Goal: Task Accomplishment & Management: Complete application form

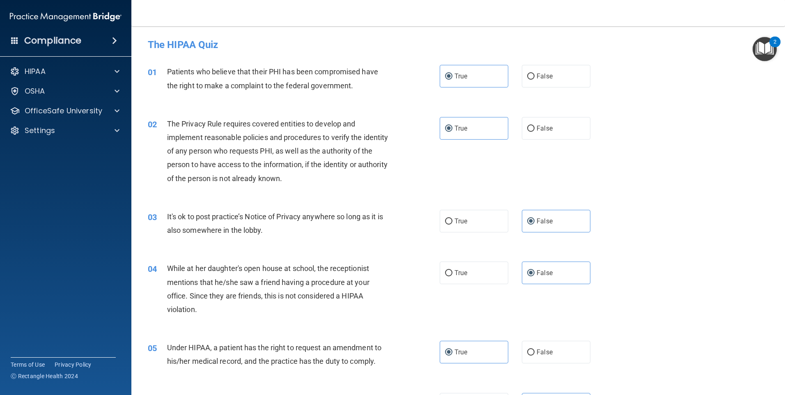
scroll to position [164, 0]
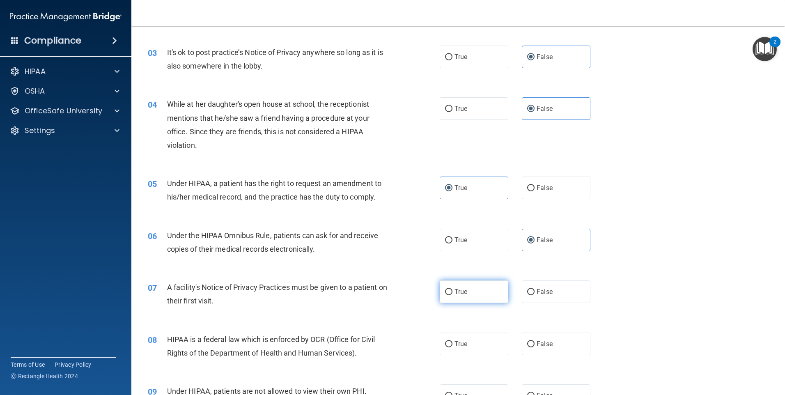
click at [455, 296] on label "True" at bounding box center [474, 292] width 69 height 23
click at [453, 295] on input "True" at bounding box center [448, 292] width 7 height 6
radio input "true"
click at [461, 345] on span "True" at bounding box center [461, 344] width 13 height 8
click at [453, 345] on input "True" at bounding box center [448, 344] width 7 height 6
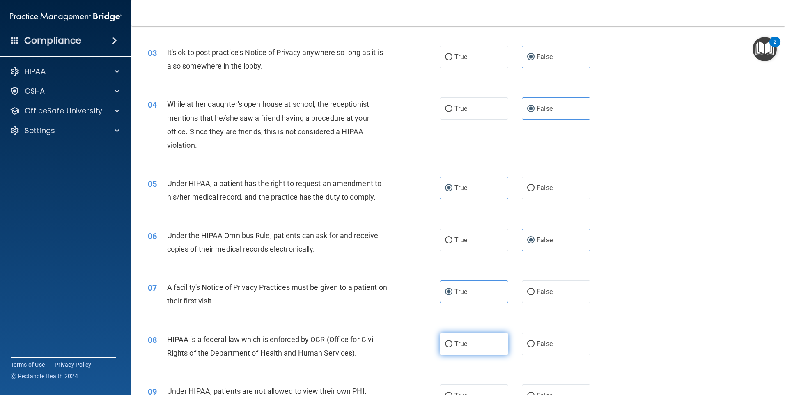
radio input "true"
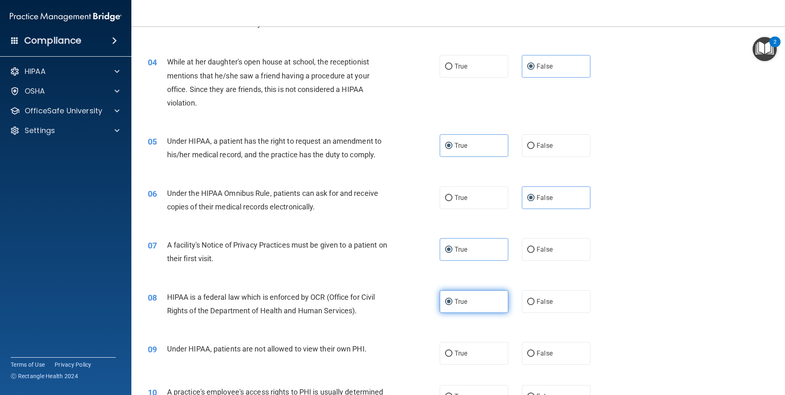
scroll to position [246, 0]
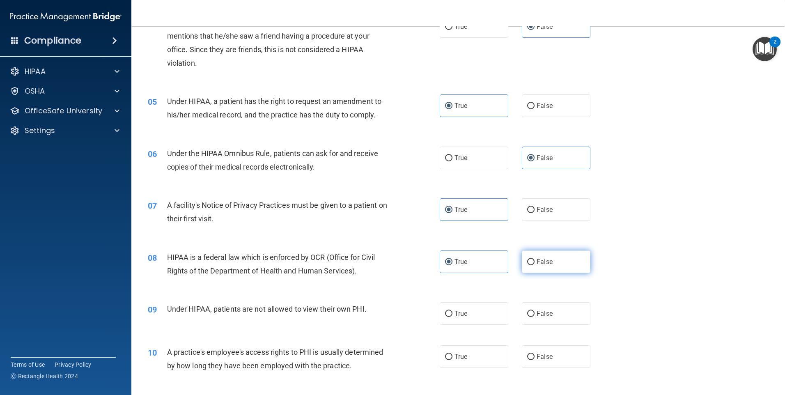
click at [550, 263] on label "False" at bounding box center [556, 262] width 69 height 23
click at [535, 263] on input "False" at bounding box center [530, 262] width 7 height 6
radio input "true"
radio input "false"
click at [534, 318] on label "False" at bounding box center [556, 313] width 69 height 23
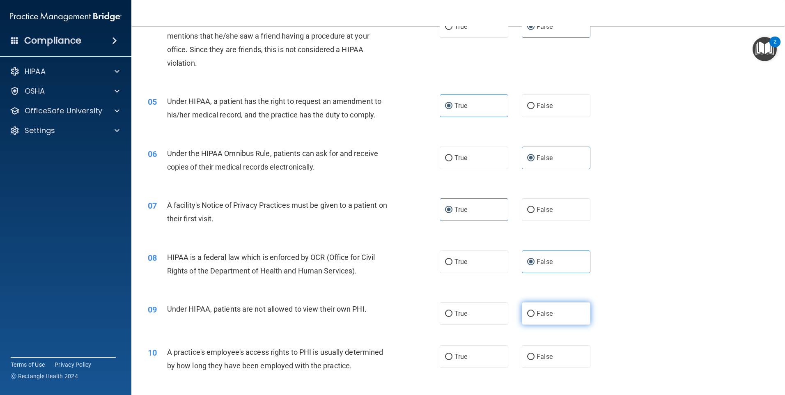
click at [534, 317] on input "False" at bounding box center [530, 314] width 7 height 6
radio input "true"
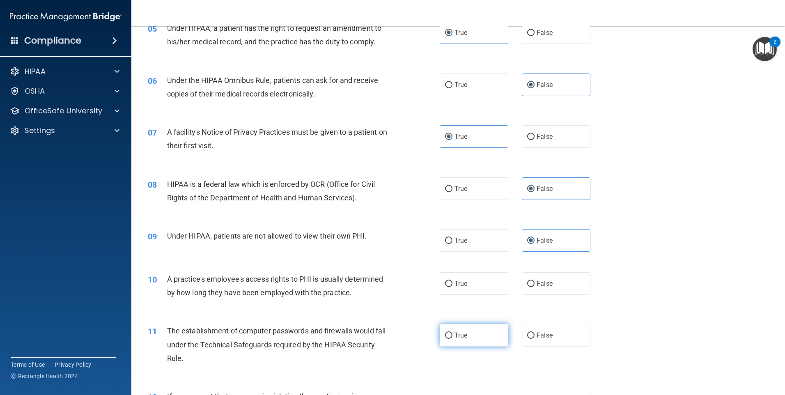
scroll to position [329, 0]
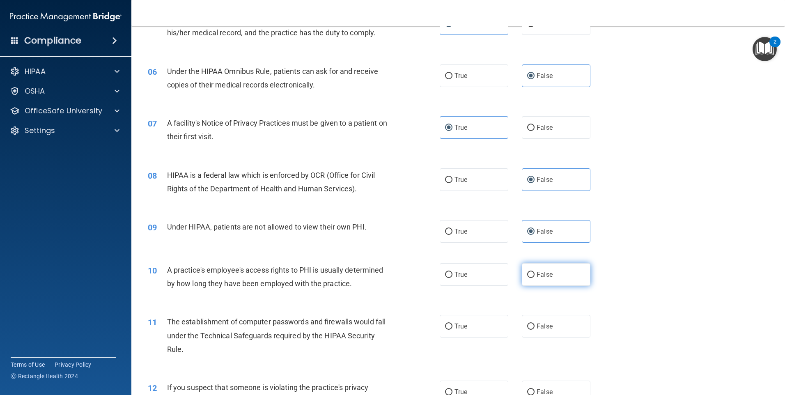
click at [537, 276] on span "False" at bounding box center [545, 275] width 16 height 8
click at [534, 276] on input "False" at bounding box center [530, 275] width 7 height 6
radio input "true"
click at [473, 327] on label "True" at bounding box center [474, 326] width 69 height 23
click at [453, 327] on input "True" at bounding box center [448, 327] width 7 height 6
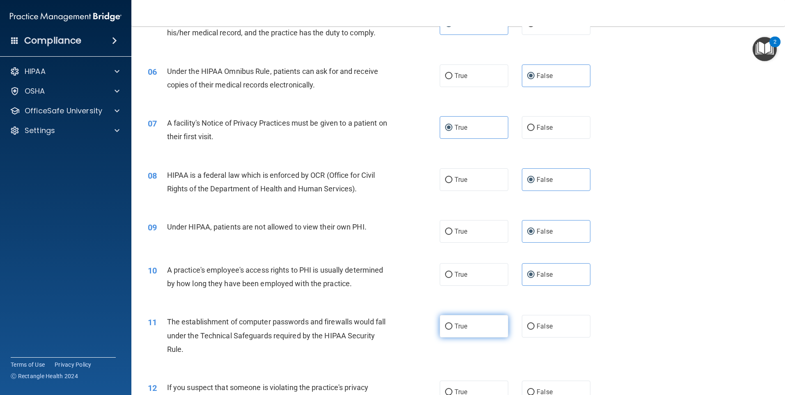
radio input "true"
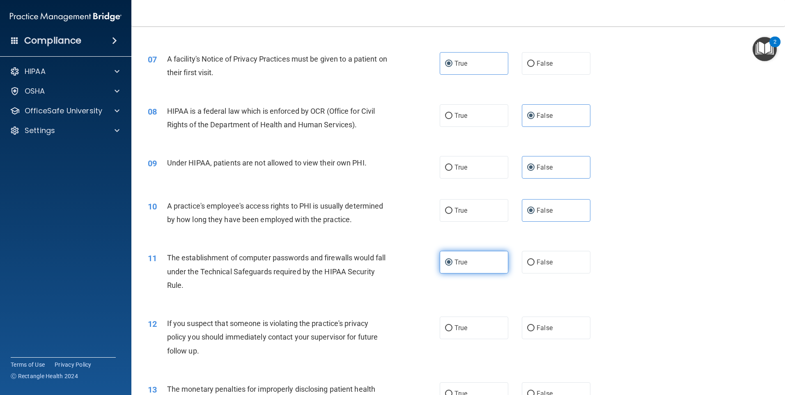
scroll to position [411, 0]
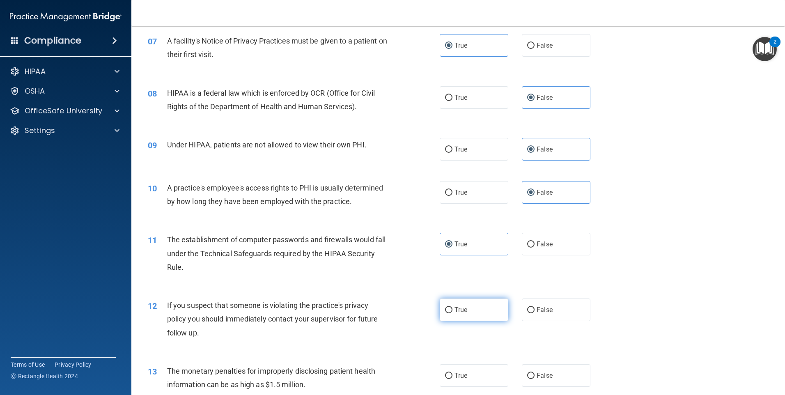
click at [478, 307] on label "True" at bounding box center [474, 310] width 69 height 23
click at [453, 307] on input "True" at bounding box center [448, 310] width 7 height 6
radio input "true"
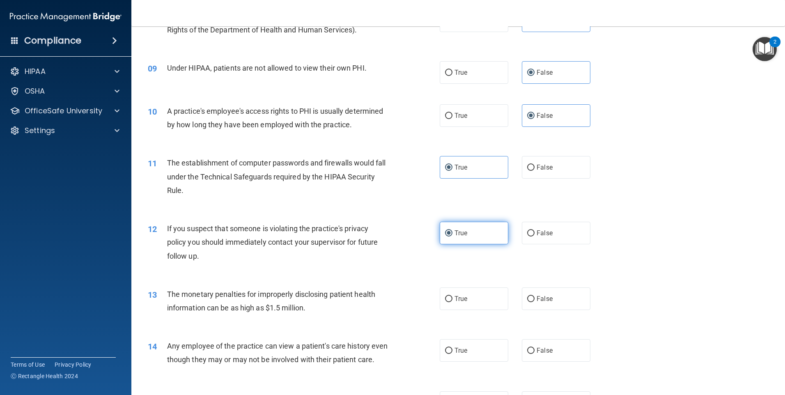
scroll to position [493, 0]
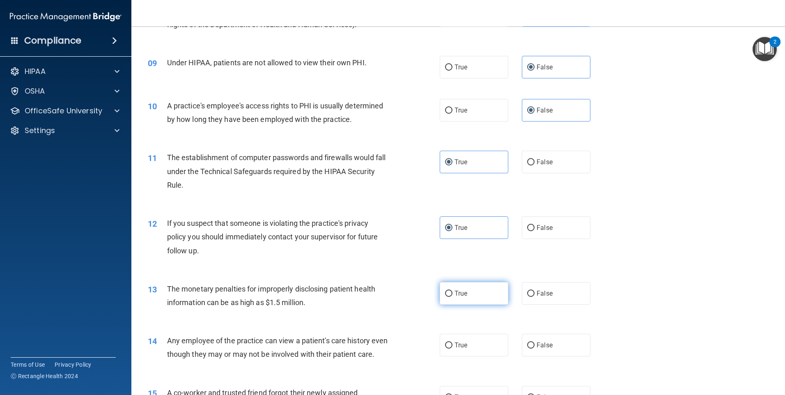
click at [476, 296] on label "True" at bounding box center [474, 293] width 69 height 23
click at [453, 296] on input "True" at bounding box center [448, 294] width 7 height 6
radio input "true"
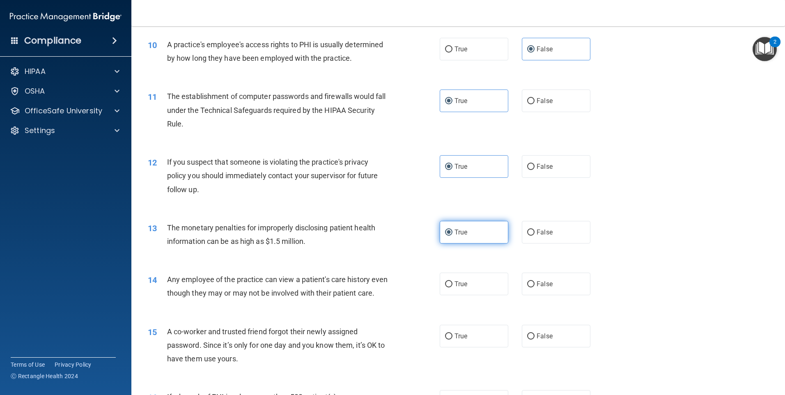
scroll to position [575, 0]
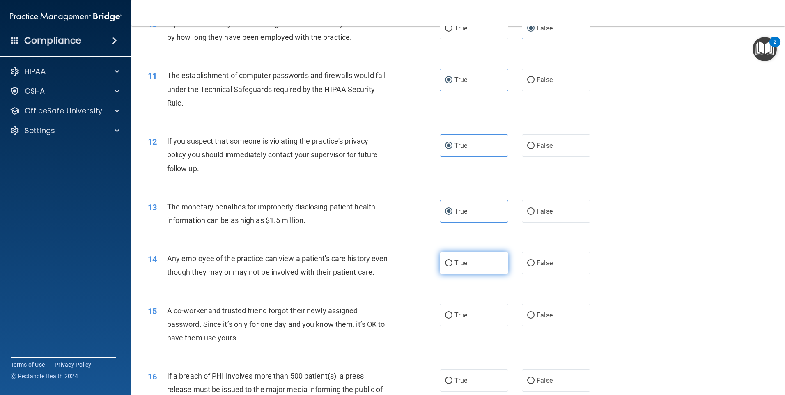
click at [475, 269] on label "True" at bounding box center [474, 263] width 69 height 23
click at [453, 267] on input "True" at bounding box center [448, 263] width 7 height 6
radio input "true"
click at [530, 319] on input "False" at bounding box center [530, 316] width 7 height 6
radio input "true"
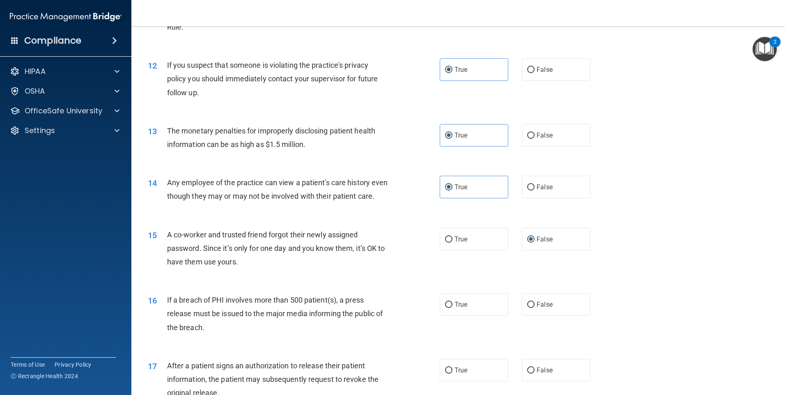
scroll to position [657, 0]
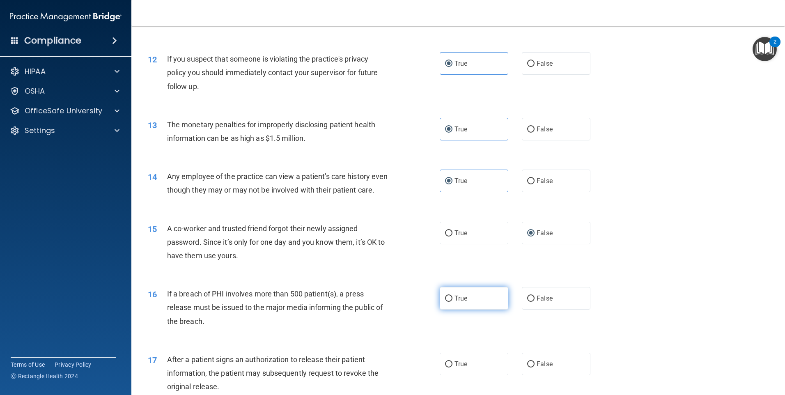
click at [449, 310] on label "True" at bounding box center [474, 298] width 69 height 23
click at [449, 302] on input "True" at bounding box center [448, 299] width 7 height 6
radio input "true"
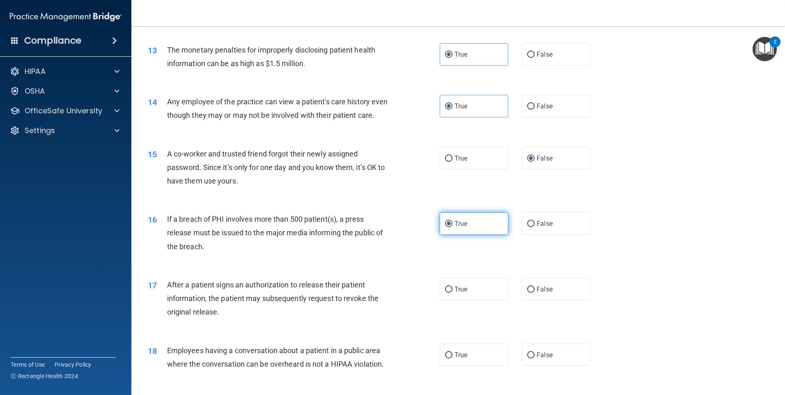
scroll to position [739, 0]
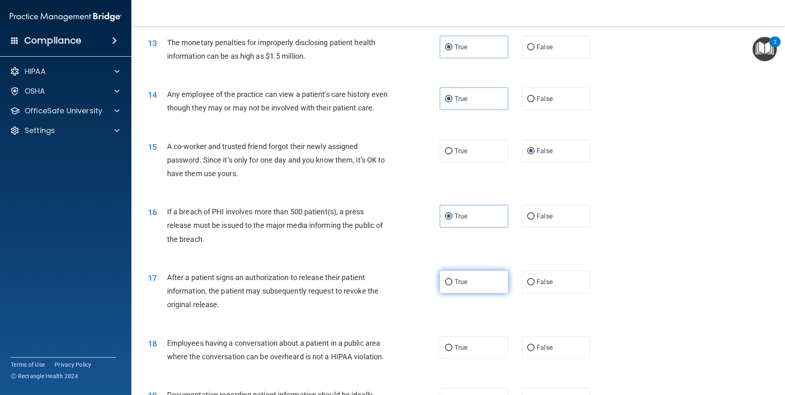
click at [462, 286] on span "True" at bounding box center [461, 282] width 13 height 8
click at [453, 285] on input "True" at bounding box center [448, 282] width 7 height 6
radio input "true"
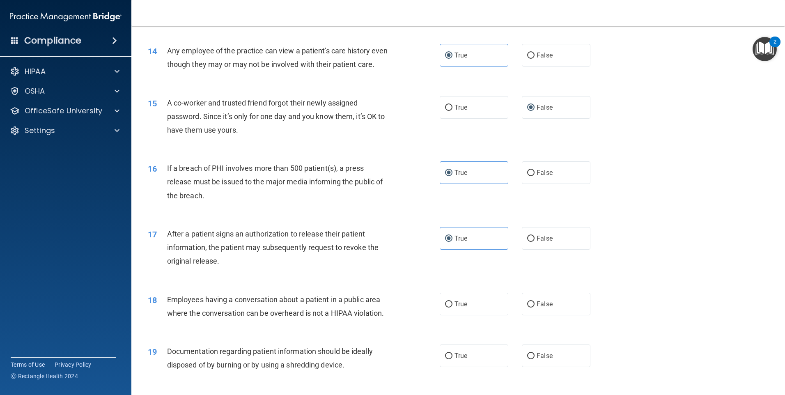
scroll to position [821, 0]
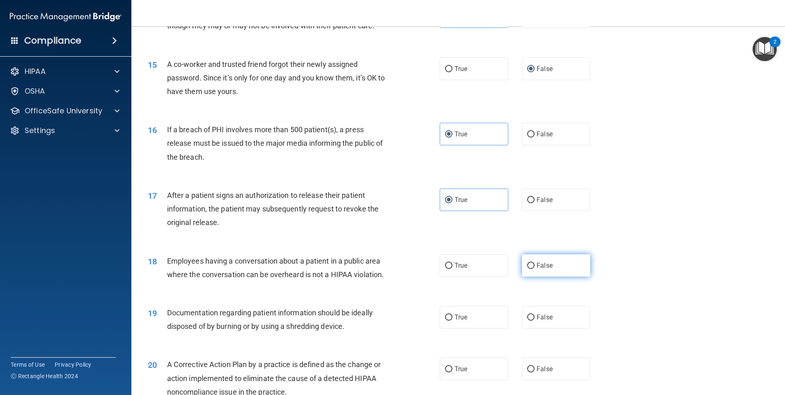
click at [541, 269] on span "False" at bounding box center [545, 266] width 16 height 8
click at [535, 269] on input "False" at bounding box center [530, 266] width 7 height 6
radio input "true"
click at [464, 321] on span "True" at bounding box center [461, 317] width 13 height 8
click at [453, 321] on input "True" at bounding box center [448, 318] width 7 height 6
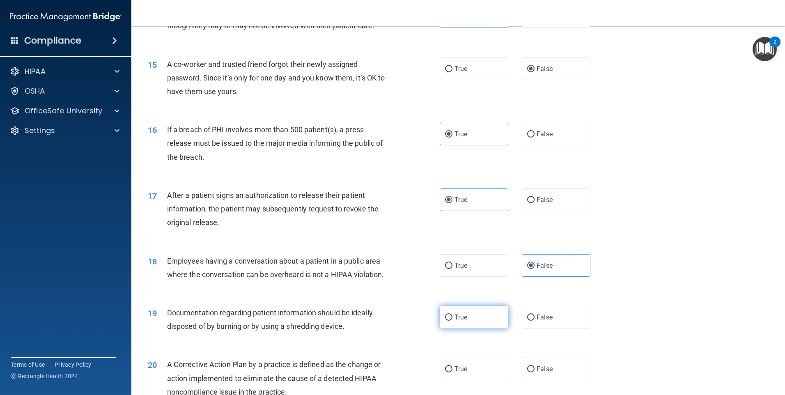
radio input "true"
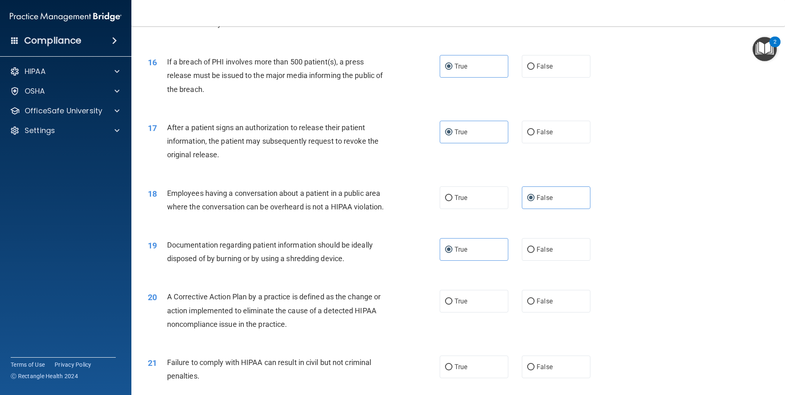
scroll to position [904, 0]
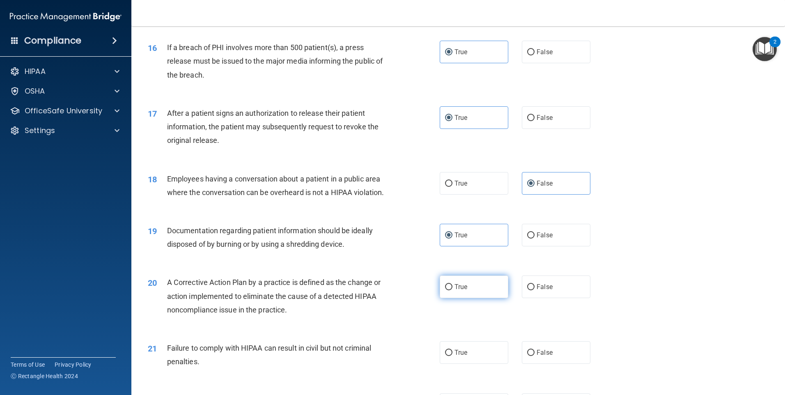
click at [467, 298] on label "True" at bounding box center [474, 287] width 69 height 23
click at [453, 290] on input "True" at bounding box center [448, 287] width 7 height 6
radio input "true"
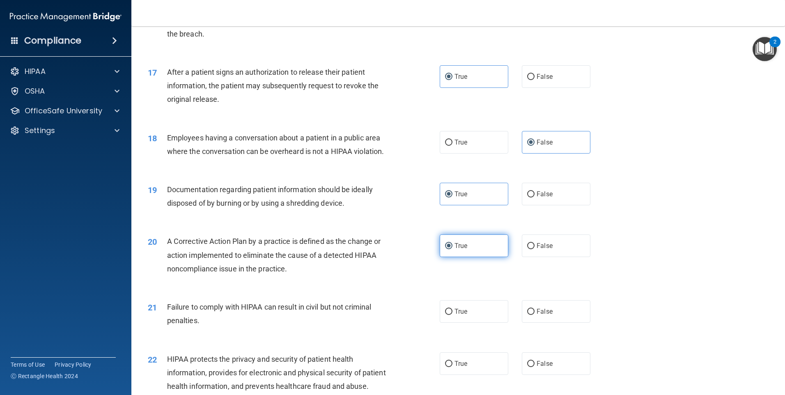
scroll to position [986, 0]
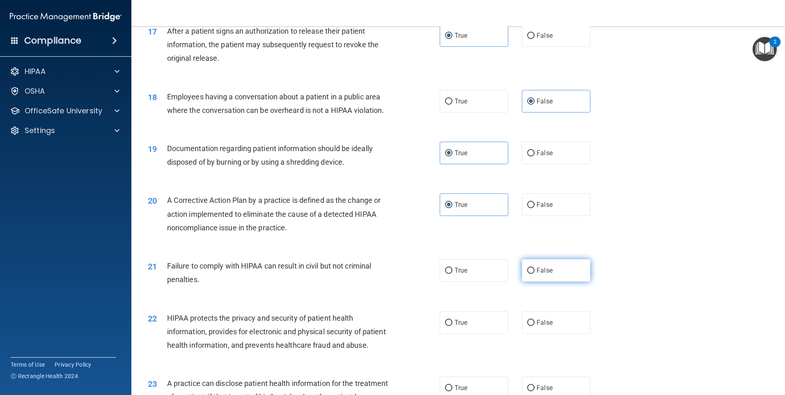
click at [537, 274] on span "False" at bounding box center [545, 271] width 16 height 8
click at [535, 274] on input "False" at bounding box center [530, 271] width 7 height 6
radio input "true"
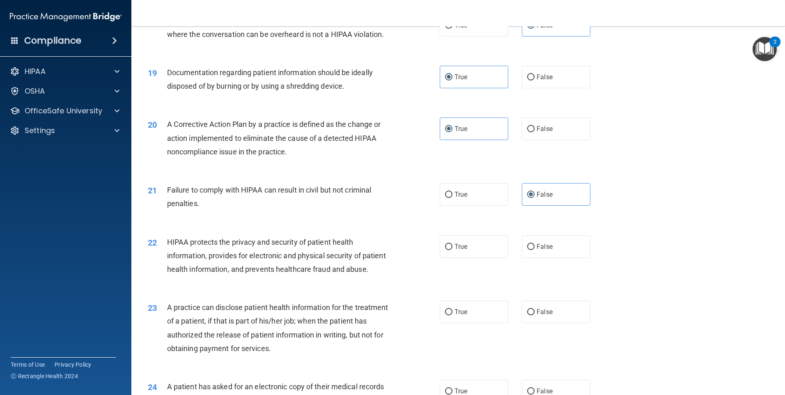
scroll to position [1068, 0]
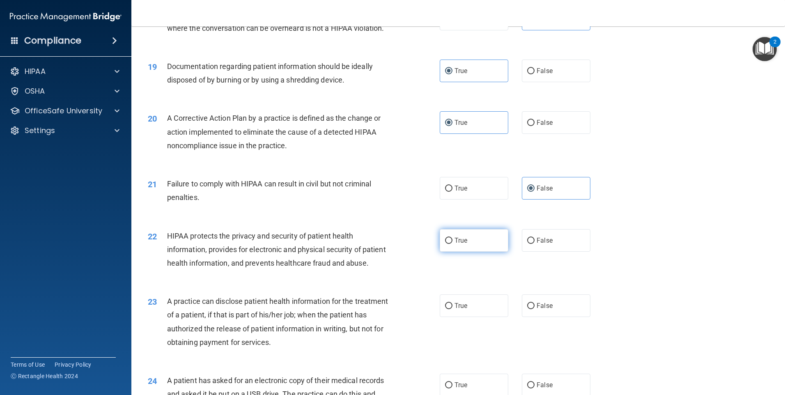
click at [476, 252] on label "True" at bounding box center [474, 240] width 69 height 23
click at [453, 244] on input "True" at bounding box center [448, 241] width 7 height 6
radio input "true"
click at [466, 317] on label "True" at bounding box center [474, 305] width 69 height 23
click at [453, 309] on input "True" at bounding box center [448, 306] width 7 height 6
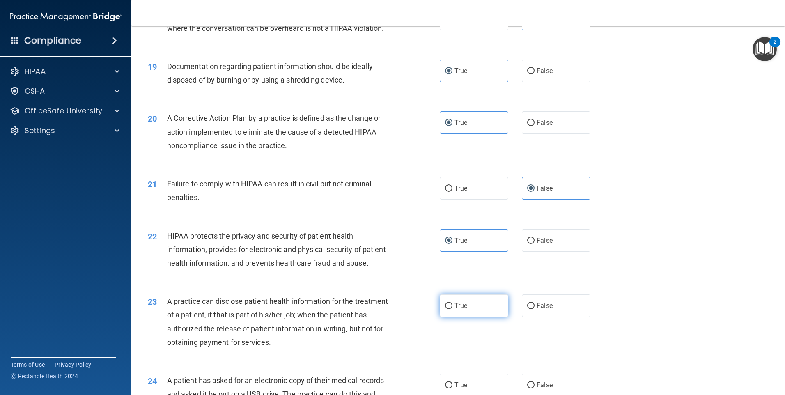
radio input "true"
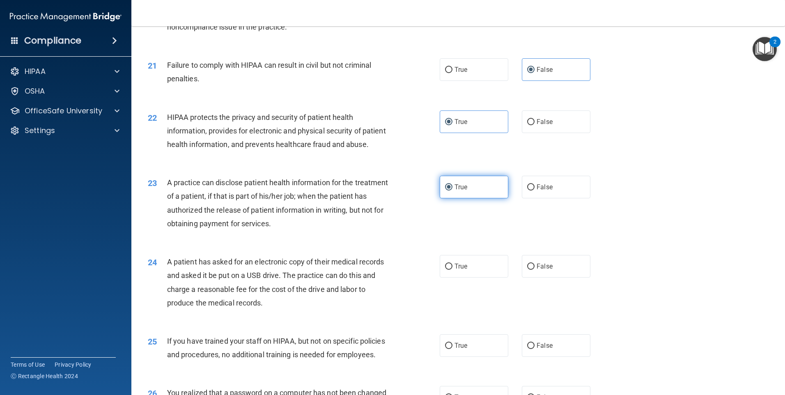
scroll to position [1191, 0]
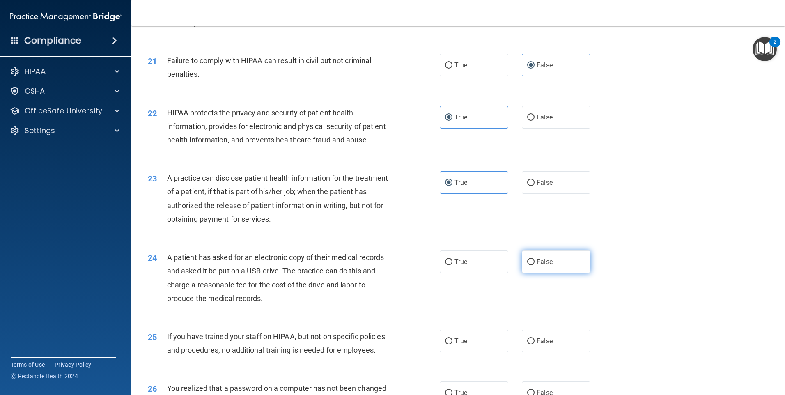
click at [557, 273] on label "False" at bounding box center [556, 262] width 69 height 23
click at [535, 265] on input "False" at bounding box center [530, 262] width 7 height 6
radio input "true"
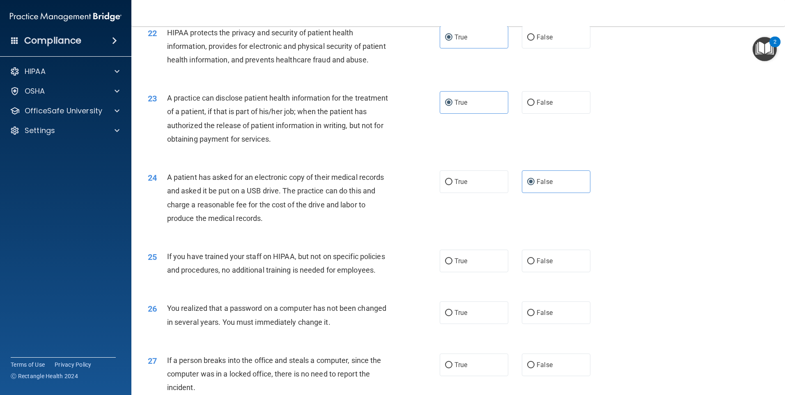
scroll to position [1273, 0]
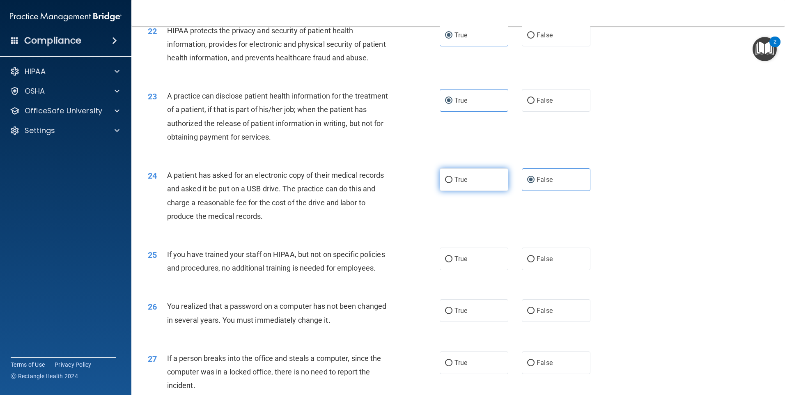
click at [470, 191] on label "True" at bounding box center [474, 179] width 69 height 23
click at [453, 183] on input "True" at bounding box center [448, 180] width 7 height 6
radio input "true"
radio input "false"
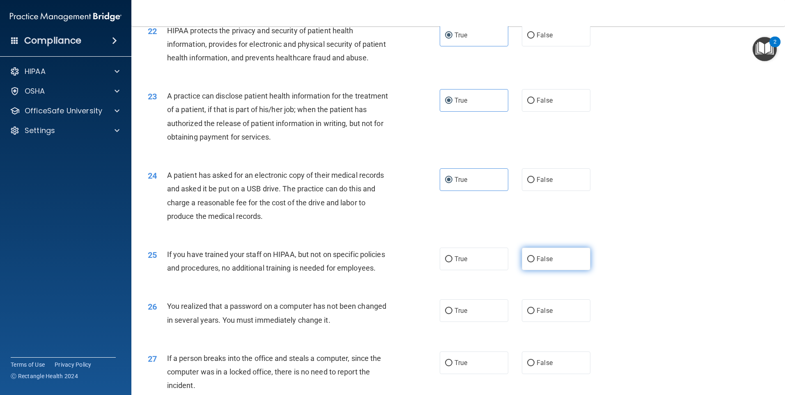
click at [522, 270] on label "False" at bounding box center [556, 259] width 69 height 23
click at [527, 262] on input "False" at bounding box center [530, 259] width 7 height 6
radio input "true"
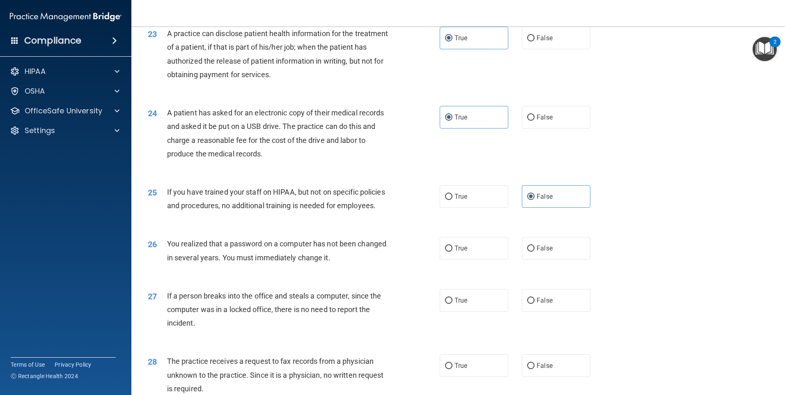
scroll to position [1355, 0]
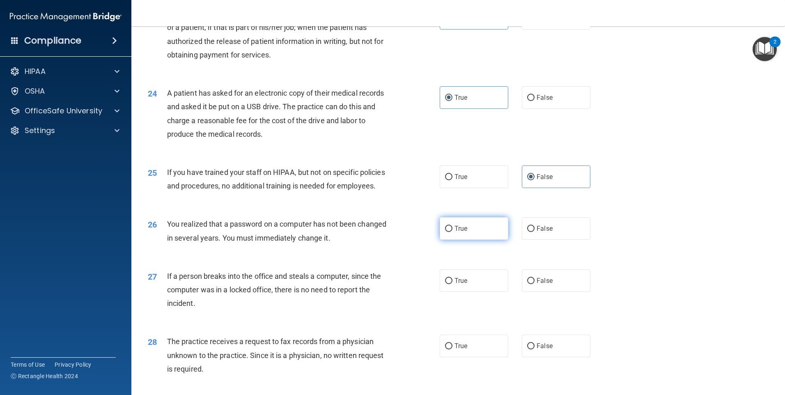
click at [475, 240] on label "True" at bounding box center [474, 228] width 69 height 23
click at [453, 232] on input "True" at bounding box center [448, 229] width 7 height 6
radio input "true"
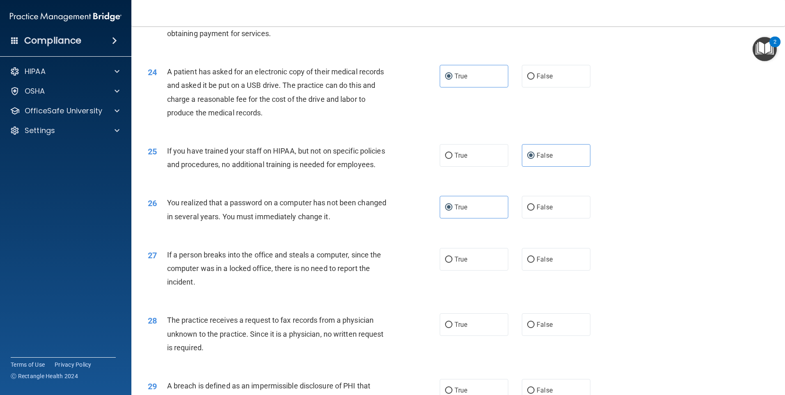
scroll to position [1396, 0]
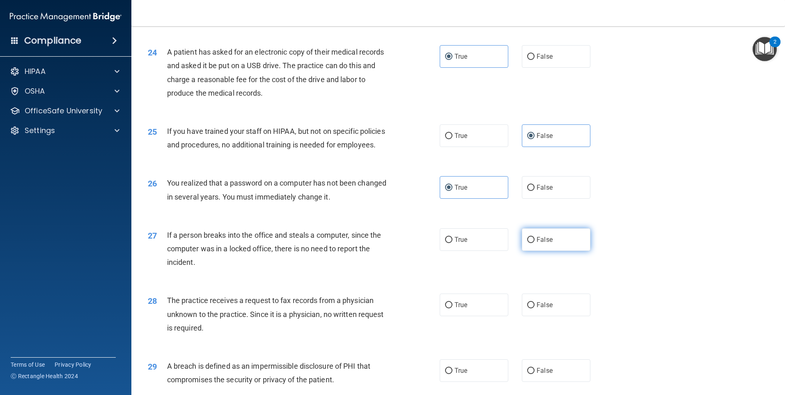
click at [536, 251] on label "False" at bounding box center [556, 239] width 69 height 23
click at [535, 243] on input "False" at bounding box center [530, 240] width 7 height 6
radio input "true"
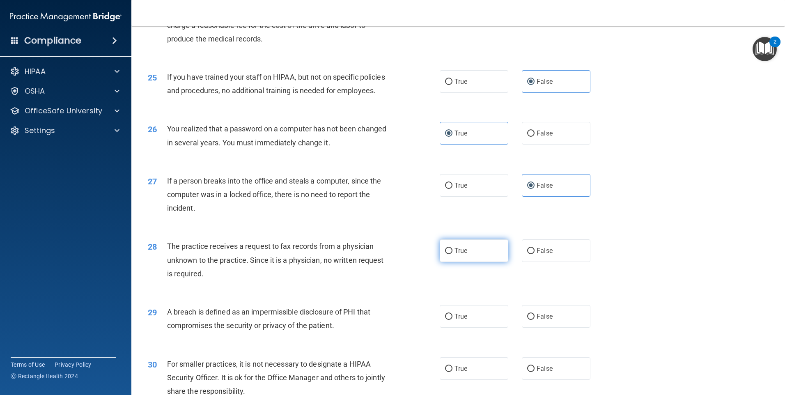
scroll to position [1478, 0]
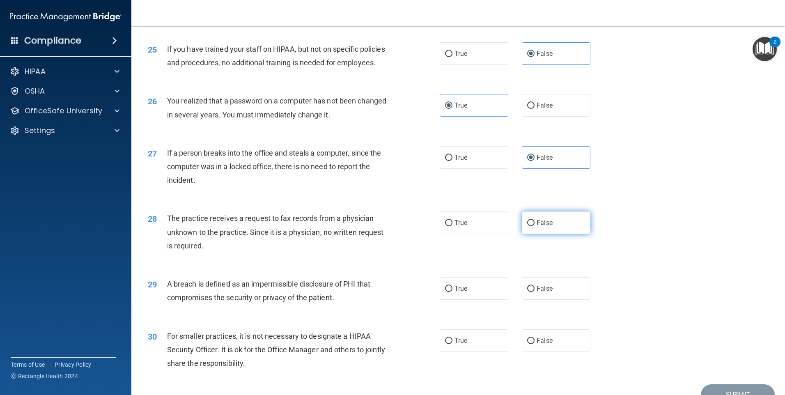
click at [552, 234] on label "False" at bounding box center [556, 223] width 69 height 23
click at [535, 226] on input "False" at bounding box center [530, 223] width 7 height 6
radio input "true"
click at [452, 234] on label "True" at bounding box center [474, 223] width 69 height 23
click at [452, 226] on input "True" at bounding box center [448, 223] width 7 height 6
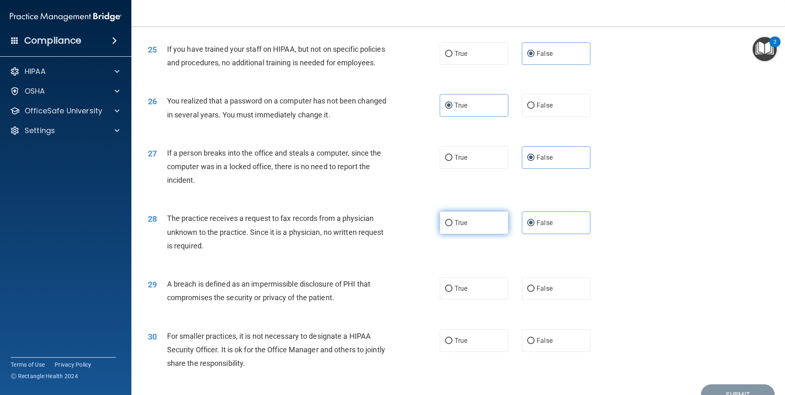
radio input "true"
radio input "false"
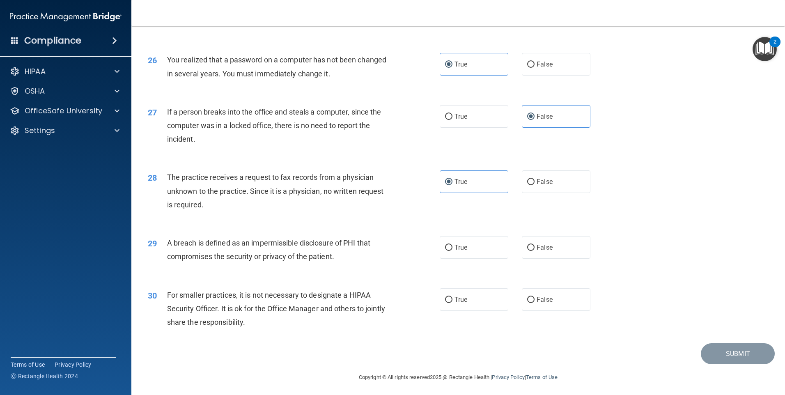
scroll to position [1561, 0]
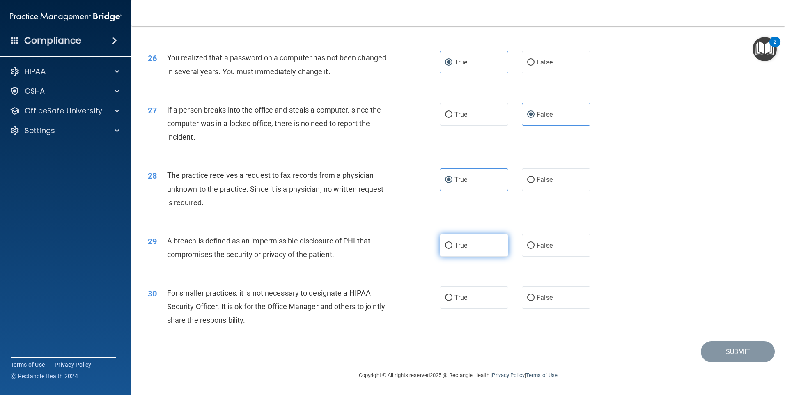
click at [469, 255] on label "True" at bounding box center [474, 245] width 69 height 23
click at [453, 249] on input "True" at bounding box center [448, 246] width 7 height 6
radio input "true"
click at [546, 299] on span "False" at bounding box center [545, 298] width 16 height 8
click at [535, 299] on input "False" at bounding box center [530, 298] width 7 height 6
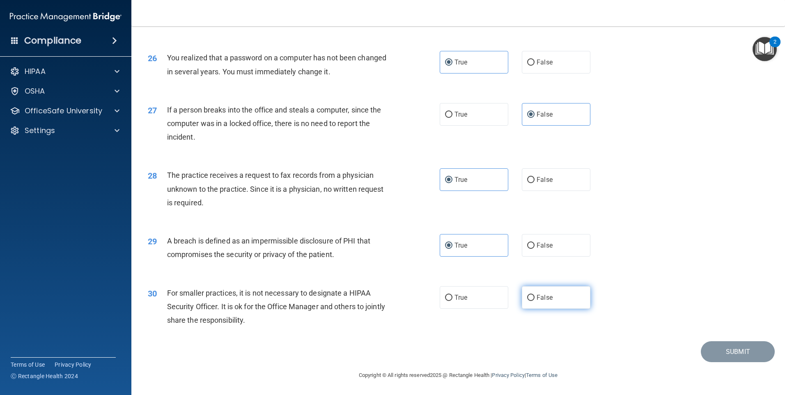
radio input "true"
click at [730, 356] on button "Submit" at bounding box center [738, 351] width 74 height 21
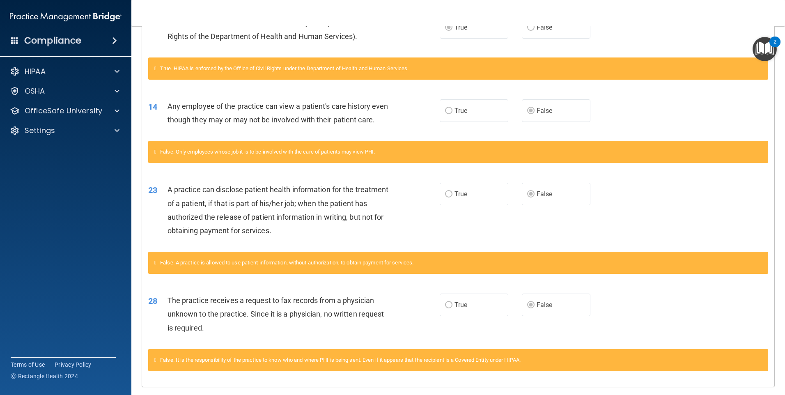
scroll to position [421, 0]
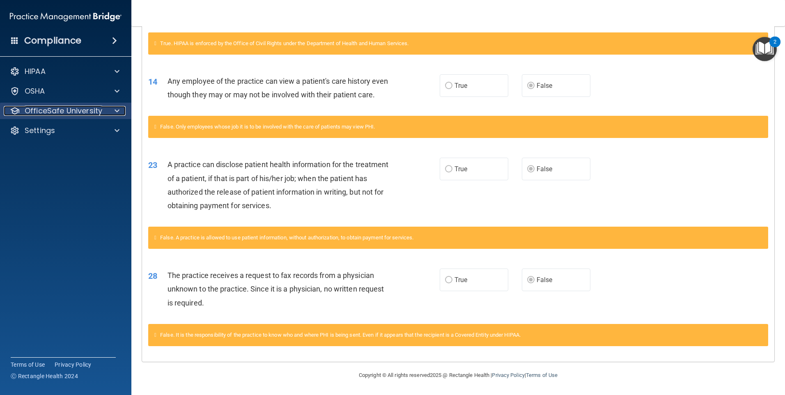
click at [50, 113] on p "OfficeSafe University" at bounding box center [64, 111] width 78 height 10
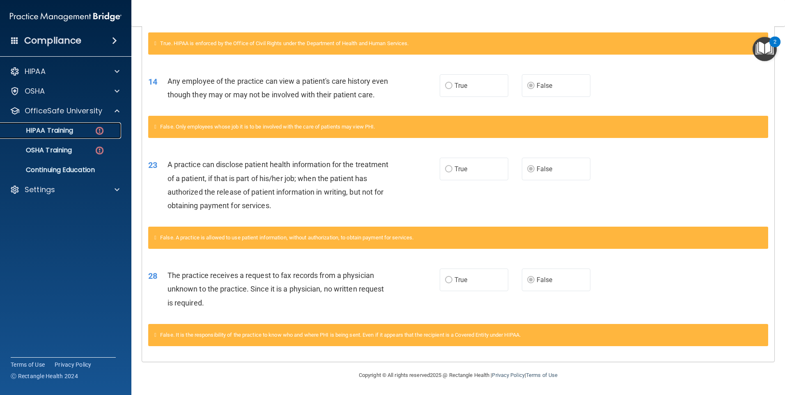
click at [53, 132] on p "HIPAA Training" at bounding box center [39, 130] width 68 height 8
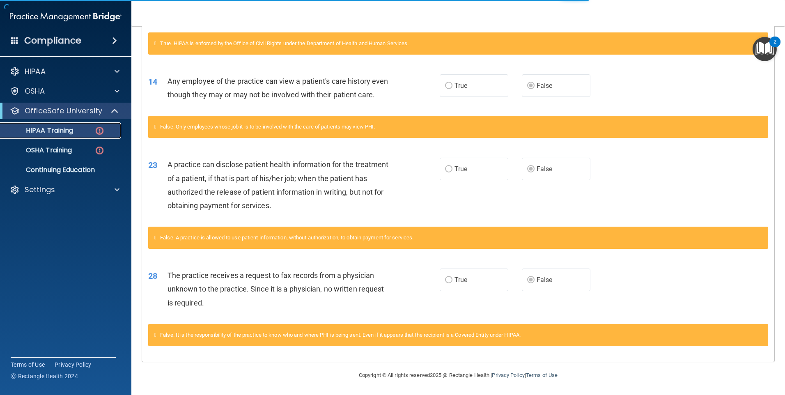
scroll to position [223, 0]
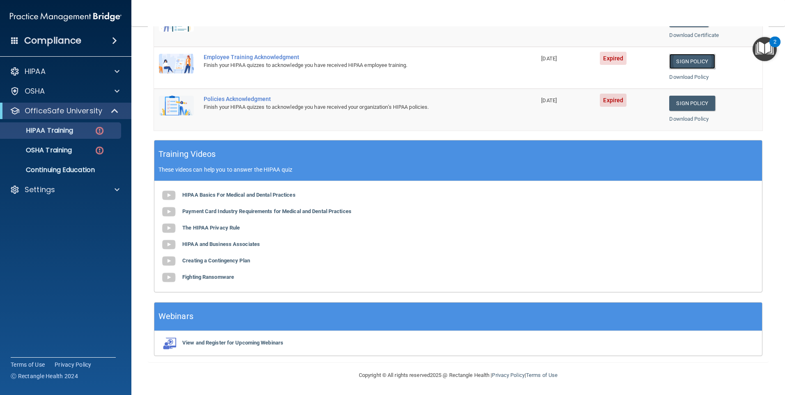
click at [687, 60] on link "Sign Policy" at bounding box center [692, 61] width 46 height 15
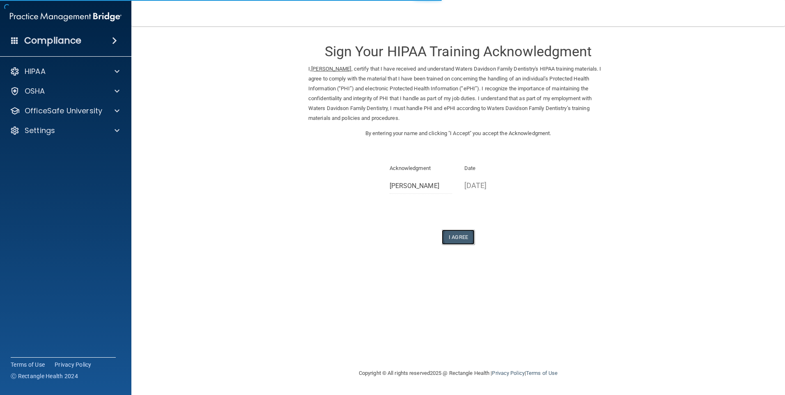
click at [455, 235] on button "I Agree" at bounding box center [458, 237] width 33 height 15
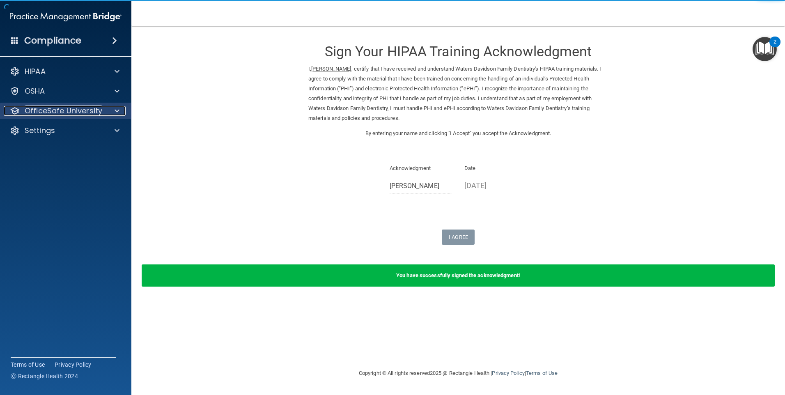
click at [57, 114] on p "OfficeSafe University" at bounding box center [64, 111] width 78 height 10
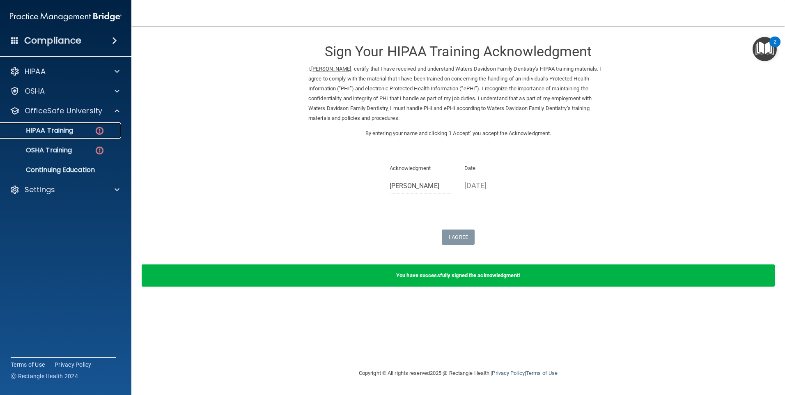
click at [79, 133] on div "HIPAA Training" at bounding box center [61, 130] width 112 height 8
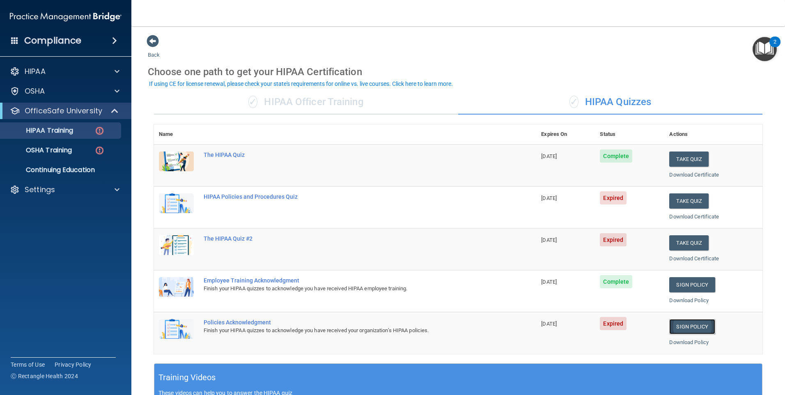
click at [679, 325] on link "Sign Policy" at bounding box center [692, 326] width 46 height 15
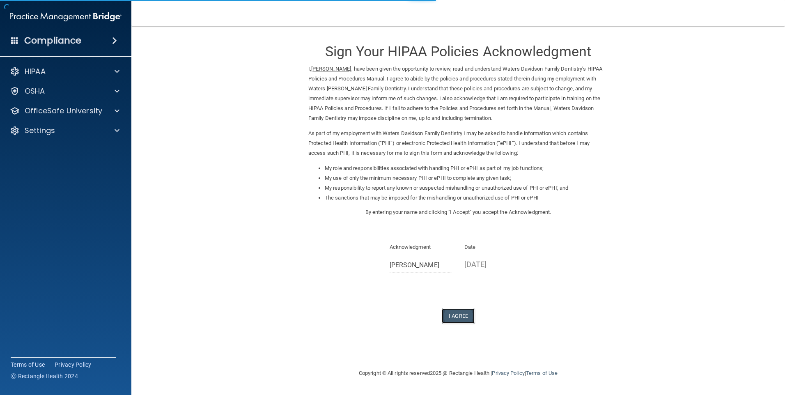
click at [456, 319] on button "I Agree" at bounding box center [458, 315] width 33 height 15
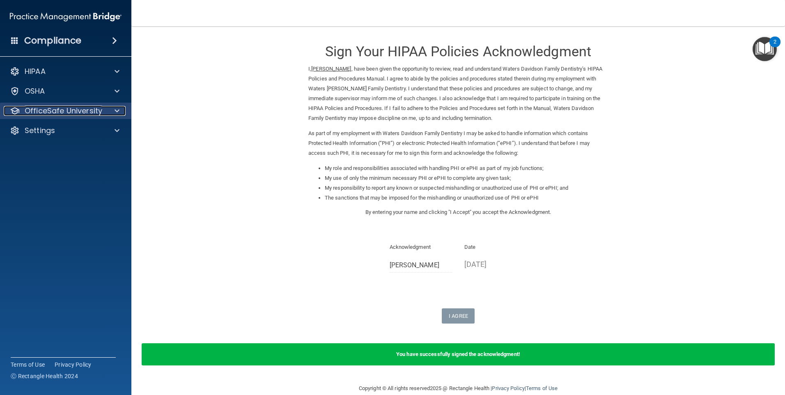
click at [81, 113] on p "OfficeSafe University" at bounding box center [64, 111] width 78 height 10
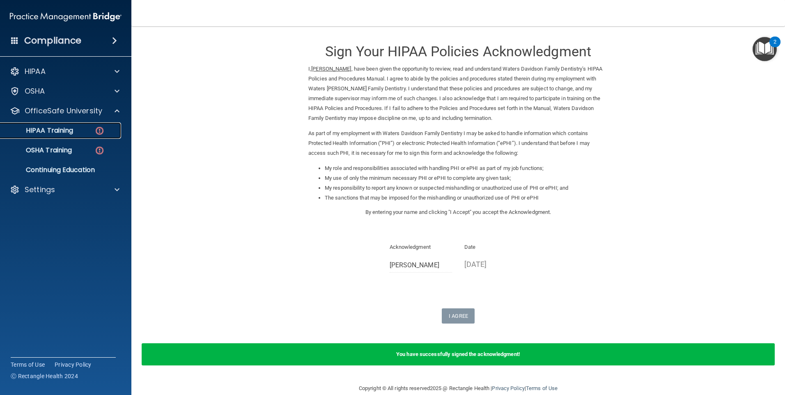
click at [51, 130] on p "HIPAA Training" at bounding box center [39, 130] width 68 height 8
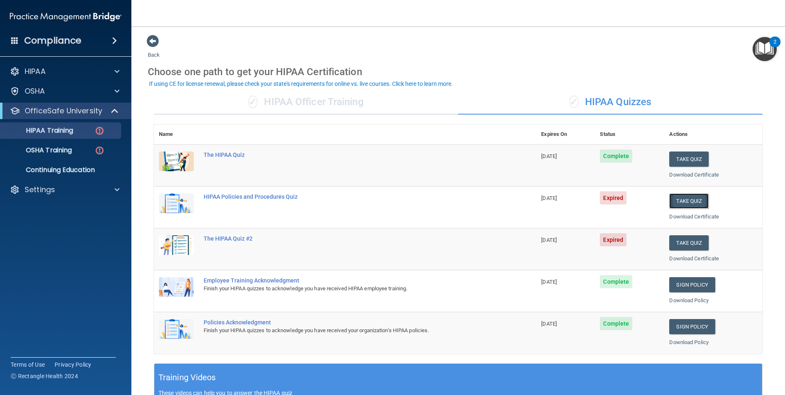
click at [684, 197] on button "Take Quiz" at bounding box center [688, 200] width 39 height 15
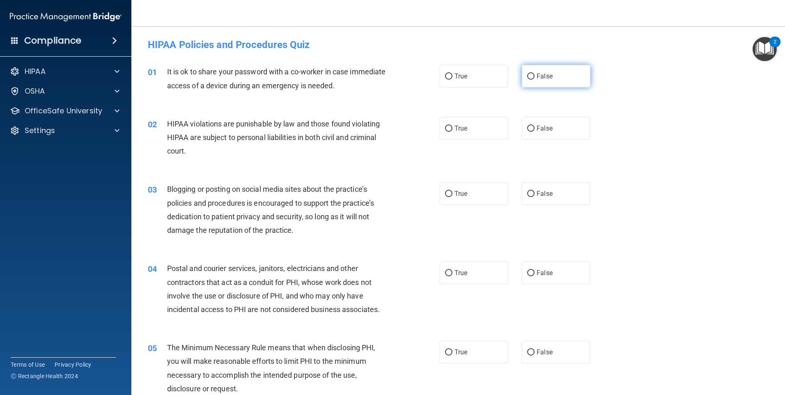
click at [539, 80] on label "False" at bounding box center [556, 76] width 69 height 23
click at [535, 80] on input "False" at bounding box center [530, 77] width 7 height 6
radio input "true"
click at [490, 127] on label "True" at bounding box center [474, 128] width 69 height 23
click at [453, 127] on input "True" at bounding box center [448, 129] width 7 height 6
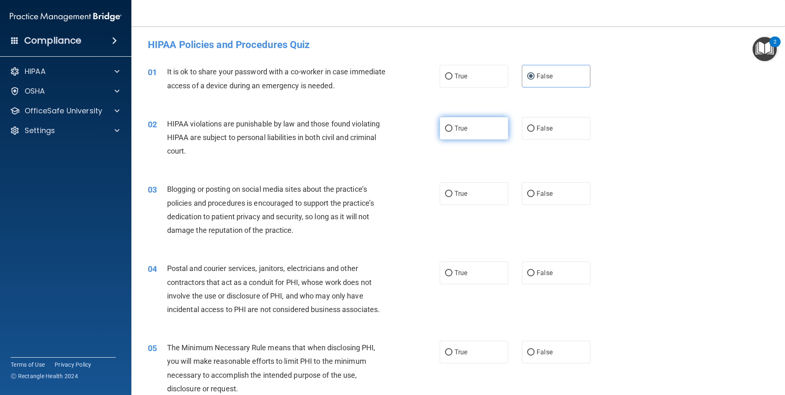
radio input "true"
click at [538, 195] on span "False" at bounding box center [545, 194] width 16 height 8
click at [535, 195] on input "False" at bounding box center [530, 194] width 7 height 6
radio input "true"
click at [484, 272] on label "True" at bounding box center [474, 273] width 69 height 23
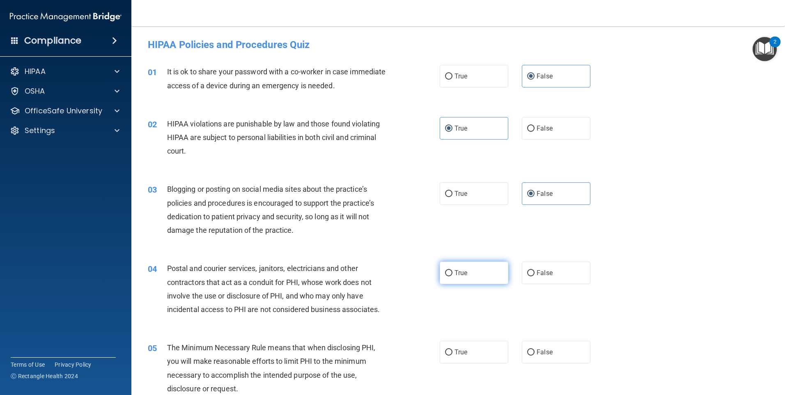
click at [453, 272] on input "True" at bounding box center [448, 273] width 7 height 6
radio input "true"
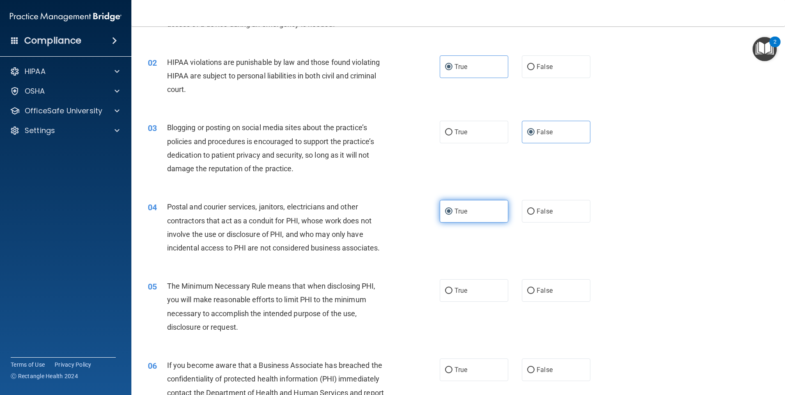
scroll to position [82, 0]
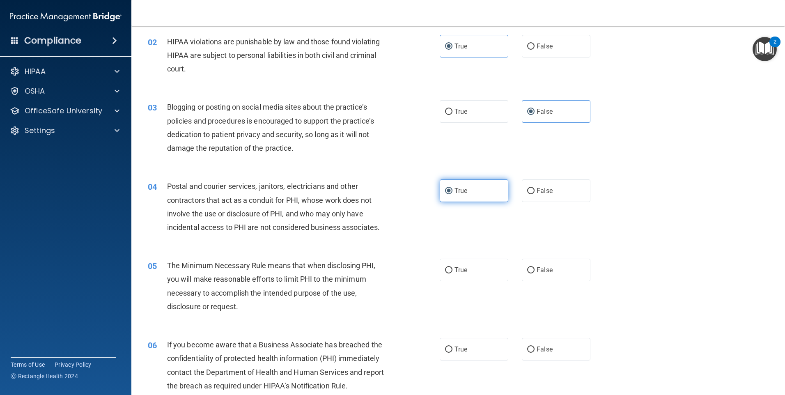
click at [484, 272] on label "True" at bounding box center [474, 270] width 69 height 23
click at [453, 272] on input "True" at bounding box center [448, 270] width 7 height 6
radio input "true"
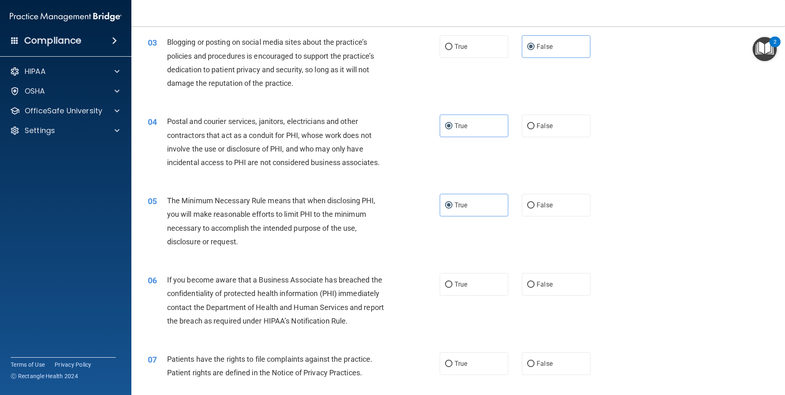
scroll to position [164, 0]
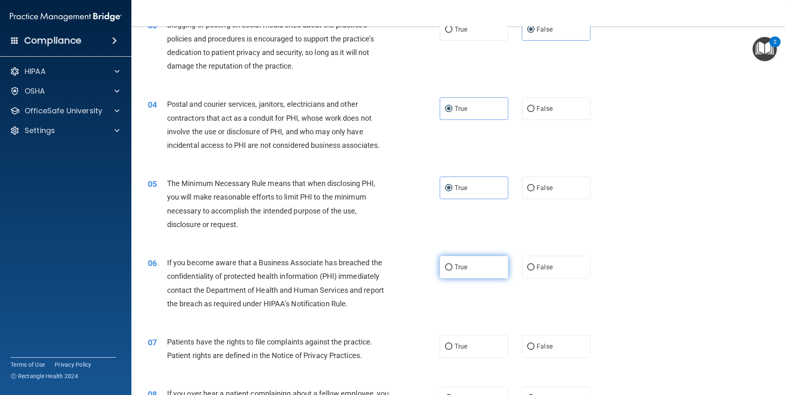
click at [471, 268] on label "True" at bounding box center [474, 267] width 69 height 23
click at [453, 268] on input "True" at bounding box center [448, 267] width 7 height 6
radio input "true"
click at [532, 266] on label "False" at bounding box center [556, 267] width 69 height 23
click at [532, 266] on input "False" at bounding box center [530, 267] width 7 height 6
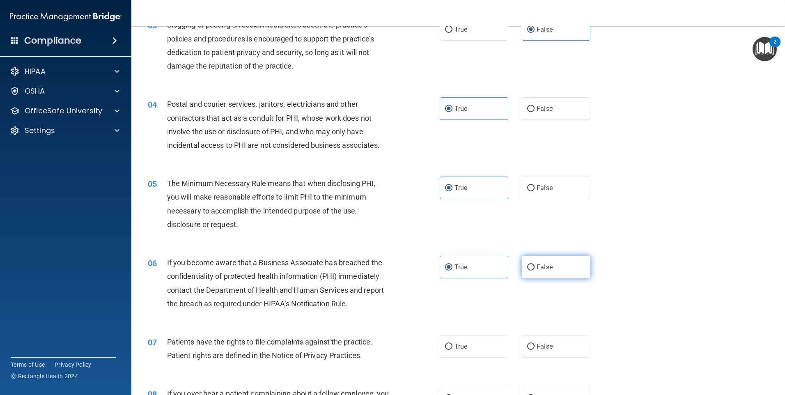
radio input "true"
radio input "false"
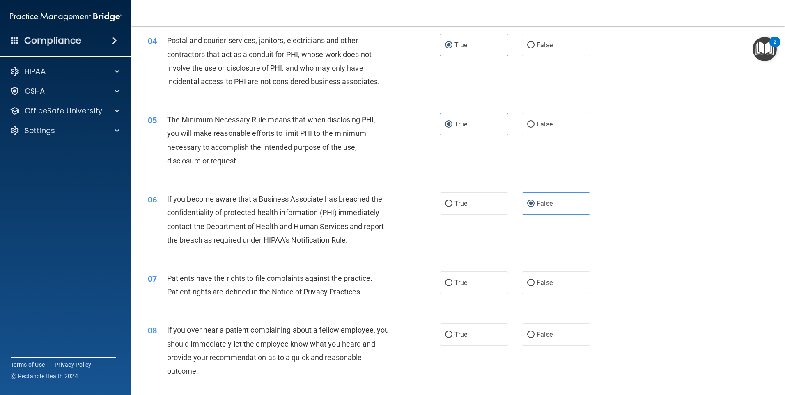
scroll to position [246, 0]
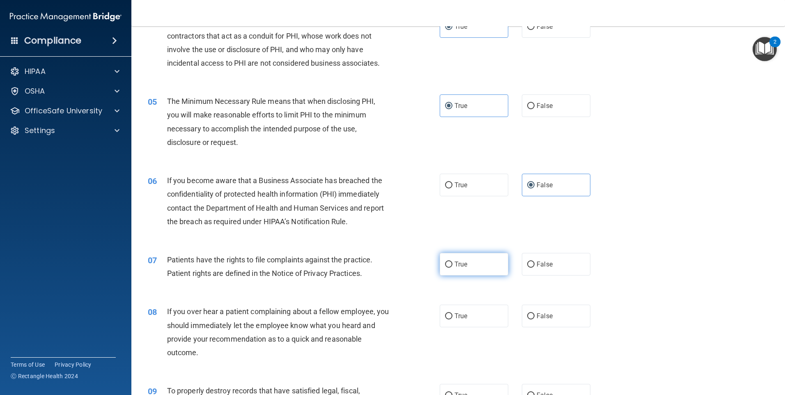
click at [472, 263] on label "True" at bounding box center [474, 264] width 69 height 23
click at [453, 263] on input "True" at bounding box center [448, 265] width 7 height 6
radio input "true"
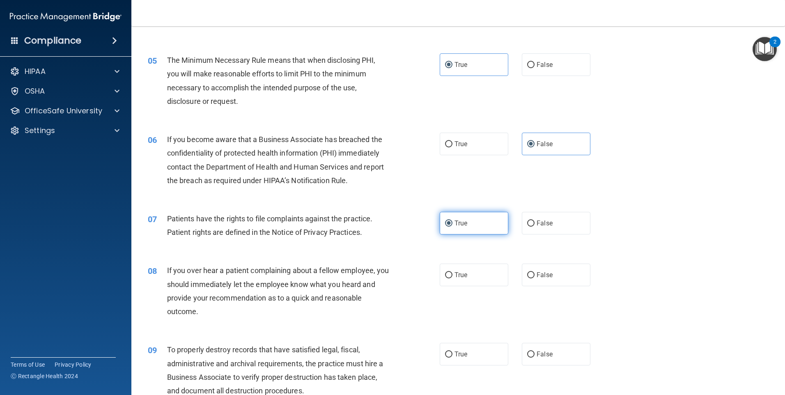
scroll to position [329, 0]
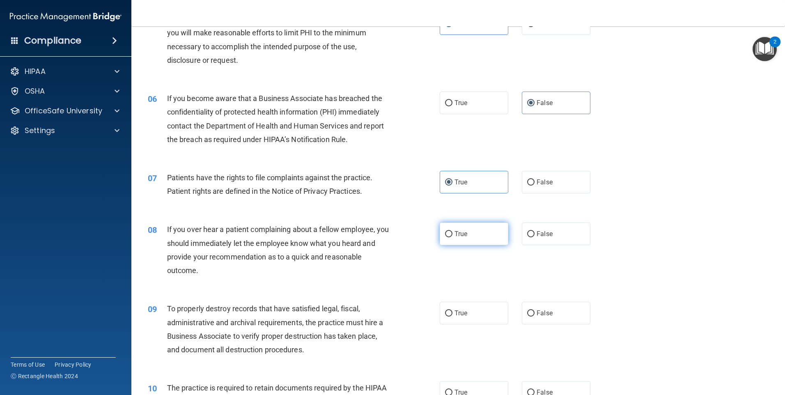
click at [458, 241] on label "True" at bounding box center [474, 234] width 69 height 23
click at [453, 237] on input "True" at bounding box center [448, 234] width 7 height 6
radio input "true"
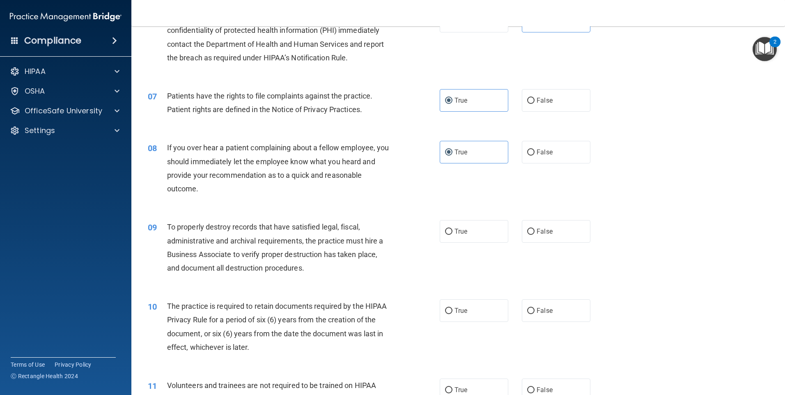
scroll to position [411, 0]
click at [537, 230] on span "False" at bounding box center [545, 231] width 16 height 8
click at [533, 230] on input "False" at bounding box center [530, 231] width 7 height 6
radio input "true"
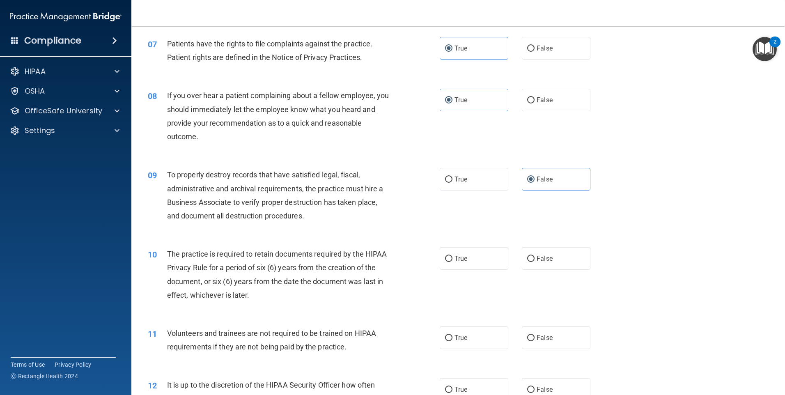
scroll to position [493, 0]
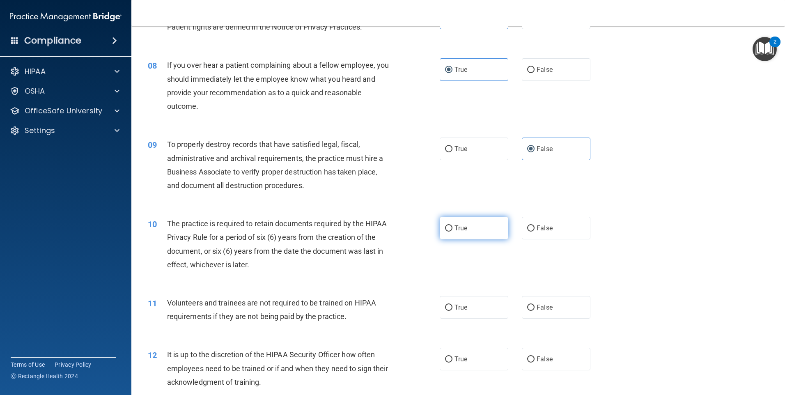
click at [478, 236] on label "True" at bounding box center [474, 228] width 69 height 23
click at [453, 232] on input "True" at bounding box center [448, 228] width 7 height 6
radio input "true"
click at [527, 299] on label "False" at bounding box center [556, 307] width 69 height 23
click at [527, 305] on input "False" at bounding box center [530, 308] width 7 height 6
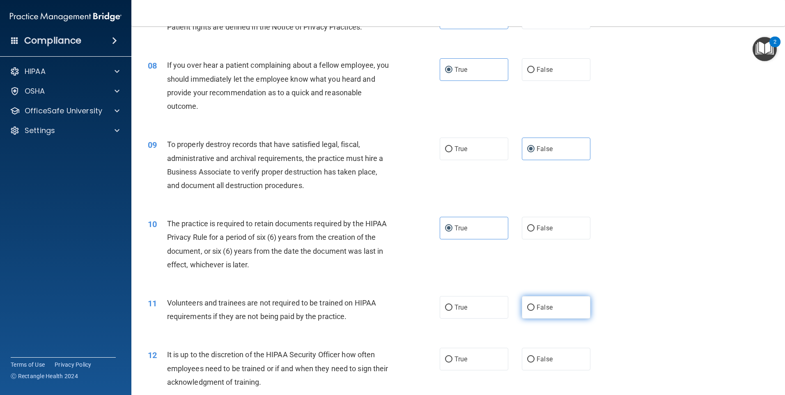
radio input "true"
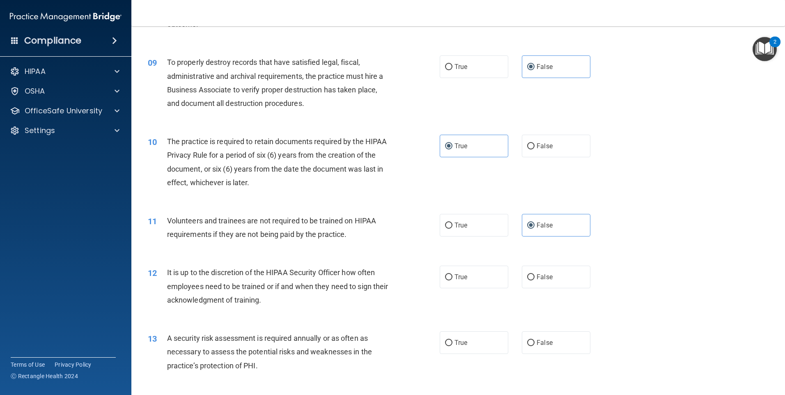
scroll to position [616, 0]
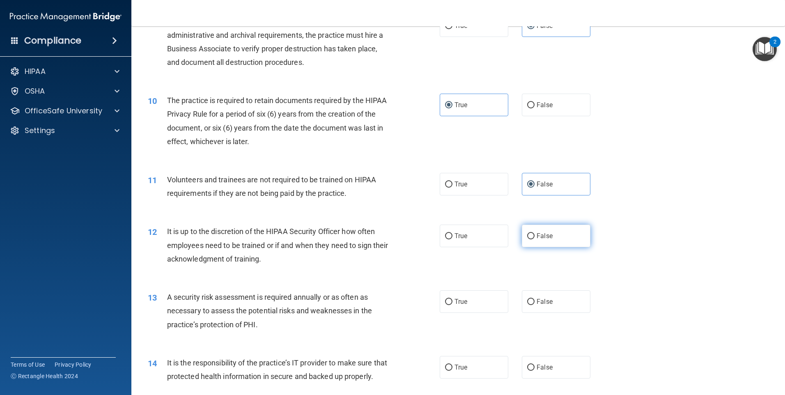
click at [533, 242] on label "False" at bounding box center [556, 236] width 69 height 23
click at [533, 239] on input "False" at bounding box center [530, 236] width 7 height 6
radio input "true"
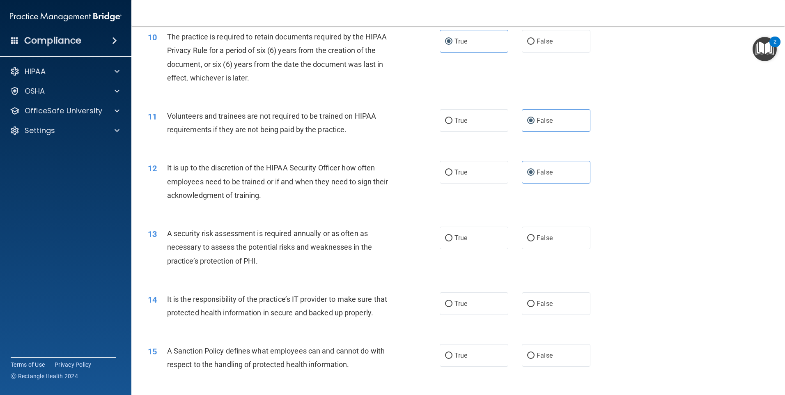
scroll to position [698, 0]
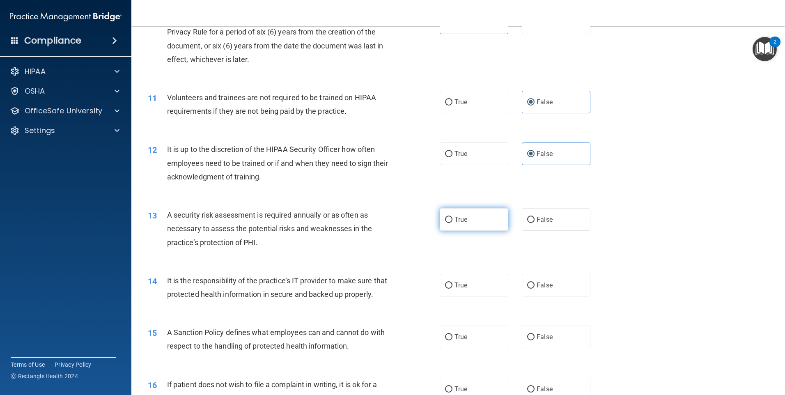
click at [478, 222] on label "True" at bounding box center [474, 219] width 69 height 23
click at [453, 222] on input "True" at bounding box center [448, 220] width 7 height 6
radio input "true"
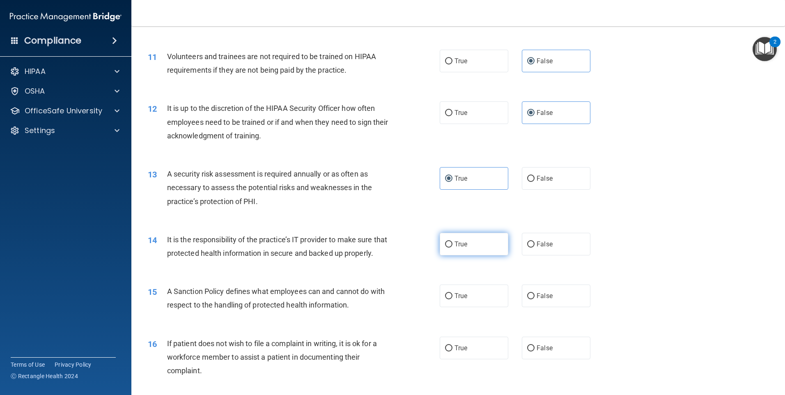
click at [480, 245] on label "True" at bounding box center [474, 244] width 69 height 23
click at [453, 245] on input "True" at bounding box center [448, 244] width 7 height 6
radio input "true"
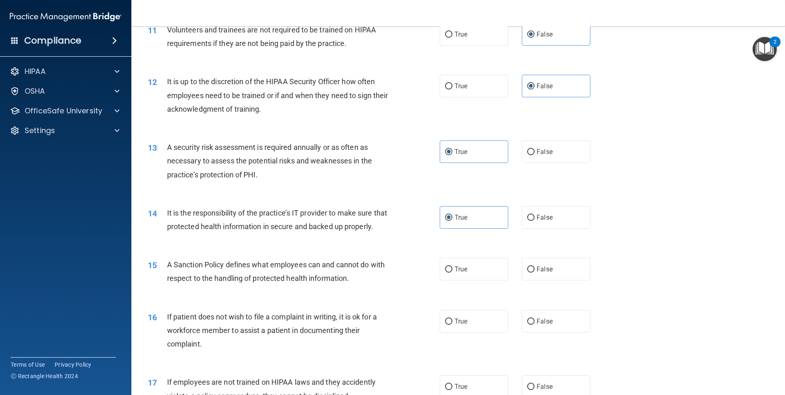
scroll to position [780, 0]
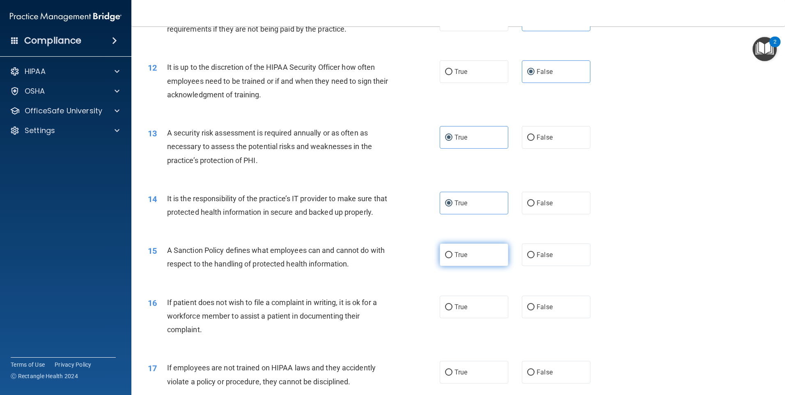
click at [479, 264] on label "True" at bounding box center [474, 255] width 69 height 23
click at [453, 258] on input "True" at bounding box center [448, 255] width 7 height 6
radio input "true"
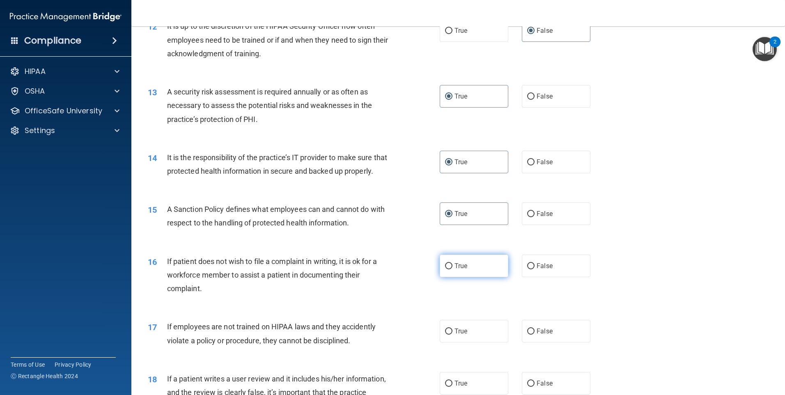
click at [478, 277] on label "True" at bounding box center [474, 266] width 69 height 23
click at [453, 269] on input "True" at bounding box center [448, 266] width 7 height 6
radio input "true"
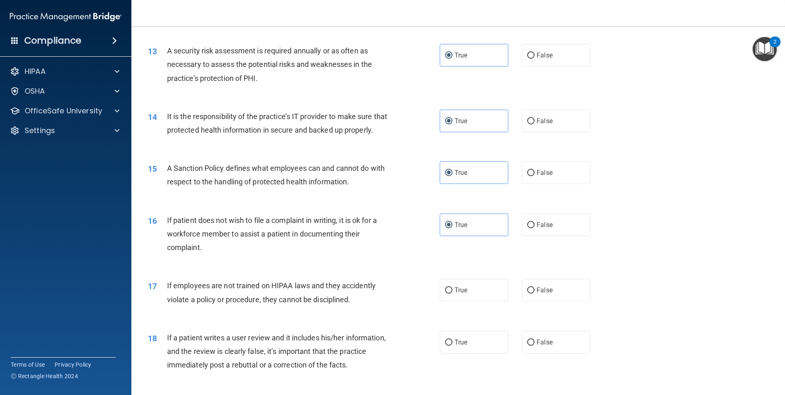
click at [540, 174] on div "15 A Sanction Policy defines what employees can and cannot do with respect to t…" at bounding box center [458, 177] width 633 height 52
click at [542, 180] on label "False" at bounding box center [556, 172] width 69 height 23
click at [535, 176] on input "False" at bounding box center [530, 173] width 7 height 6
radio input "true"
radio input "false"
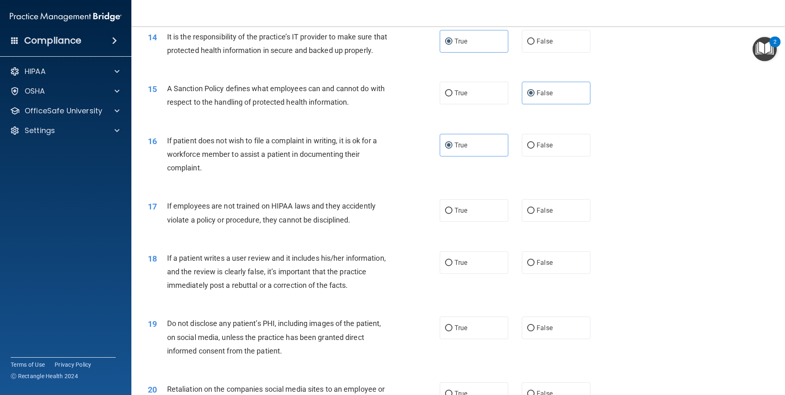
scroll to position [945, 0]
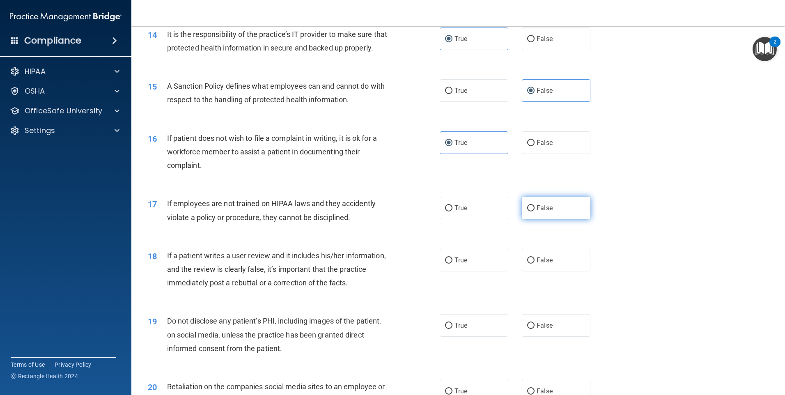
click at [540, 212] on span "False" at bounding box center [545, 208] width 16 height 8
click at [535, 212] on input "False" at bounding box center [530, 208] width 7 height 6
radio input "true"
click at [538, 264] on span "False" at bounding box center [545, 260] width 16 height 8
click at [535, 264] on input "False" at bounding box center [530, 261] width 7 height 6
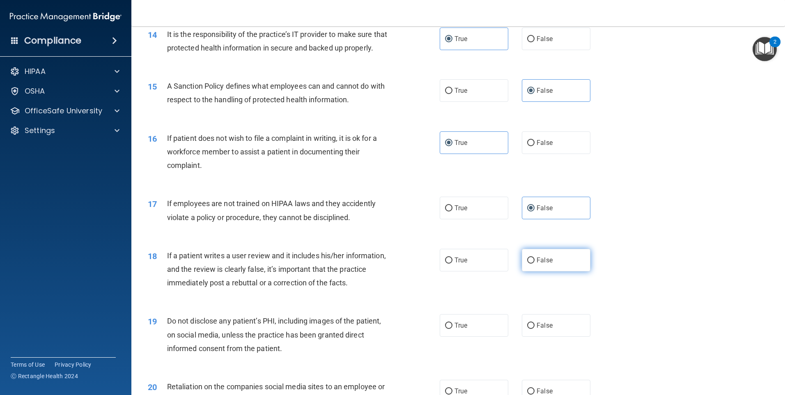
radio input "true"
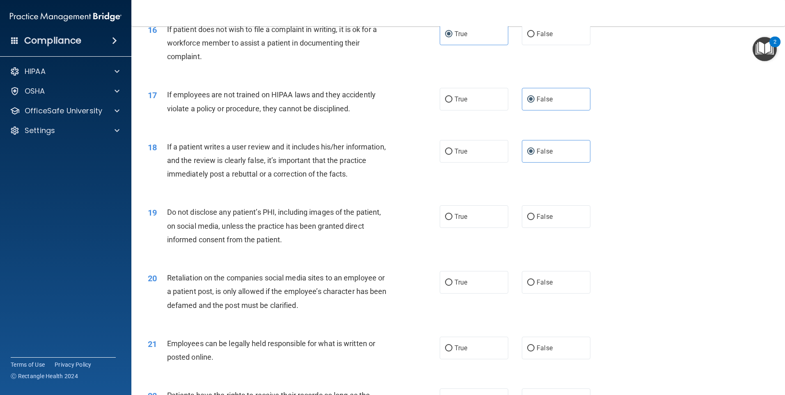
scroll to position [1068, 0]
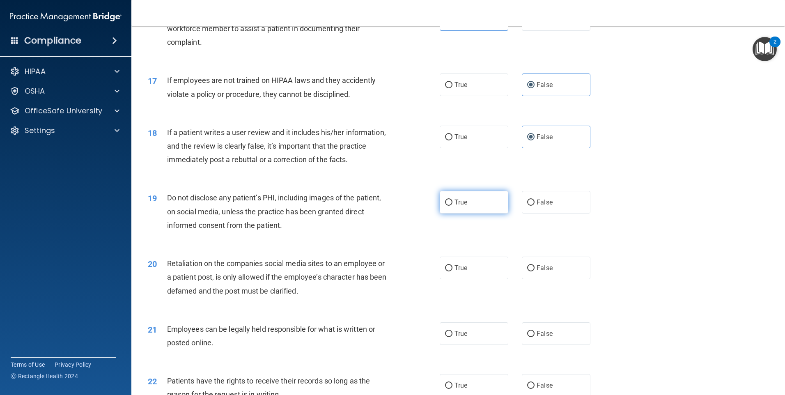
click at [474, 214] on label "True" at bounding box center [474, 202] width 69 height 23
click at [453, 206] on input "True" at bounding box center [448, 203] width 7 height 6
radio input "true"
click at [563, 275] on label "False" at bounding box center [556, 268] width 69 height 23
click at [535, 271] on input "False" at bounding box center [530, 268] width 7 height 6
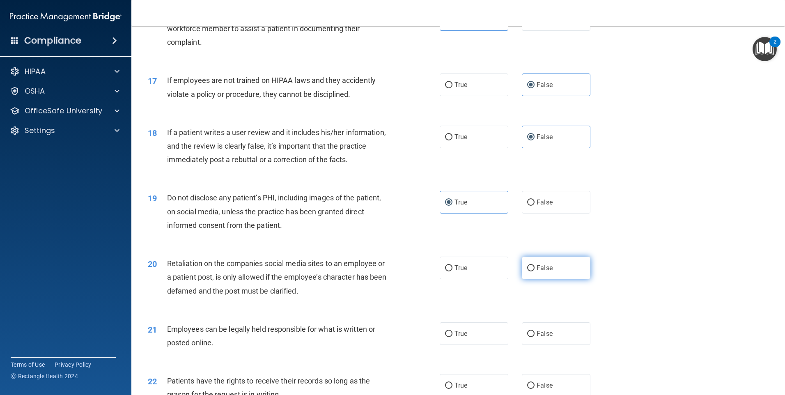
radio input "true"
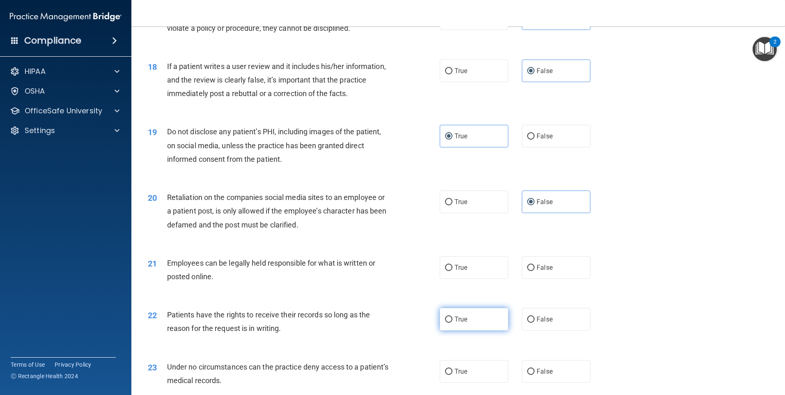
scroll to position [1150, 0]
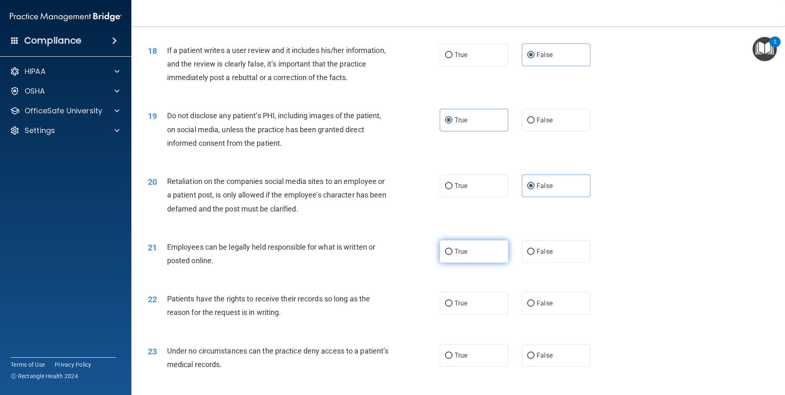
click at [474, 263] on label "True" at bounding box center [474, 251] width 69 height 23
click at [453, 255] on input "True" at bounding box center [448, 252] width 7 height 6
radio input "true"
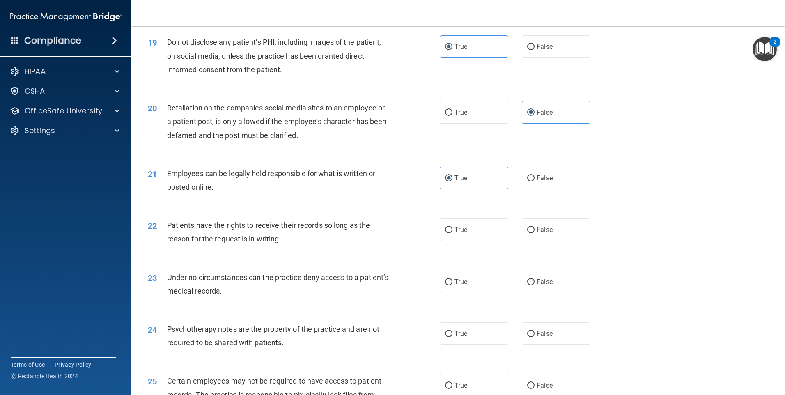
scroll to position [1232, 0]
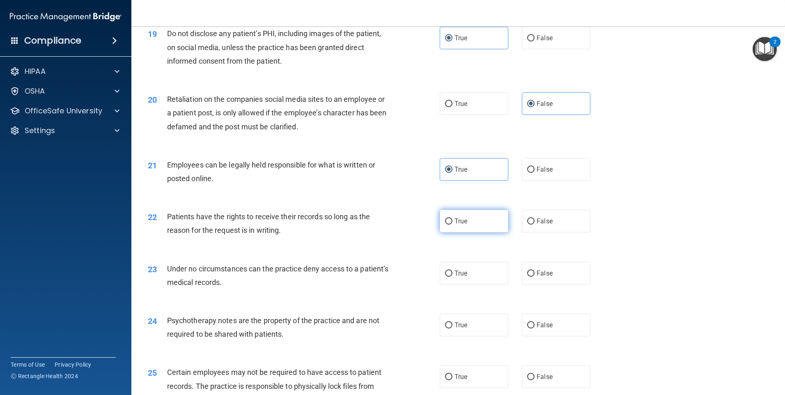
click at [462, 225] on span "True" at bounding box center [461, 221] width 13 height 8
click at [453, 225] on input "True" at bounding box center [448, 221] width 7 height 6
radio input "true"
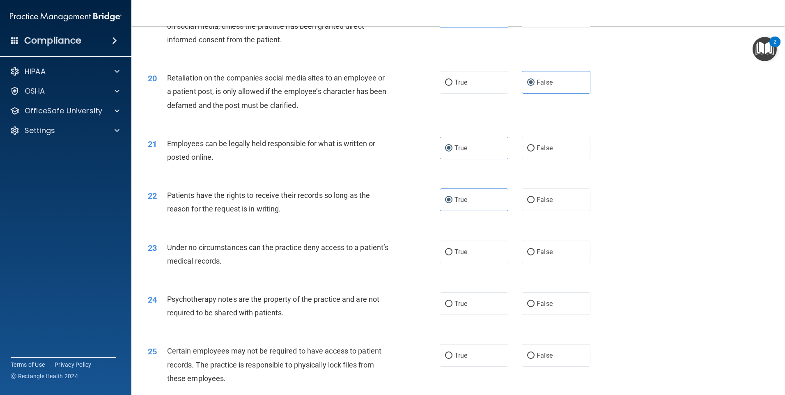
scroll to position [1273, 0]
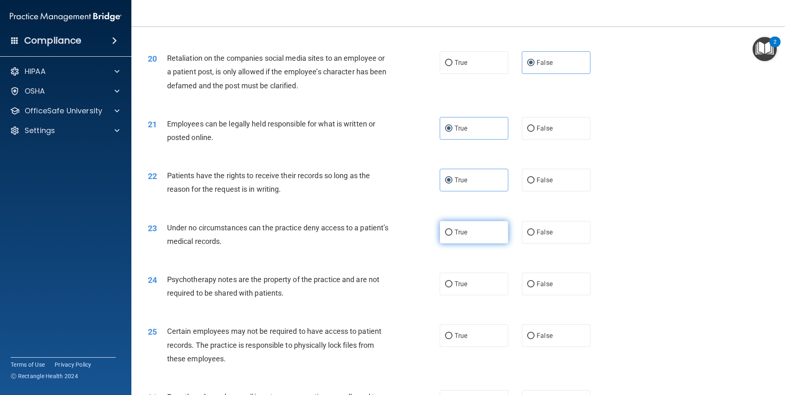
click at [451, 244] on label "True" at bounding box center [474, 232] width 69 height 23
click at [451, 236] on input "True" at bounding box center [448, 233] width 7 height 6
radio input "true"
click at [537, 288] on span "False" at bounding box center [545, 284] width 16 height 8
click at [535, 287] on input "False" at bounding box center [530, 284] width 7 height 6
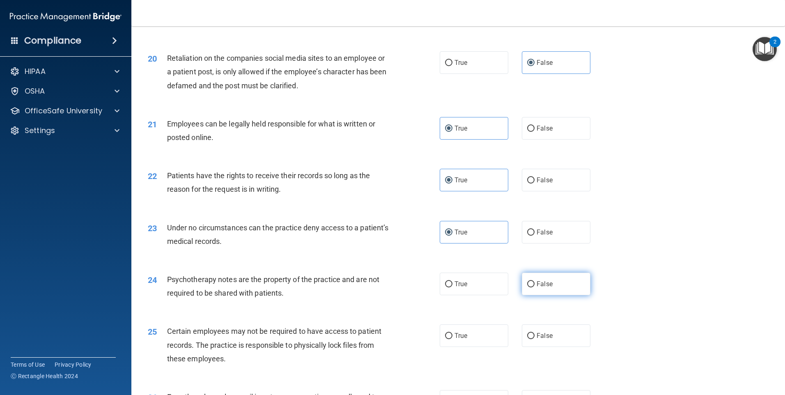
radio input "true"
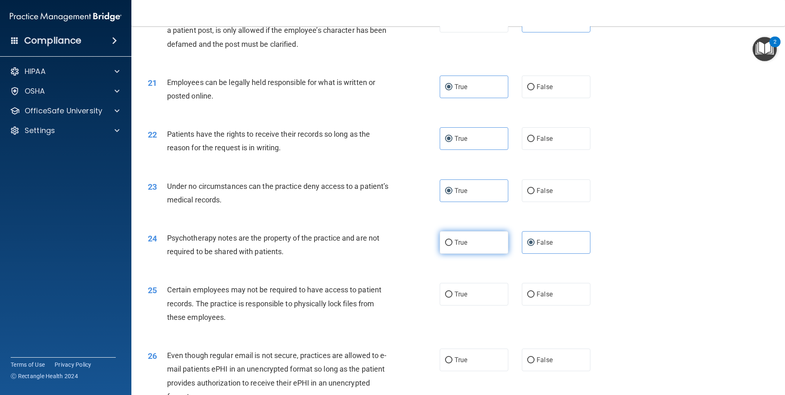
scroll to position [1355, 0]
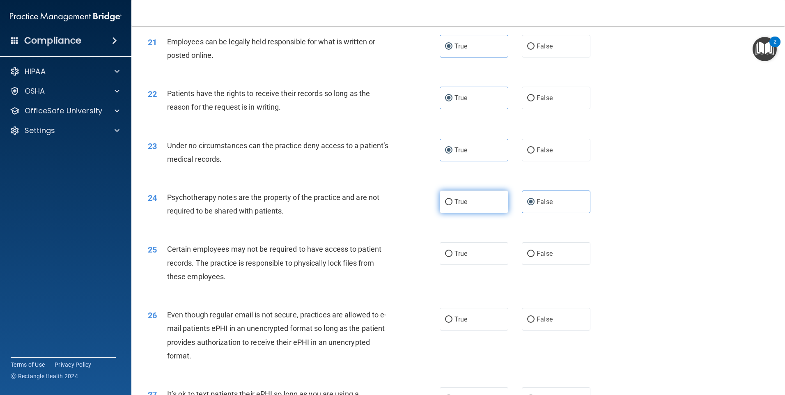
click at [485, 213] on label "True" at bounding box center [474, 202] width 69 height 23
click at [453, 205] on input "True" at bounding box center [448, 202] width 7 height 6
radio input "true"
radio input "false"
click at [538, 261] on label "False" at bounding box center [556, 253] width 69 height 23
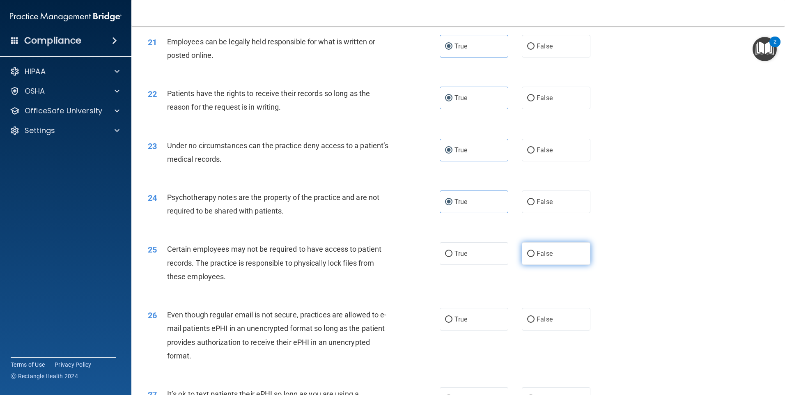
click at [535, 257] on input "False" at bounding box center [530, 254] width 7 height 6
radio input "true"
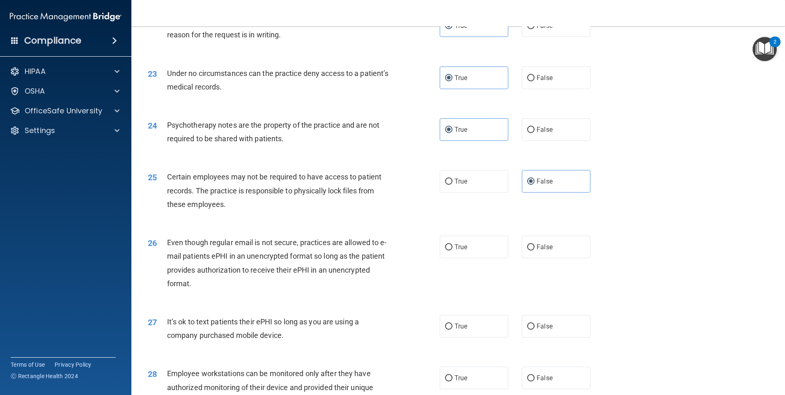
scroll to position [1437, 0]
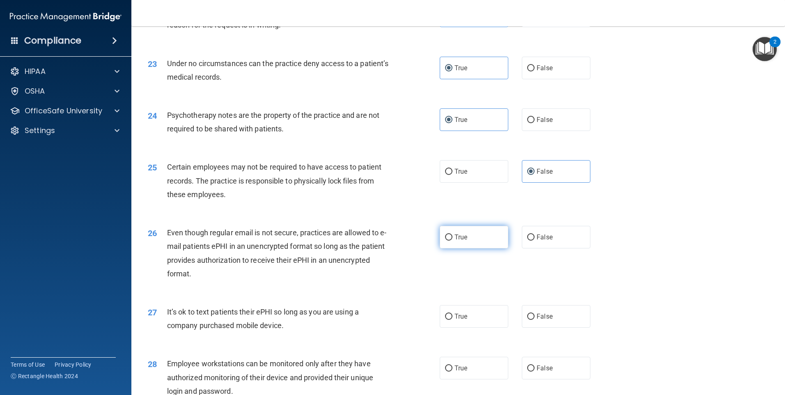
click at [476, 248] on label "True" at bounding box center [474, 237] width 69 height 23
click at [453, 241] on input "True" at bounding box center [448, 238] width 7 height 6
radio input "true"
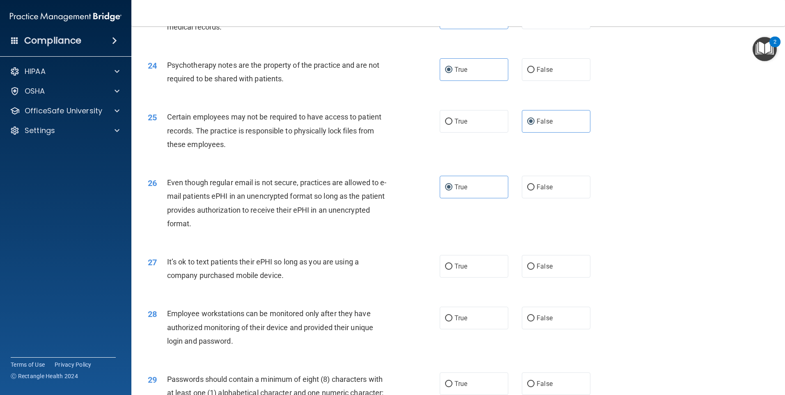
scroll to position [1520, 0]
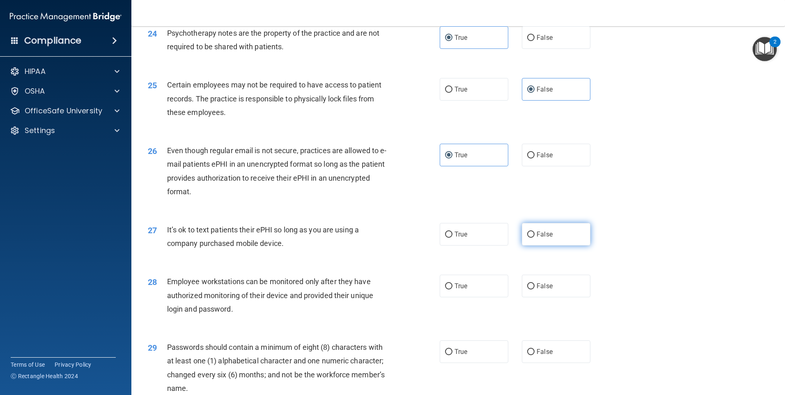
click at [534, 246] on label "False" at bounding box center [556, 234] width 69 height 23
click at [534, 238] on input "False" at bounding box center [530, 235] width 7 height 6
radio input "true"
click at [483, 295] on label "True" at bounding box center [474, 286] width 69 height 23
click at [453, 290] on input "True" at bounding box center [448, 286] width 7 height 6
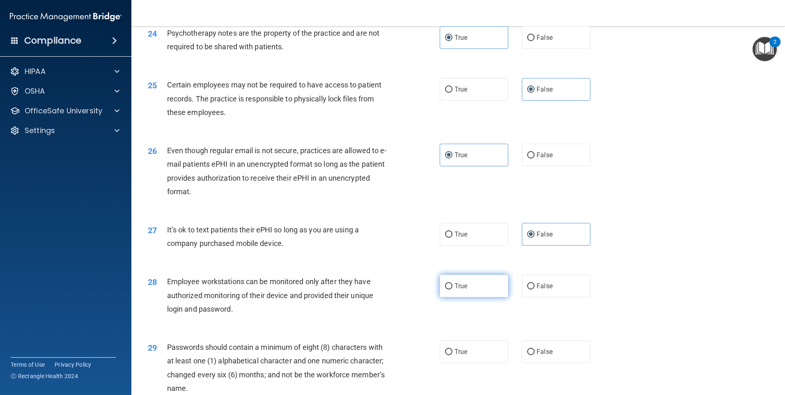
radio input "true"
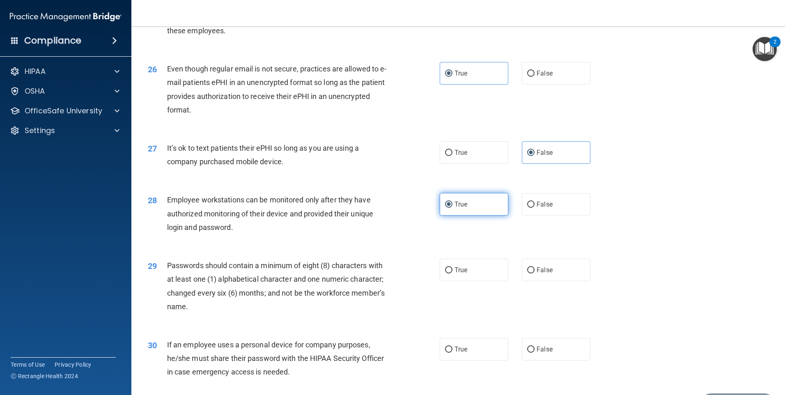
scroll to position [1602, 0]
click at [478, 281] on label "True" at bounding box center [474, 269] width 69 height 23
click at [453, 273] on input "True" at bounding box center [448, 270] width 7 height 6
radio input "true"
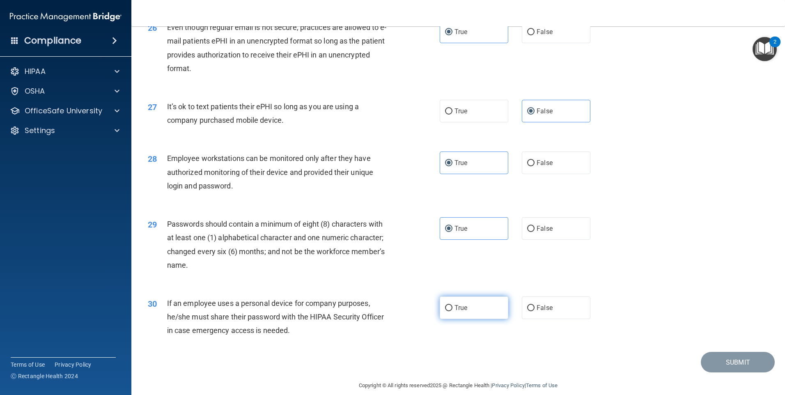
scroll to position [1667, 0]
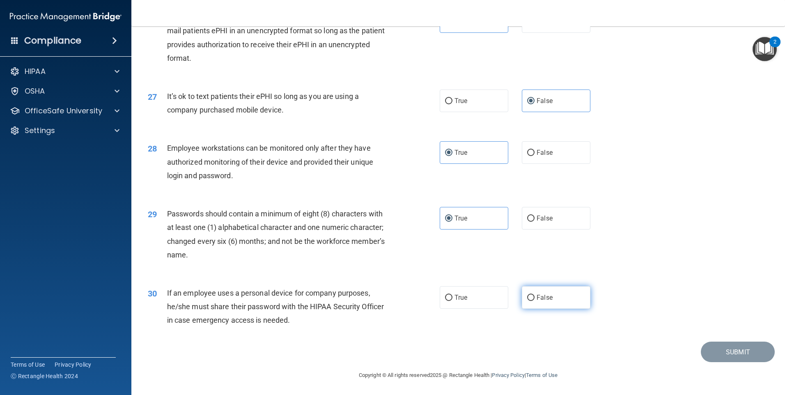
click at [534, 288] on label "False" at bounding box center [556, 297] width 69 height 23
click at [534, 295] on input "False" at bounding box center [530, 298] width 7 height 6
radio input "true"
click at [734, 357] on button "Submit" at bounding box center [738, 352] width 74 height 21
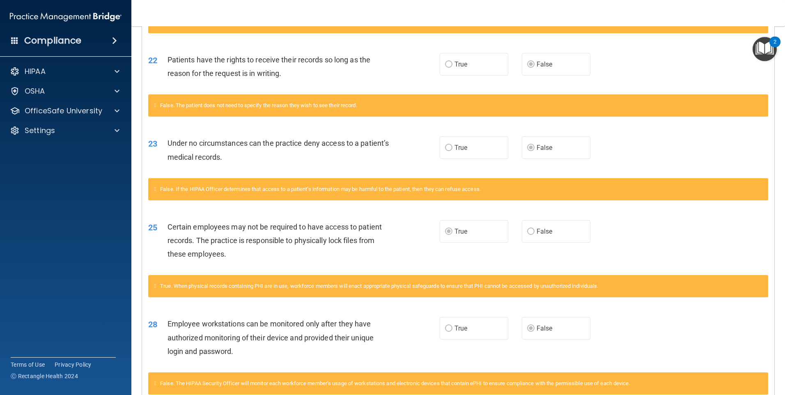
scroll to position [434, 0]
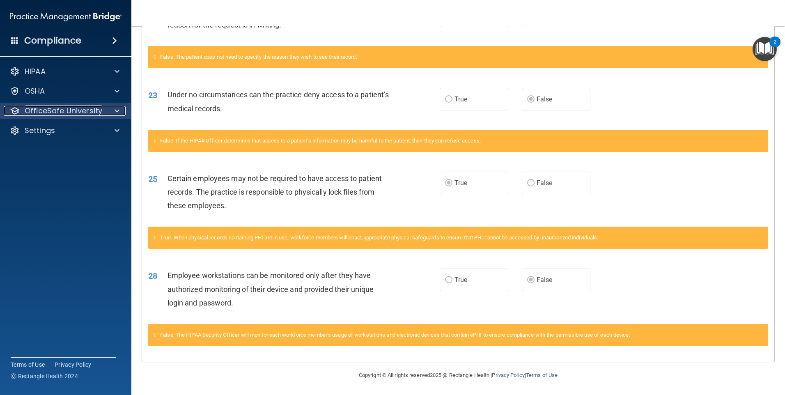
click at [79, 113] on p "OfficeSafe University" at bounding box center [64, 111] width 78 height 10
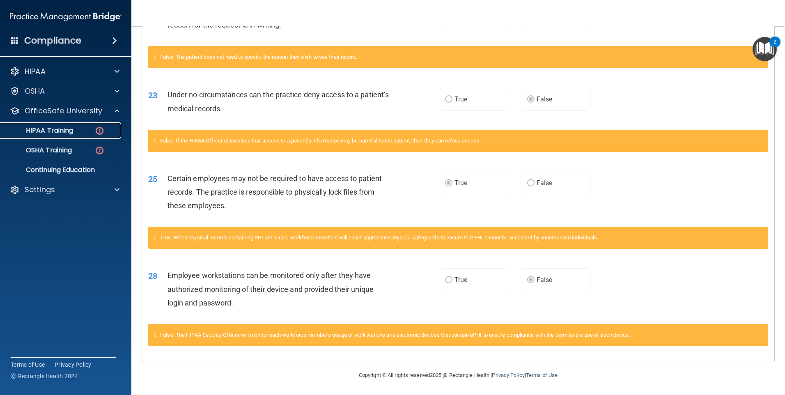
click at [71, 131] on p "HIPAA Training" at bounding box center [39, 130] width 68 height 8
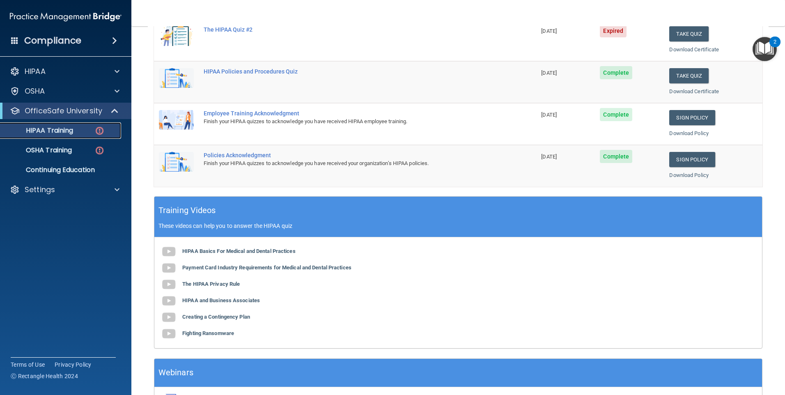
scroll to position [18, 0]
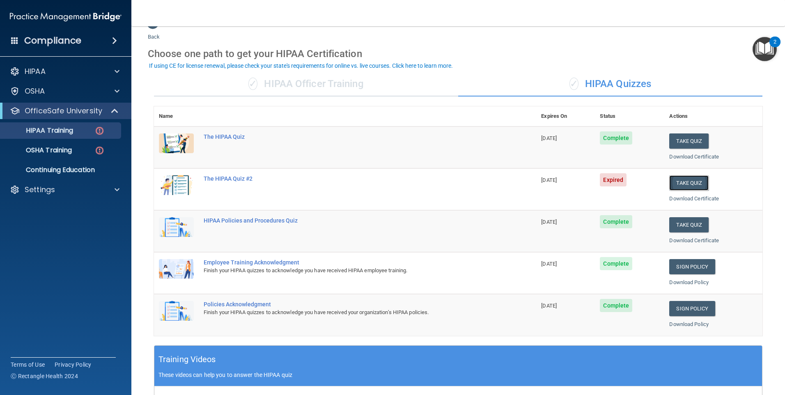
click at [681, 181] on button "Take Quiz" at bounding box center [688, 182] width 39 height 15
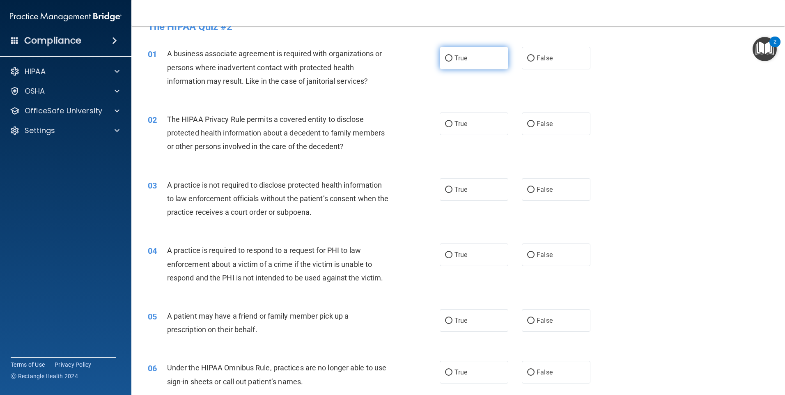
click at [459, 55] on span "True" at bounding box center [461, 58] width 13 height 8
click at [453, 55] on input "True" at bounding box center [448, 58] width 7 height 6
radio input "true"
click at [458, 128] on label "True" at bounding box center [474, 124] width 69 height 23
click at [453, 127] on input "True" at bounding box center [448, 124] width 7 height 6
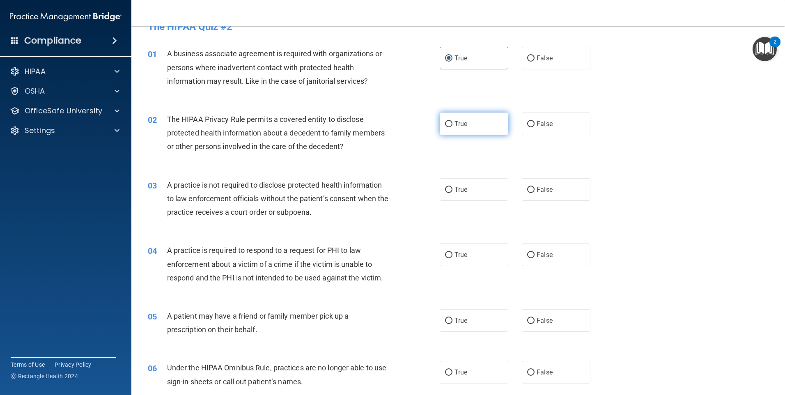
radio input "true"
click at [537, 189] on span "False" at bounding box center [545, 190] width 16 height 8
click at [535, 189] on input "False" at bounding box center [530, 190] width 7 height 6
radio input "true"
click at [466, 257] on label "True" at bounding box center [474, 255] width 69 height 23
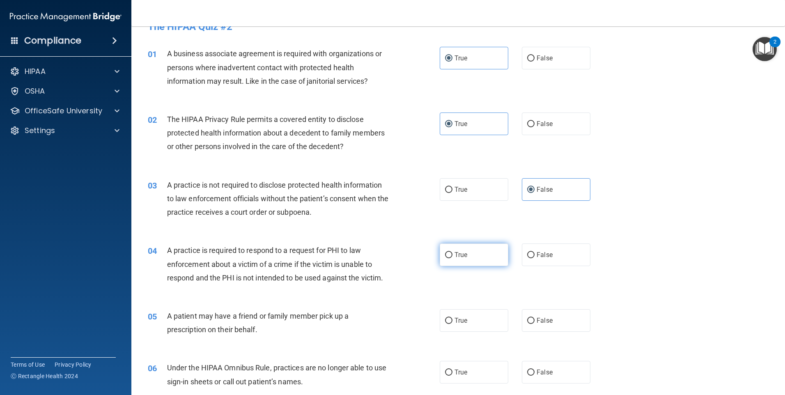
click at [453, 257] on input "True" at bounding box center [448, 255] width 7 height 6
radio input "true"
click at [479, 323] on label "True" at bounding box center [474, 320] width 69 height 23
click at [453, 323] on input "True" at bounding box center [448, 321] width 7 height 6
radio input "true"
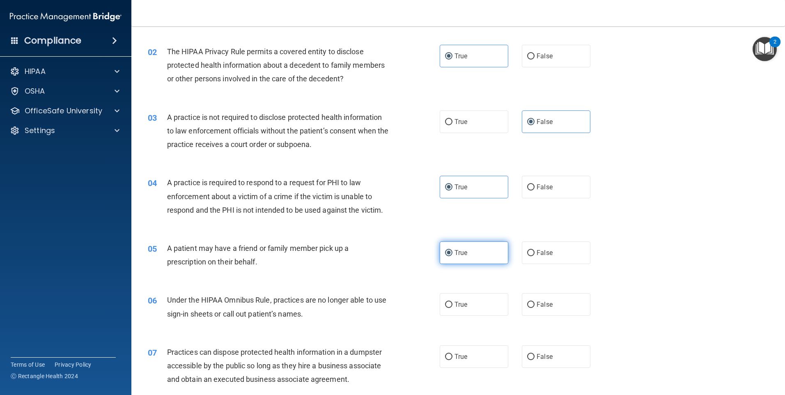
scroll to position [100, 0]
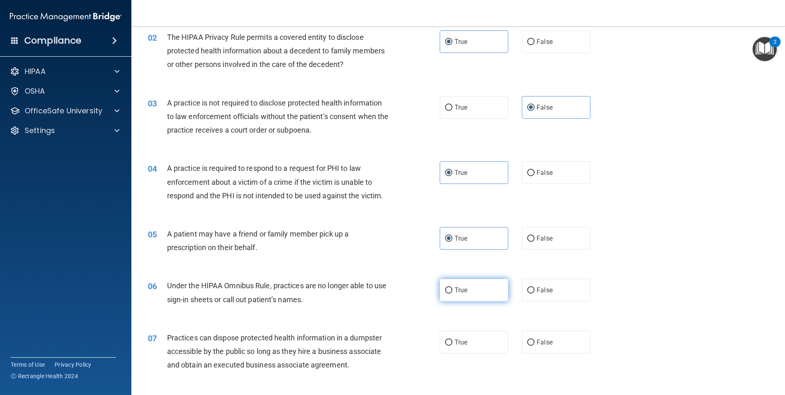
click at [479, 289] on label "True" at bounding box center [474, 290] width 69 height 23
click at [453, 289] on input "True" at bounding box center [448, 290] width 7 height 6
radio input "true"
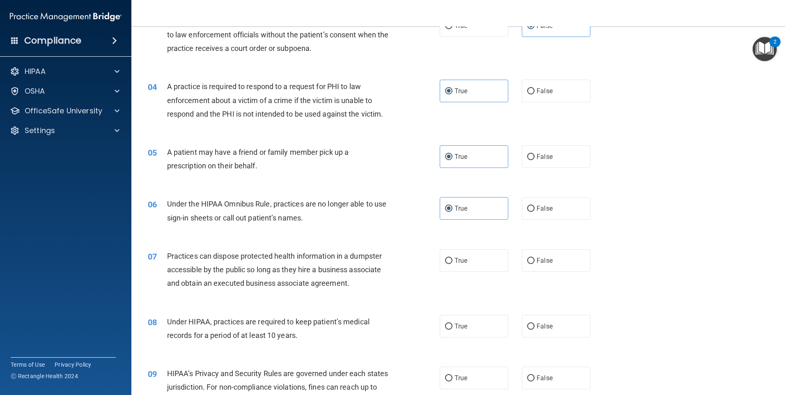
scroll to position [182, 0]
click at [545, 262] on span "False" at bounding box center [545, 260] width 16 height 8
click at [535, 262] on input "False" at bounding box center [530, 261] width 7 height 6
radio input "true"
click at [542, 327] on span "False" at bounding box center [545, 326] width 16 height 8
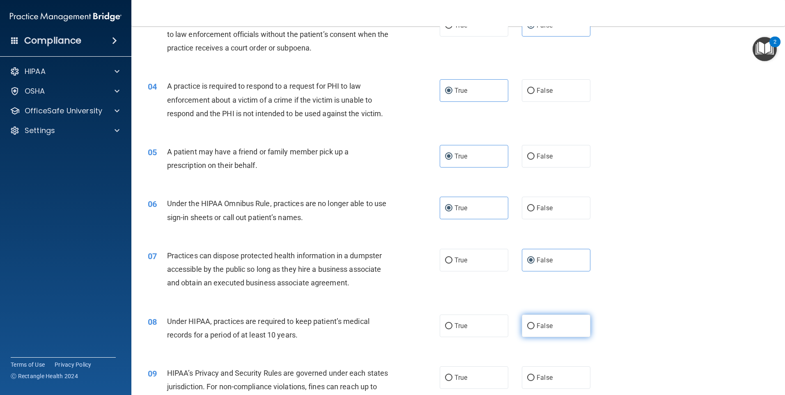
click at [535, 327] on input "False" at bounding box center [530, 326] width 7 height 6
radio input "true"
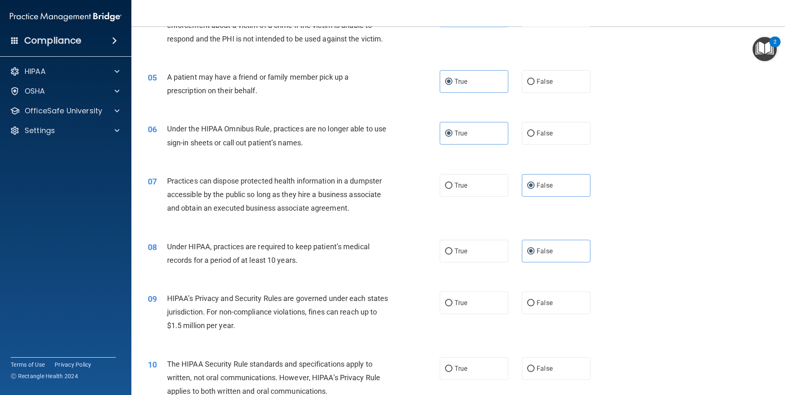
scroll to position [264, 0]
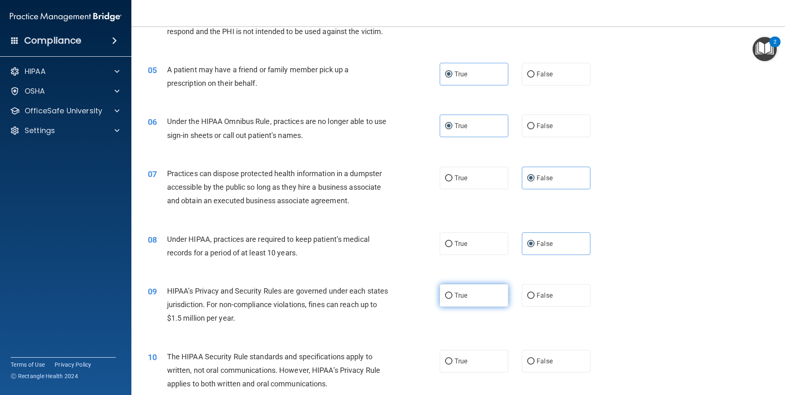
click at [462, 304] on label "True" at bounding box center [474, 295] width 69 height 23
click at [453, 299] on input "True" at bounding box center [448, 296] width 7 height 6
radio input "true"
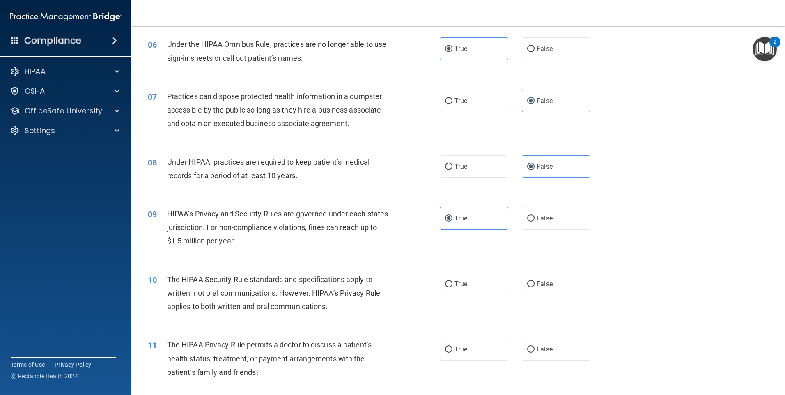
scroll to position [347, 0]
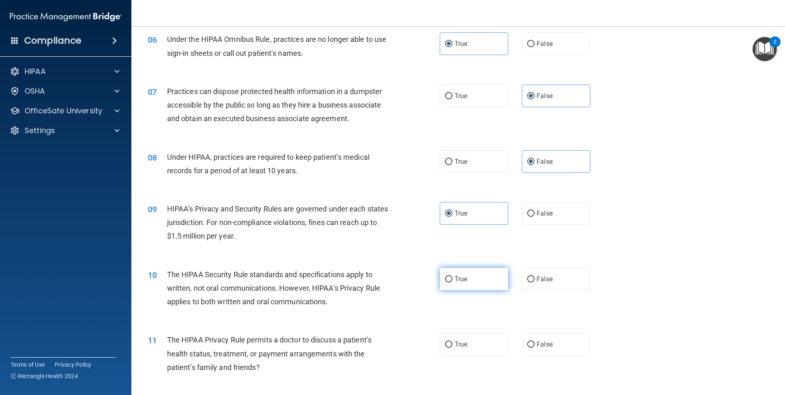
click at [480, 286] on label "True" at bounding box center [474, 279] width 69 height 23
click at [453, 283] on input "True" at bounding box center [448, 279] width 7 height 6
radio input "true"
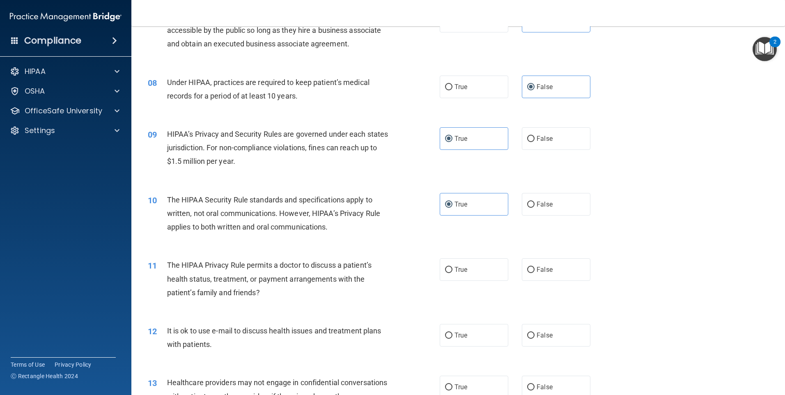
scroll to position [429, 0]
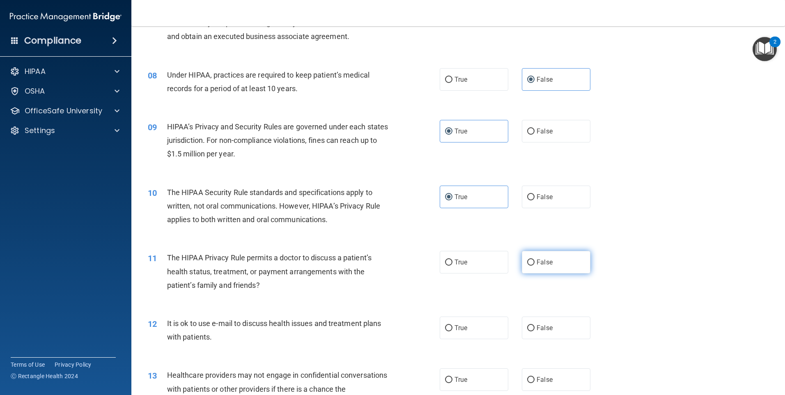
click at [540, 262] on span "False" at bounding box center [545, 262] width 16 height 8
click at [535, 262] on input "False" at bounding box center [530, 263] width 7 height 6
radio input "true"
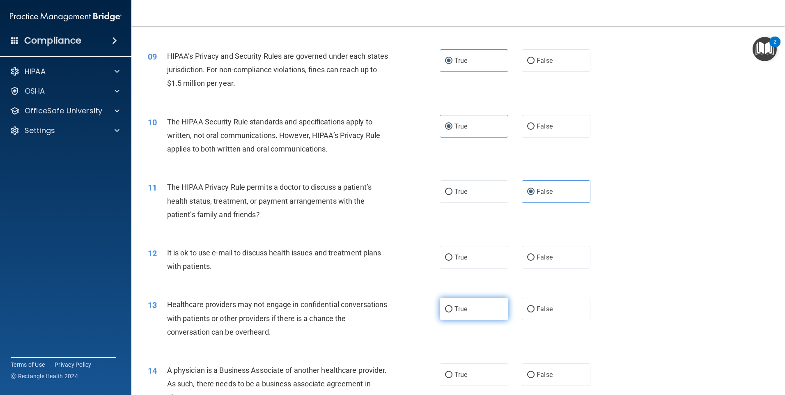
scroll to position [511, 0]
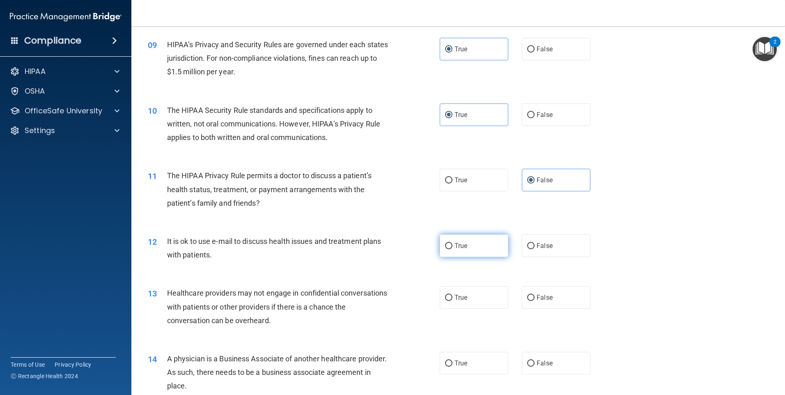
click at [467, 252] on label "True" at bounding box center [474, 246] width 69 height 23
click at [453, 249] on input "True" at bounding box center [448, 246] width 7 height 6
radio input "true"
click at [459, 300] on span "True" at bounding box center [461, 298] width 13 height 8
click at [453, 300] on input "True" at bounding box center [448, 298] width 7 height 6
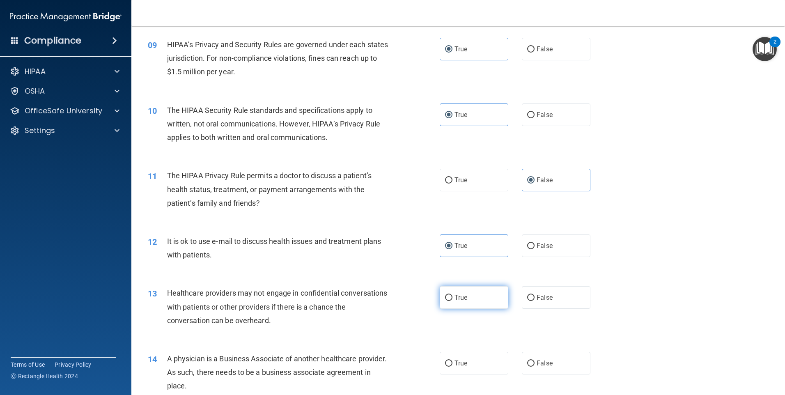
radio input "true"
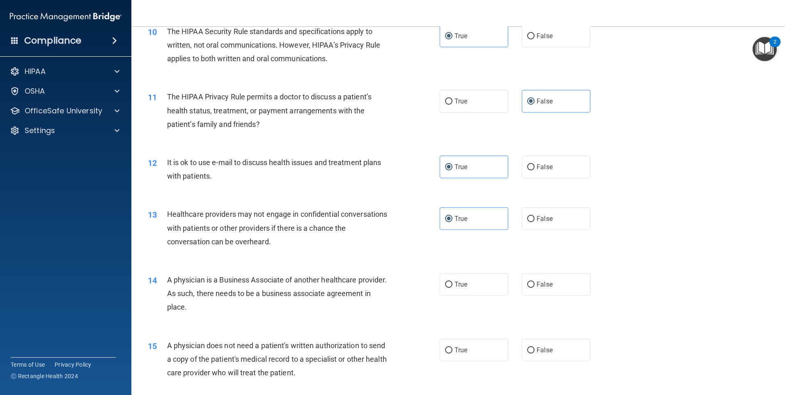
scroll to position [593, 0]
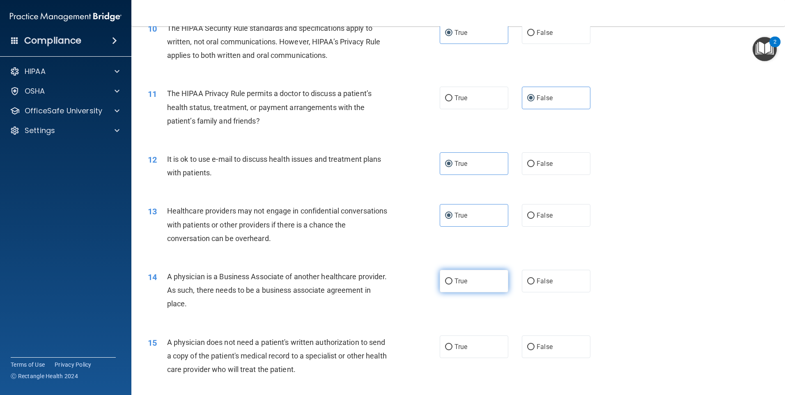
click at [475, 284] on label "True" at bounding box center [474, 281] width 69 height 23
click at [453, 284] on input "True" at bounding box center [448, 281] width 7 height 6
radio input "true"
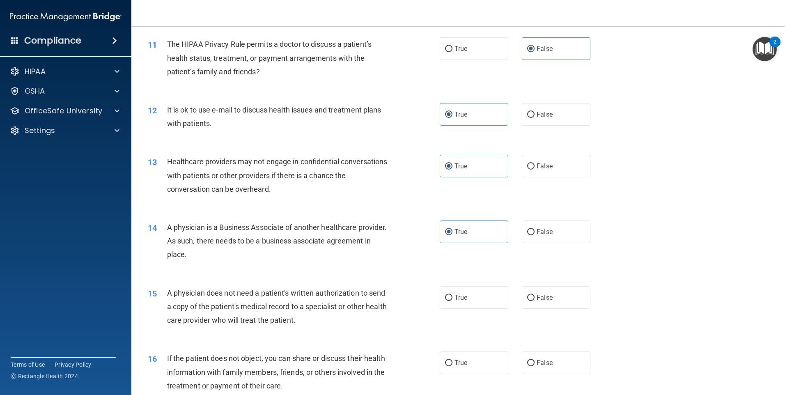
scroll to position [675, 0]
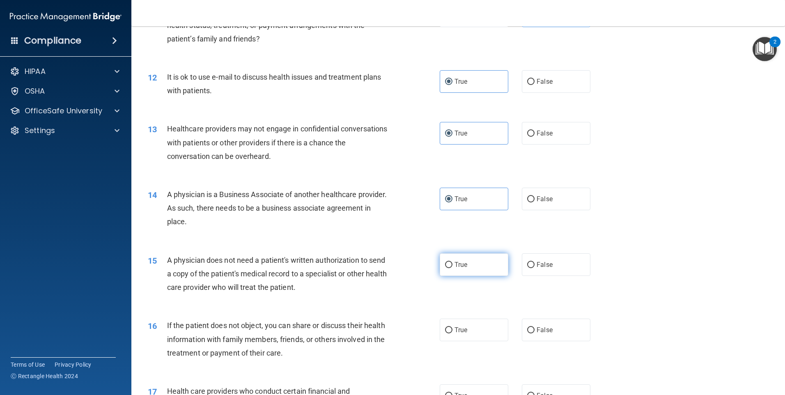
click at [462, 269] on label "True" at bounding box center [474, 264] width 69 height 23
click at [453, 268] on input "True" at bounding box center [448, 265] width 7 height 6
radio input "true"
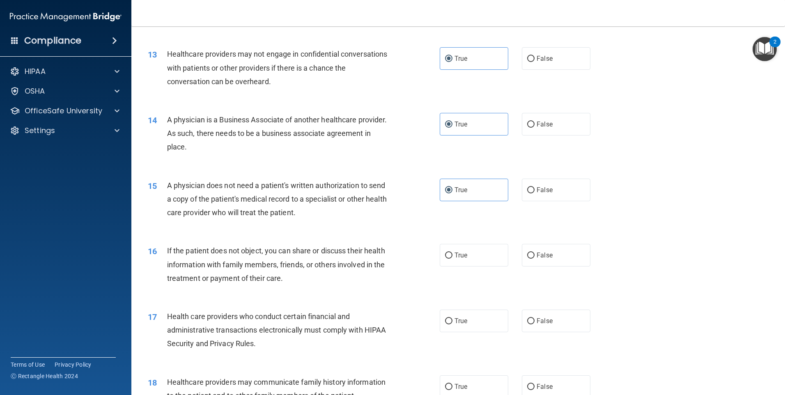
scroll to position [757, 0]
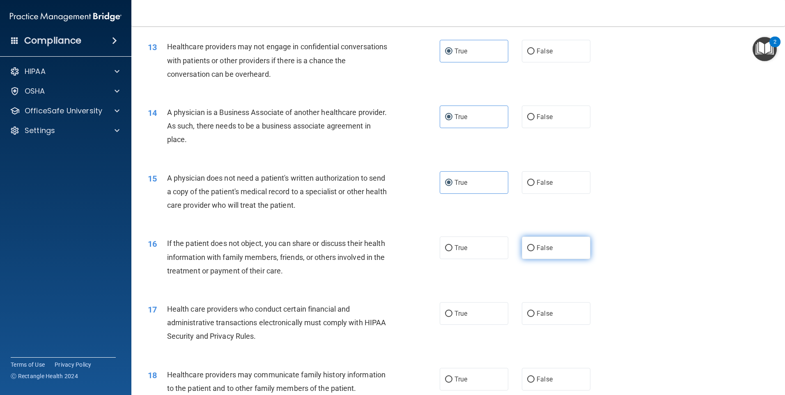
click at [543, 252] on label "False" at bounding box center [556, 248] width 69 height 23
click at [535, 251] on input "False" at bounding box center [530, 248] width 7 height 6
radio input "true"
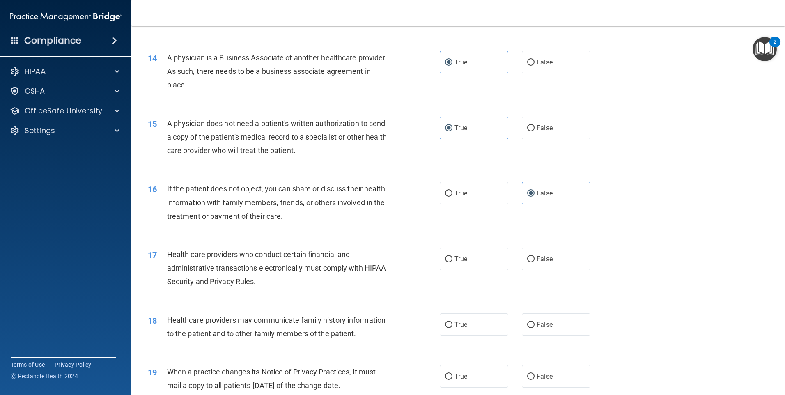
scroll to position [839, 0]
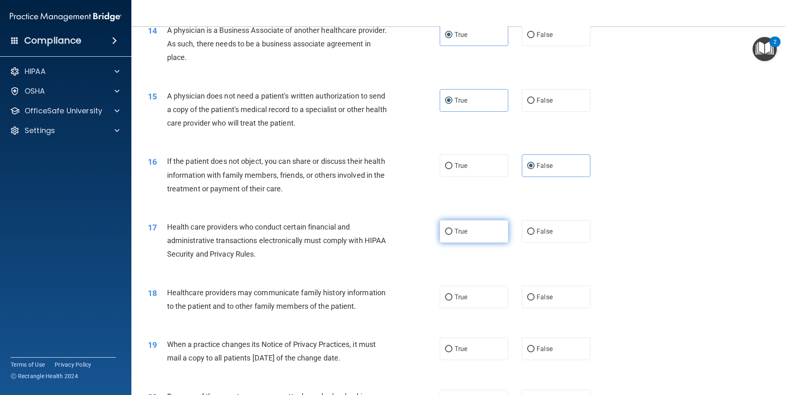
click at [465, 230] on label "True" at bounding box center [474, 231] width 69 height 23
click at [453, 230] on input "True" at bounding box center [448, 232] width 7 height 6
radio input "true"
click at [540, 294] on span "False" at bounding box center [545, 297] width 16 height 8
drag, startPoint x: 540, startPoint y: 294, endPoint x: 544, endPoint y: 301, distance: 7.9
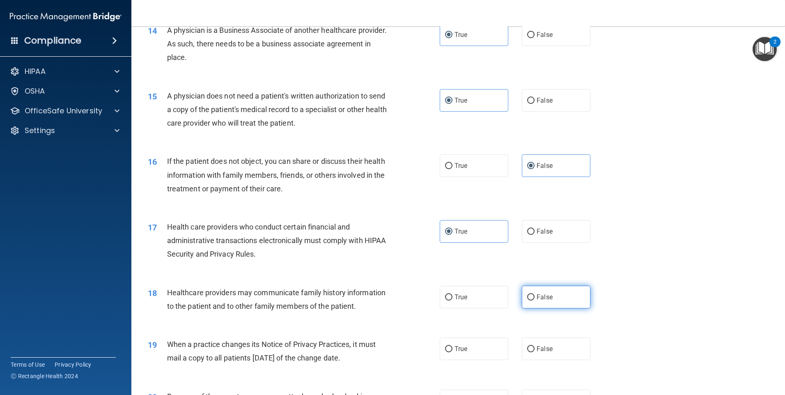
click at [544, 301] on span "False" at bounding box center [545, 297] width 16 height 8
click at [535, 301] on input "False" at bounding box center [530, 297] width 7 height 6
radio input "true"
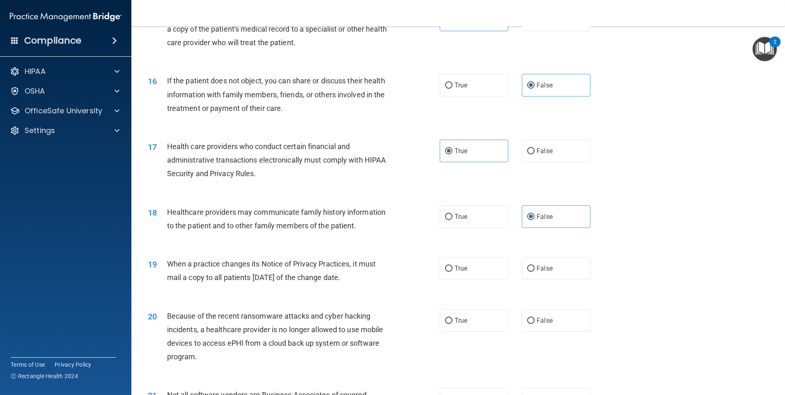
scroll to position [922, 0]
click at [470, 269] on label "True" at bounding box center [474, 266] width 69 height 23
click at [453, 269] on input "True" at bounding box center [448, 267] width 7 height 6
radio input "true"
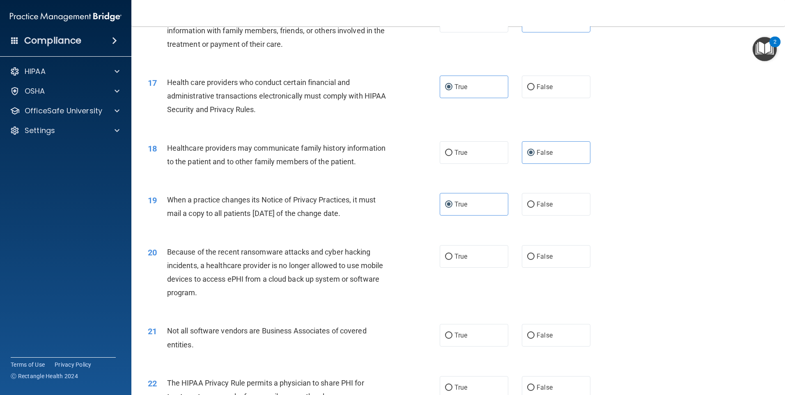
scroll to position [1004, 0]
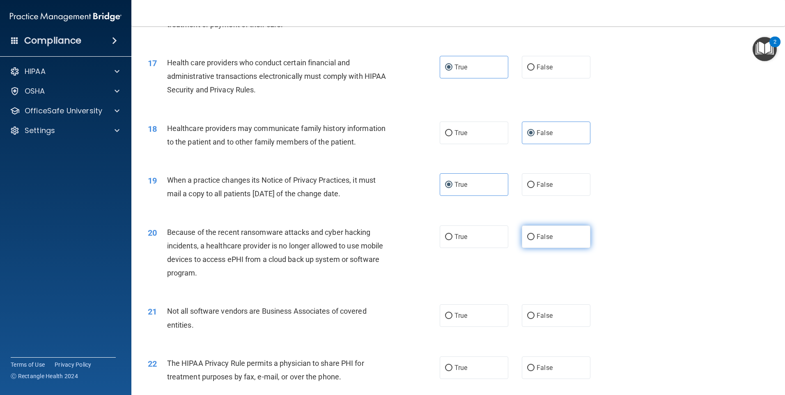
click at [542, 242] on label "False" at bounding box center [556, 236] width 69 height 23
click at [535, 240] on input "False" at bounding box center [530, 237] width 7 height 6
radio input "true"
click at [465, 315] on label "True" at bounding box center [474, 315] width 69 height 23
click at [453, 315] on input "True" at bounding box center [448, 316] width 7 height 6
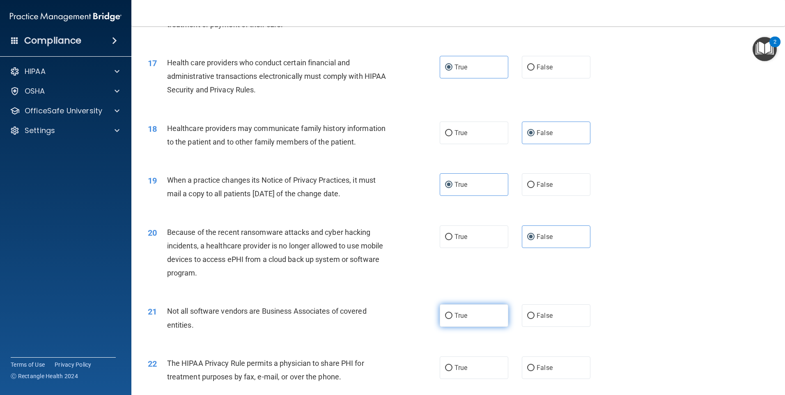
radio input "true"
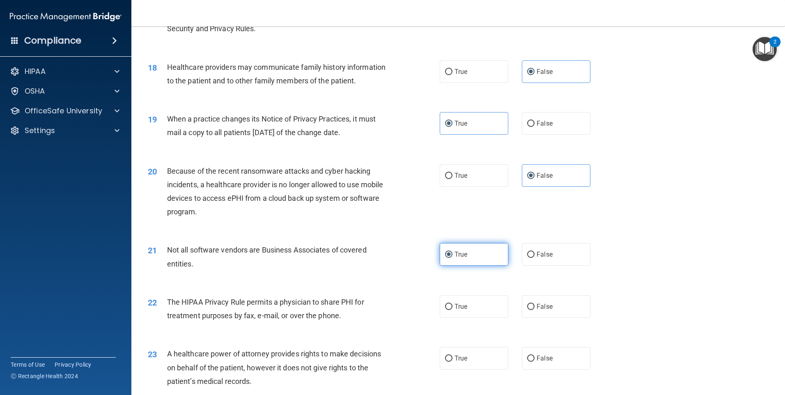
scroll to position [1086, 0]
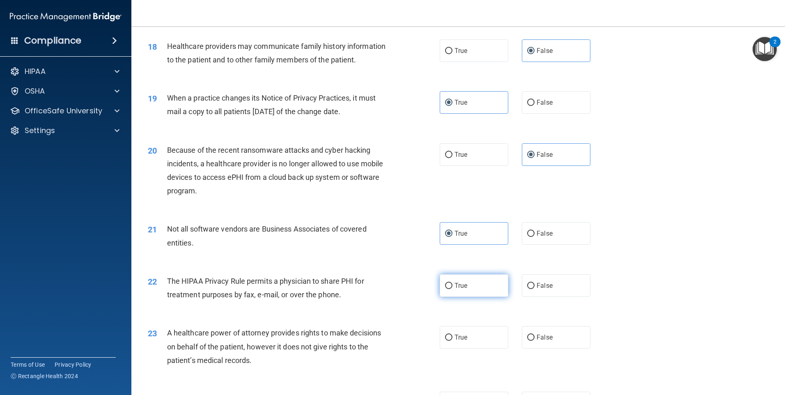
click at [458, 290] on label "True" at bounding box center [474, 285] width 69 height 23
click at [453, 289] on input "True" at bounding box center [448, 286] width 7 height 6
radio input "true"
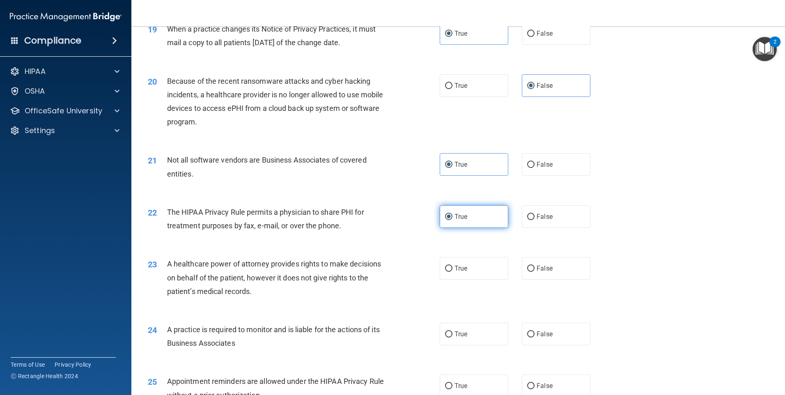
scroll to position [1168, 0]
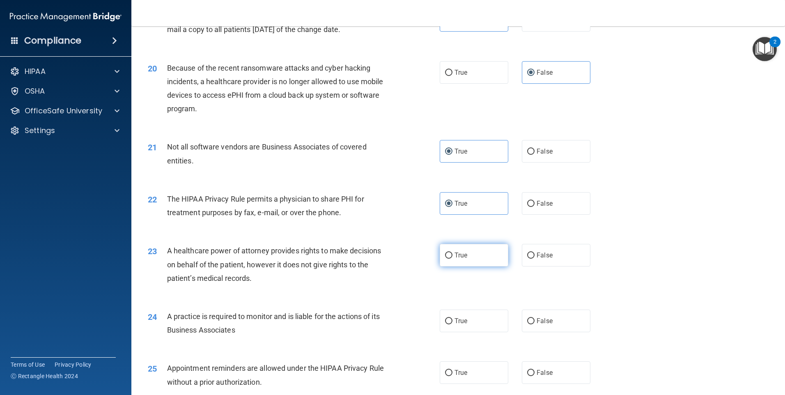
click at [463, 254] on span "True" at bounding box center [461, 255] width 13 height 8
click at [453, 254] on input "True" at bounding box center [448, 256] width 7 height 6
radio input "true"
click at [546, 256] on span "False" at bounding box center [545, 255] width 16 height 8
click at [535, 256] on input "False" at bounding box center [530, 256] width 7 height 6
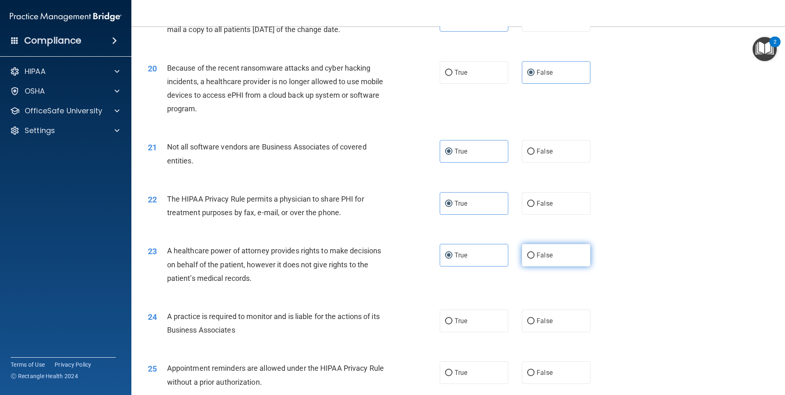
radio input "true"
radio input "false"
click at [459, 327] on label "True" at bounding box center [474, 321] width 69 height 23
click at [453, 324] on input "True" at bounding box center [448, 321] width 7 height 6
radio input "true"
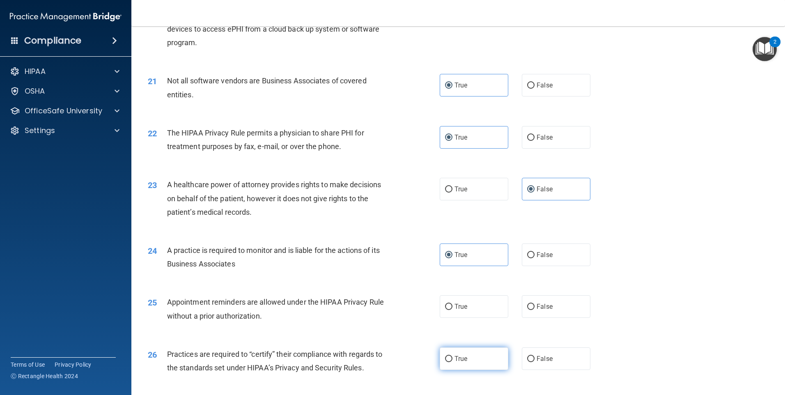
scroll to position [1250, 0]
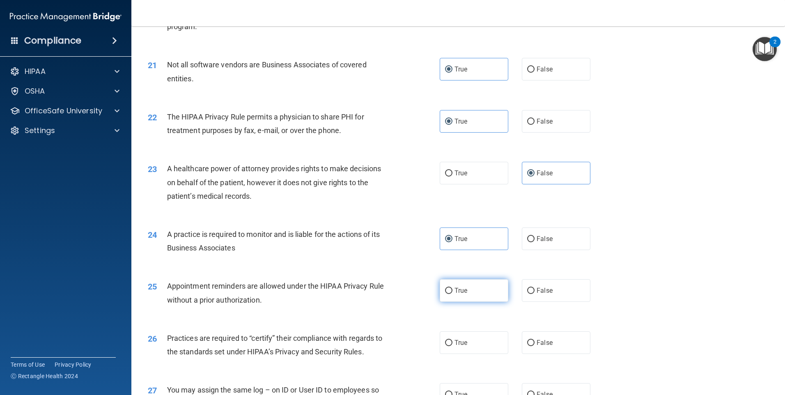
click at [457, 292] on span "True" at bounding box center [461, 291] width 13 height 8
click at [453, 292] on input "True" at bounding box center [448, 291] width 7 height 6
radio input "true"
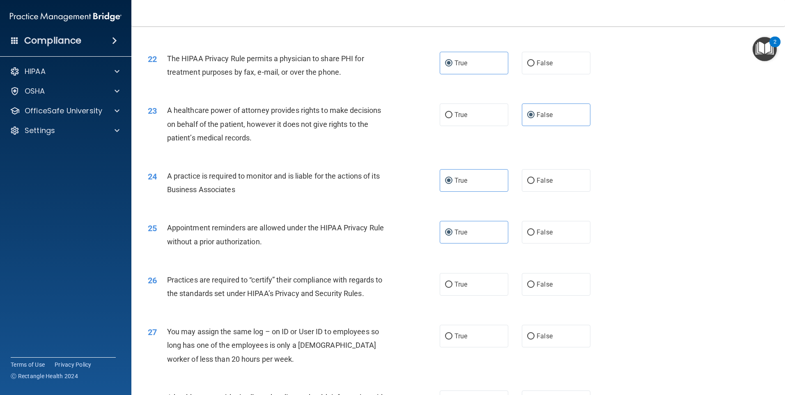
scroll to position [1332, 0]
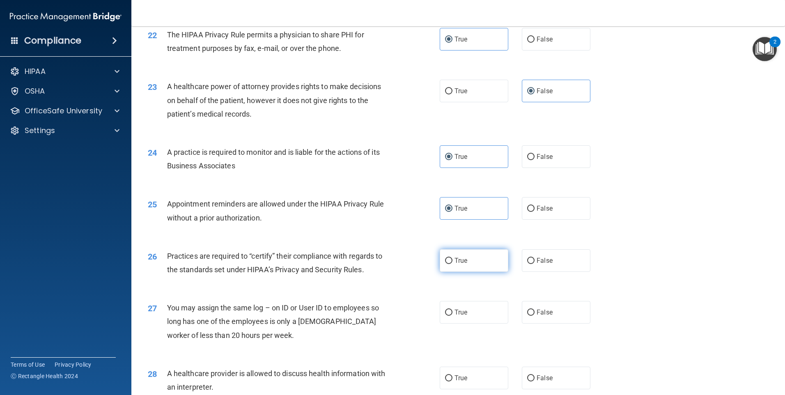
click at [459, 264] on span "True" at bounding box center [461, 261] width 13 height 8
click at [453, 264] on input "True" at bounding box center [448, 261] width 7 height 6
radio input "true"
click at [527, 310] on input "False" at bounding box center [530, 313] width 7 height 6
radio input "true"
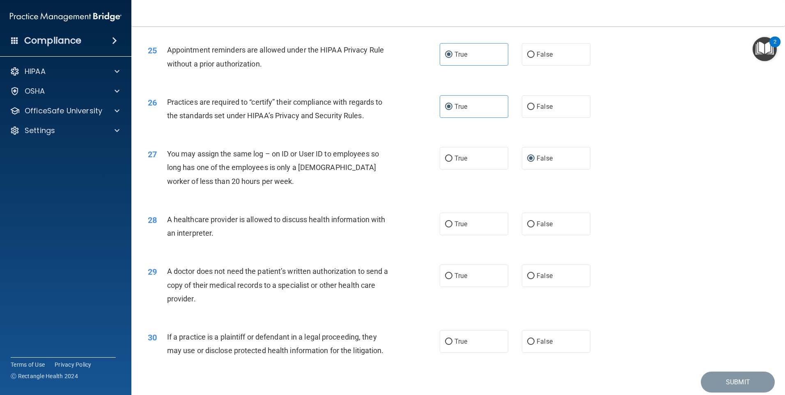
scroll to position [1497, 0]
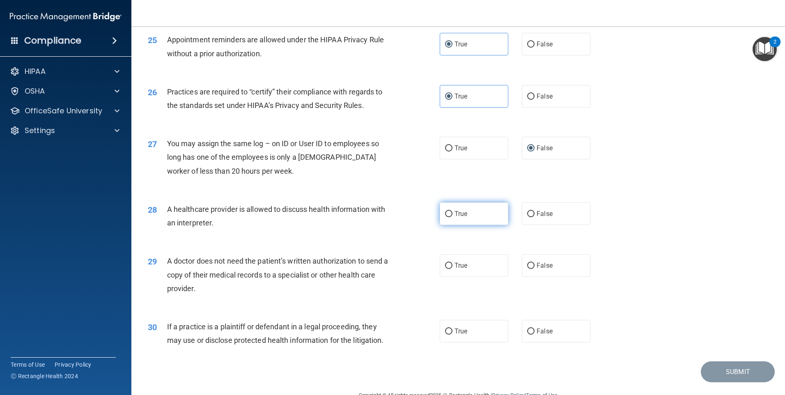
click at [471, 208] on label "True" at bounding box center [474, 213] width 69 height 23
click at [453, 211] on input "True" at bounding box center [448, 214] width 7 height 6
radio input "true"
click at [427, 284] on div "29 A doctor does not need the patient’s written authorization to send a copy of…" at bounding box center [294, 276] width 317 height 45
click at [464, 270] on label "True" at bounding box center [474, 265] width 69 height 23
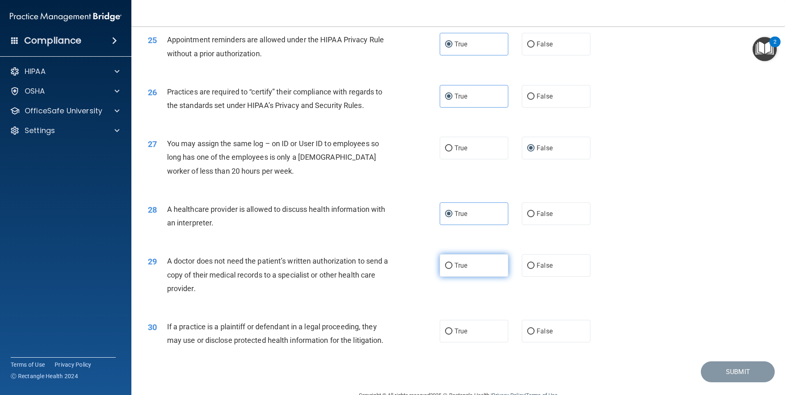
click at [453, 269] on input "True" at bounding box center [448, 266] width 7 height 6
radio input "true"
click at [460, 335] on label "True" at bounding box center [474, 331] width 69 height 23
click at [453, 335] on input "True" at bounding box center [448, 332] width 7 height 6
radio input "true"
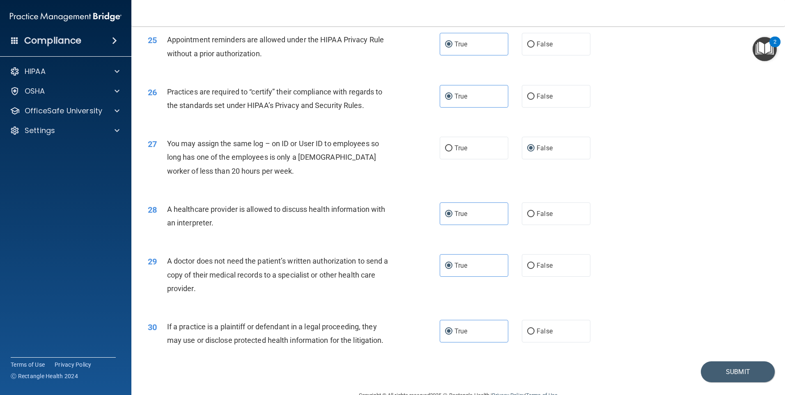
scroll to position [1517, 0]
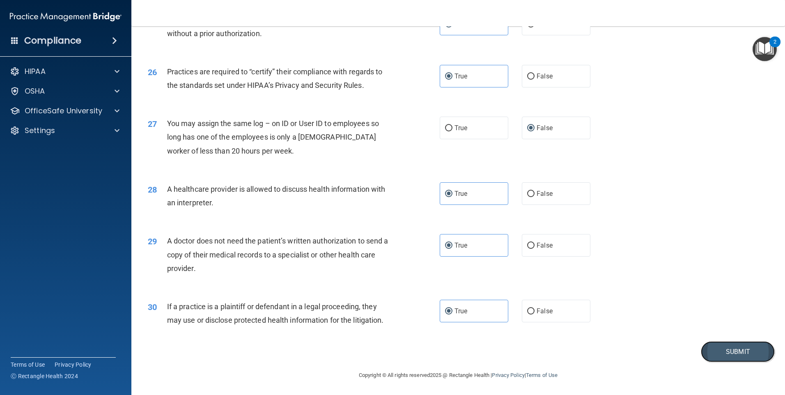
click at [724, 352] on button "Submit" at bounding box center [738, 351] width 74 height 21
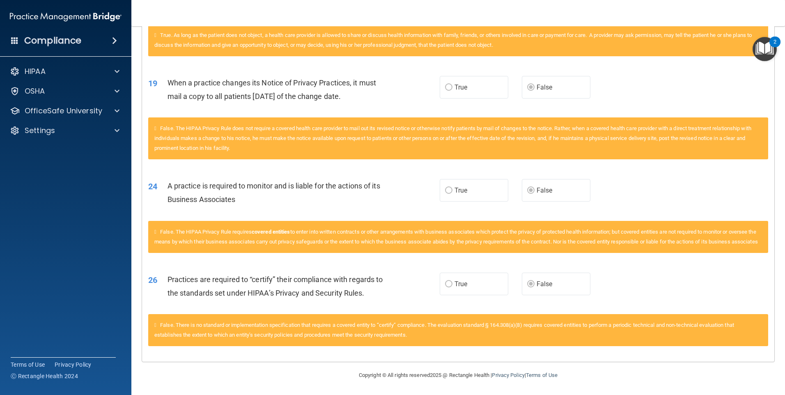
scroll to position [881, 0]
click at [80, 107] on p "OfficeSafe University" at bounding box center [64, 111] width 78 height 10
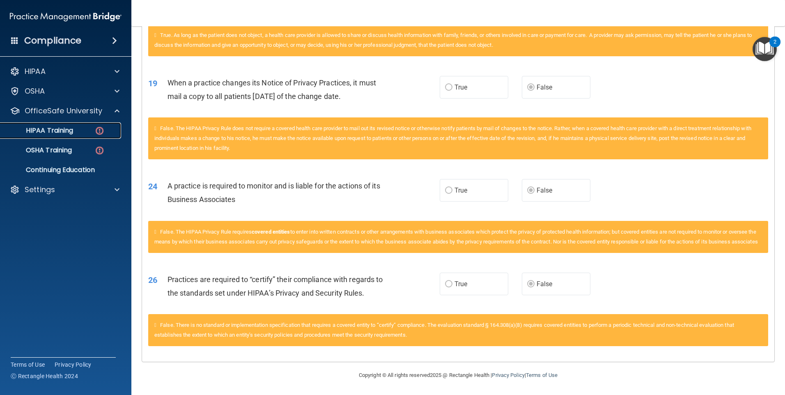
click at [56, 129] on p "HIPAA Training" at bounding box center [39, 130] width 68 height 8
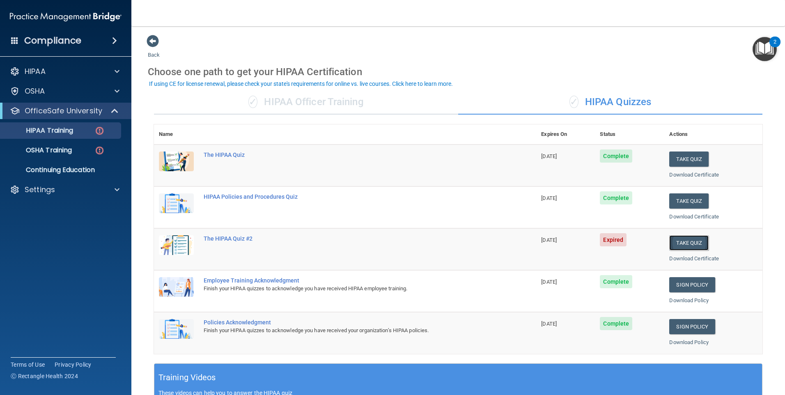
click at [689, 239] on button "Take Quiz" at bounding box center [688, 242] width 39 height 15
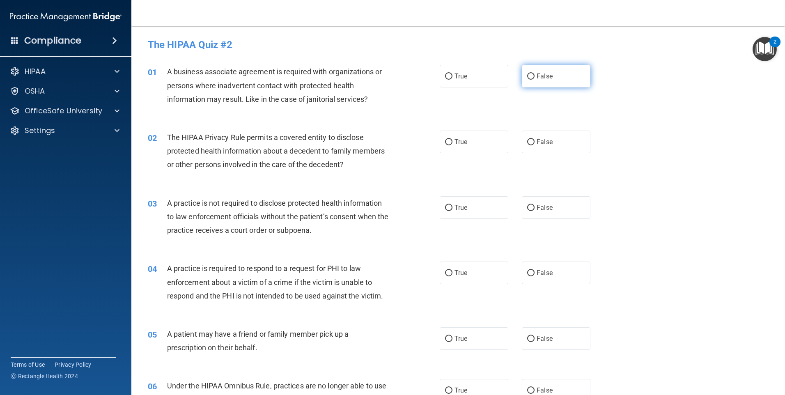
click at [544, 70] on label "False" at bounding box center [556, 76] width 69 height 23
click at [535, 74] on input "False" at bounding box center [530, 77] width 7 height 6
radio input "true"
click at [469, 140] on label "True" at bounding box center [474, 142] width 69 height 23
click at [453, 140] on input "True" at bounding box center [448, 142] width 7 height 6
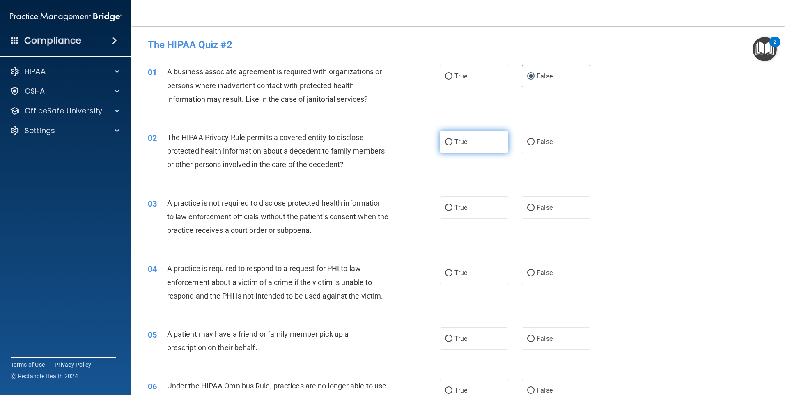
radio input "true"
click at [538, 211] on span "False" at bounding box center [545, 208] width 16 height 8
click at [535, 211] on input "False" at bounding box center [530, 208] width 7 height 6
radio input "true"
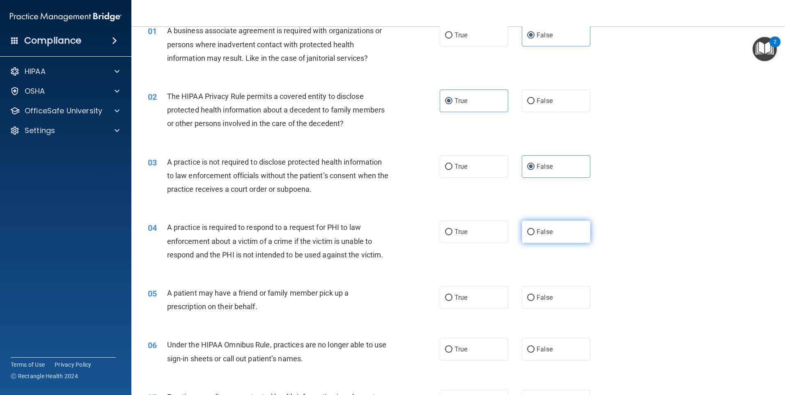
click at [531, 231] on label "False" at bounding box center [556, 232] width 69 height 23
click at [531, 231] on input "False" at bounding box center [530, 232] width 7 height 6
radio input "true"
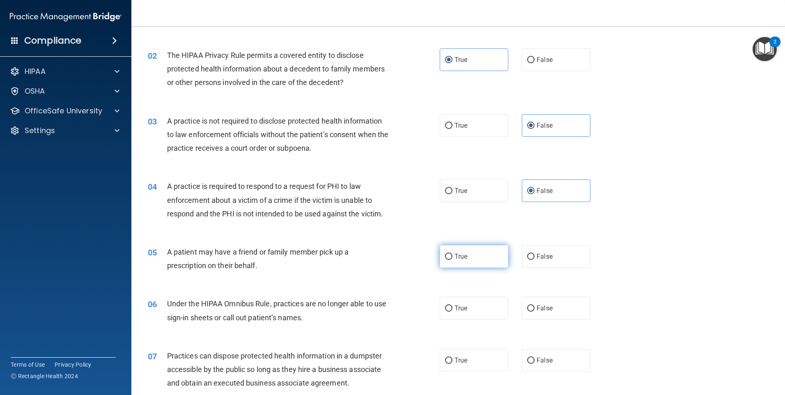
click at [471, 255] on label "True" at bounding box center [474, 256] width 69 height 23
click at [453, 255] on input "True" at bounding box center [448, 257] width 7 height 6
radio input "true"
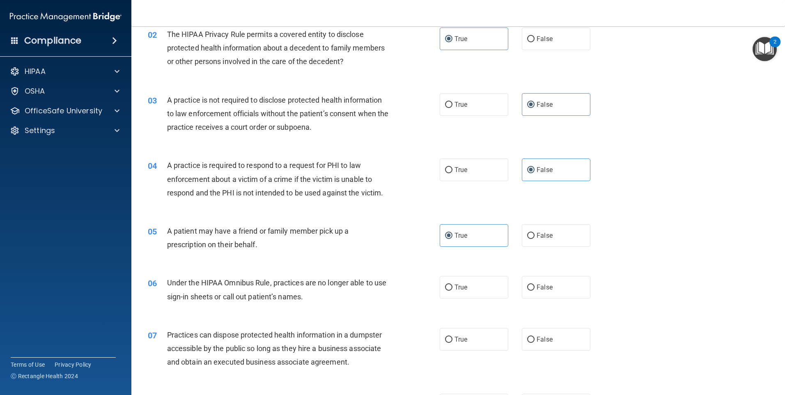
scroll to position [123, 0]
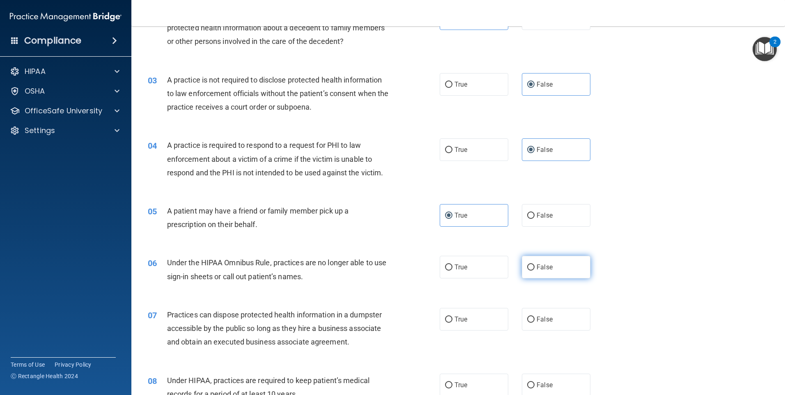
click at [531, 264] on label "False" at bounding box center [556, 267] width 69 height 23
click at [531, 264] on input "False" at bounding box center [530, 267] width 7 height 6
radio input "true"
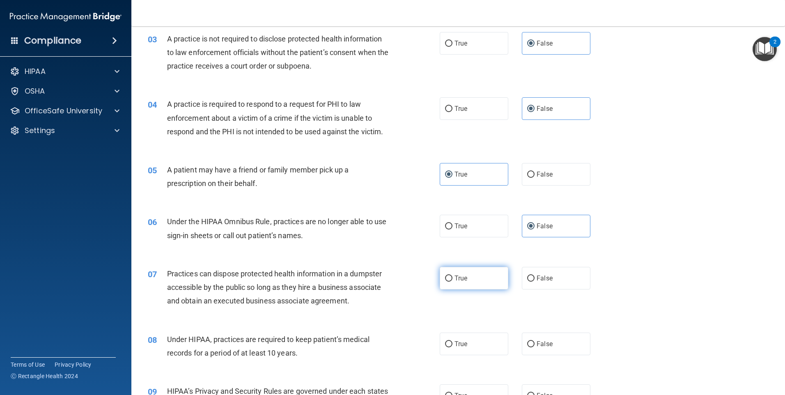
scroll to position [205, 0]
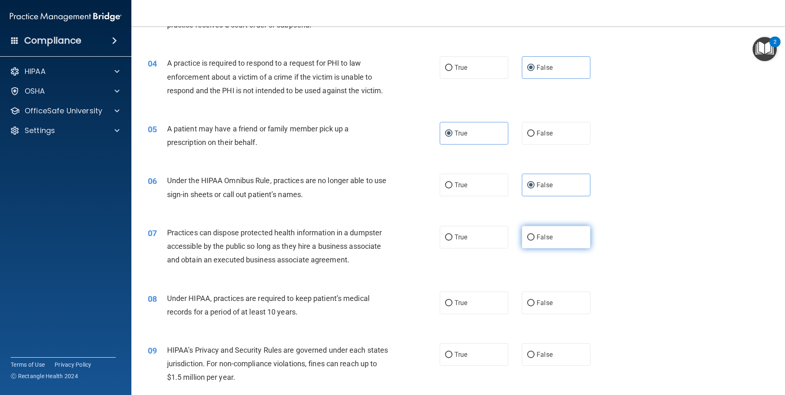
click at [539, 237] on span "False" at bounding box center [545, 237] width 16 height 8
click at [535, 237] on input "False" at bounding box center [530, 238] width 7 height 6
radio input "true"
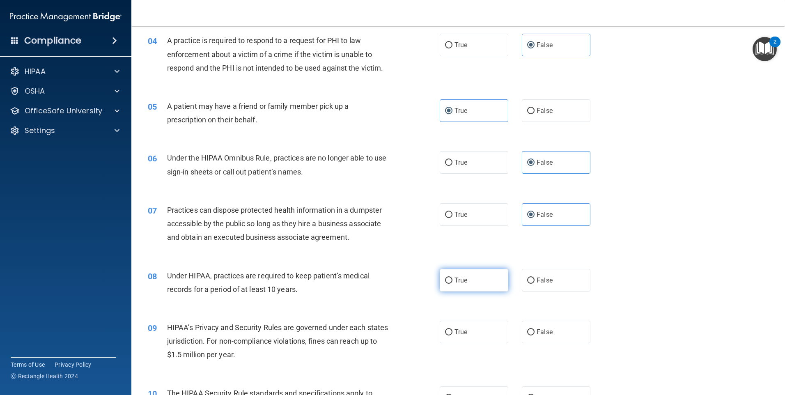
scroll to position [246, 0]
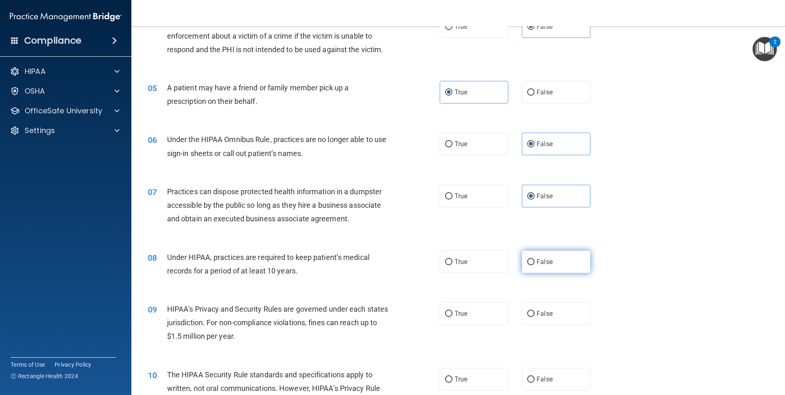
click at [546, 258] on span "False" at bounding box center [545, 262] width 16 height 8
click at [535, 259] on input "False" at bounding box center [530, 262] width 7 height 6
radio input "true"
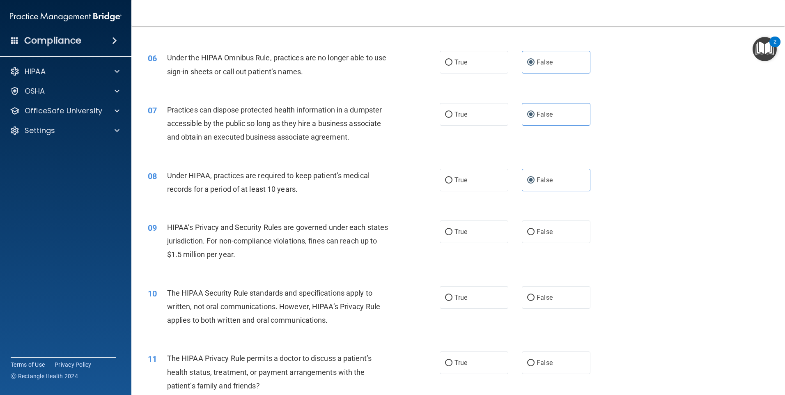
scroll to position [329, 0]
click at [546, 235] on span "False" at bounding box center [545, 232] width 16 height 8
click at [535, 235] on input "False" at bounding box center [530, 232] width 7 height 6
radio input "true"
click at [538, 294] on span "False" at bounding box center [545, 297] width 16 height 8
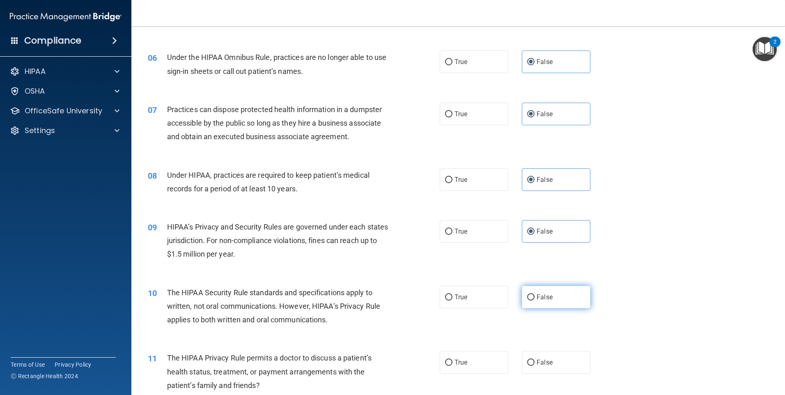
click at [535, 294] on input "False" at bounding box center [530, 297] width 7 height 6
radio input "true"
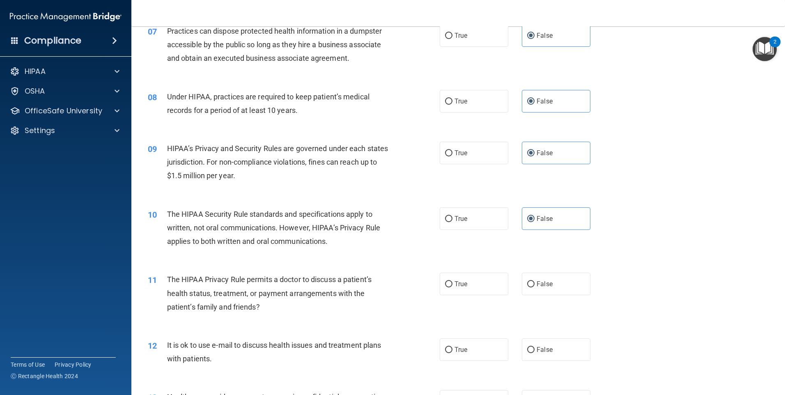
scroll to position [411, 0]
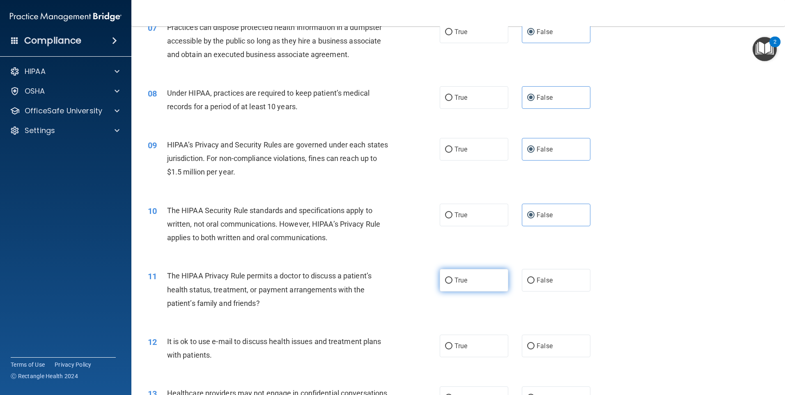
click at [467, 281] on label "True" at bounding box center [474, 280] width 69 height 23
click at [453, 281] on input "True" at bounding box center [448, 281] width 7 height 6
radio input "true"
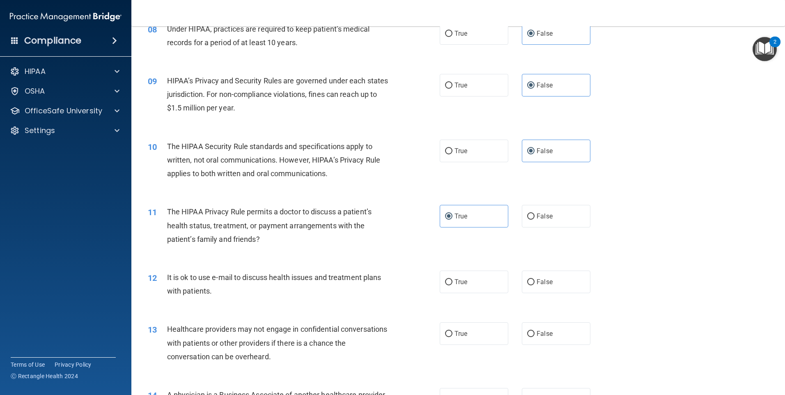
scroll to position [493, 0]
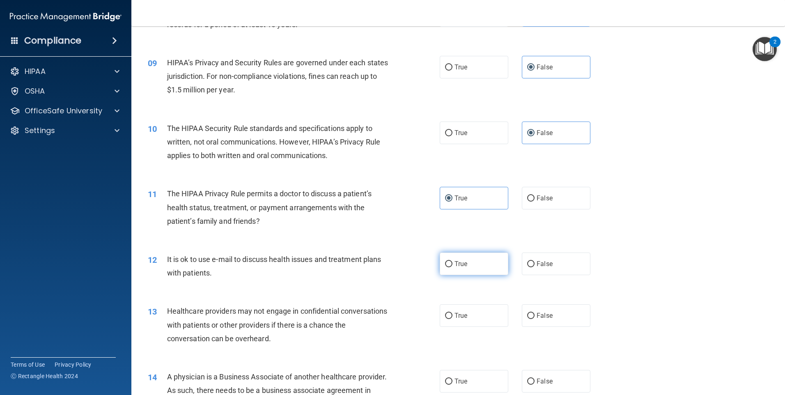
click at [468, 263] on label "True" at bounding box center [474, 264] width 69 height 23
click at [453, 263] on input "True" at bounding box center [448, 264] width 7 height 6
radio input "true"
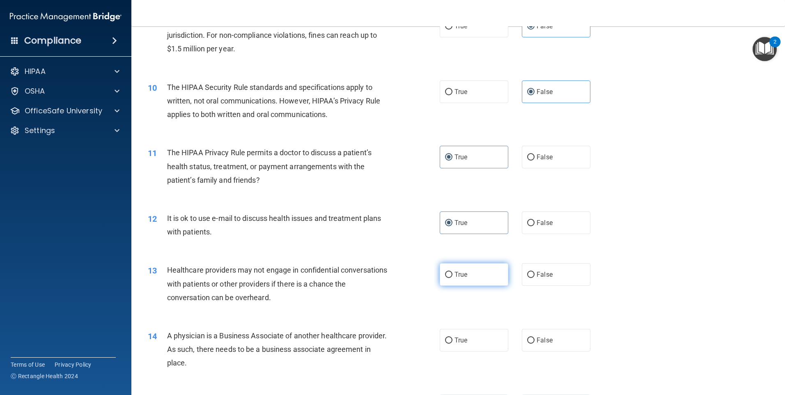
click at [493, 277] on label "True" at bounding box center [474, 274] width 69 height 23
click at [453, 277] on input "True" at bounding box center [448, 275] width 7 height 6
radio input "true"
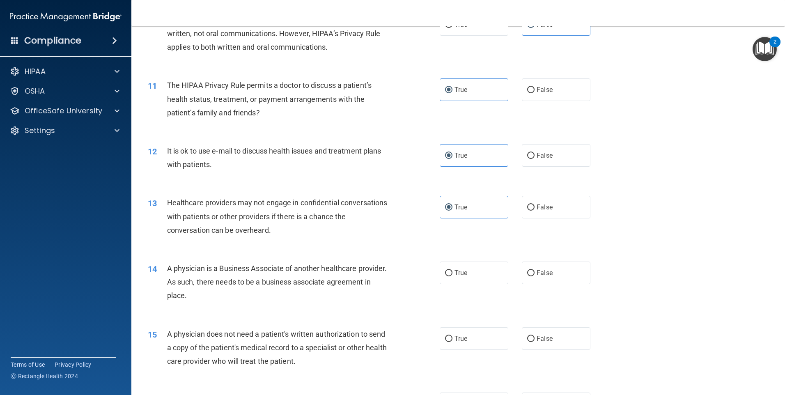
scroll to position [616, 0]
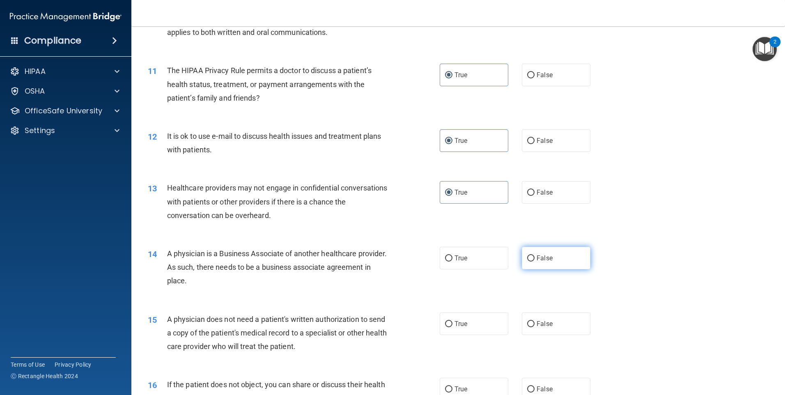
click at [538, 262] on label "False" at bounding box center [556, 258] width 69 height 23
click at [535, 262] on input "False" at bounding box center [530, 258] width 7 height 6
radio input "true"
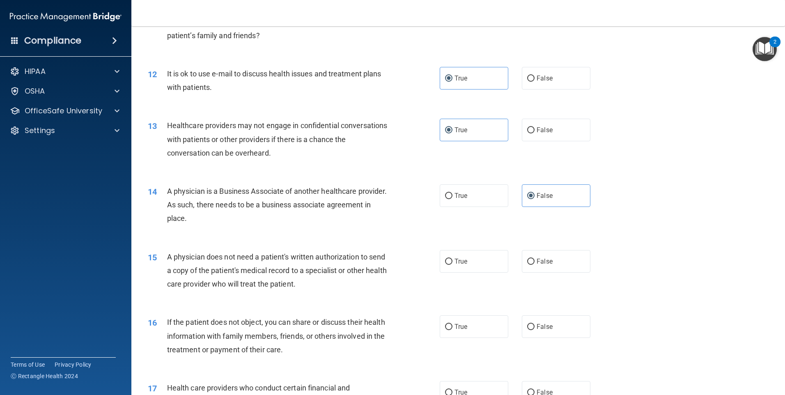
scroll to position [698, 0]
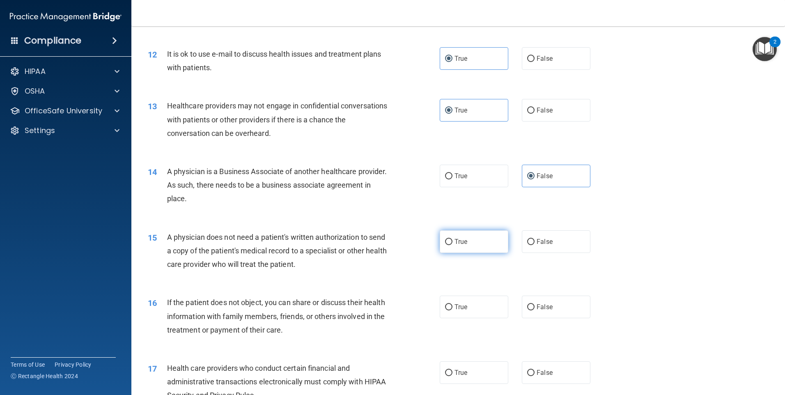
click at [479, 245] on label "True" at bounding box center [474, 241] width 69 height 23
click at [453, 245] on input "True" at bounding box center [448, 242] width 7 height 6
radio input "true"
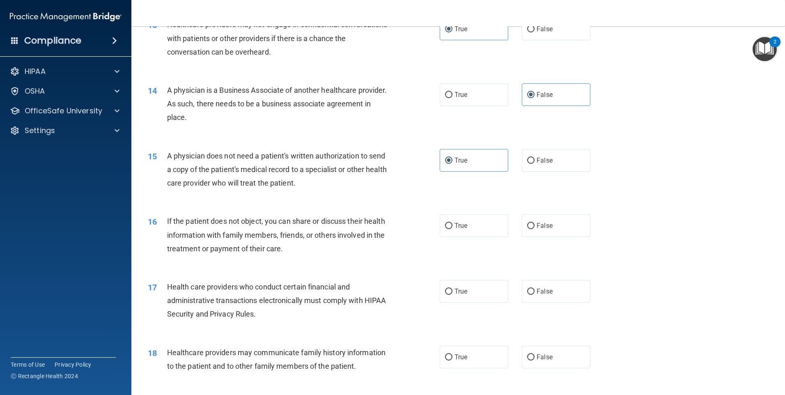
scroll to position [780, 0]
click at [469, 224] on label "True" at bounding box center [474, 225] width 69 height 23
click at [453, 224] on input "True" at bounding box center [448, 225] width 7 height 6
radio input "true"
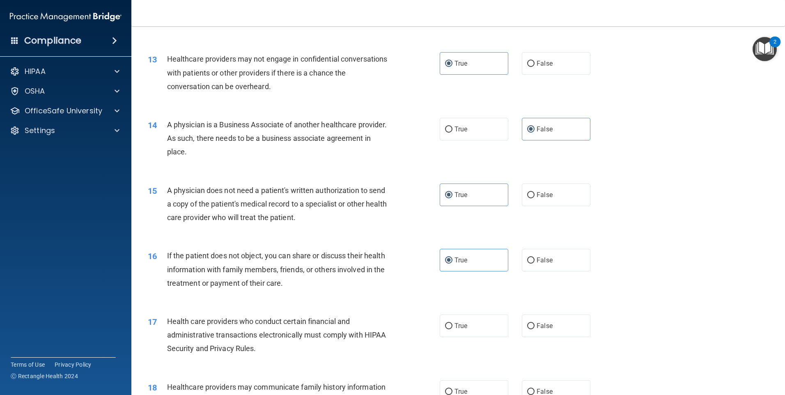
scroll to position [739, 0]
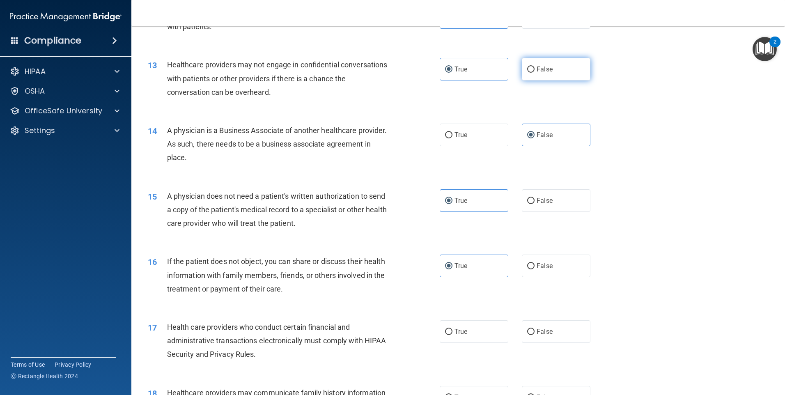
click at [566, 67] on label "False" at bounding box center [556, 69] width 69 height 23
click at [535, 67] on input "False" at bounding box center [530, 70] width 7 height 6
radio input "true"
radio input "false"
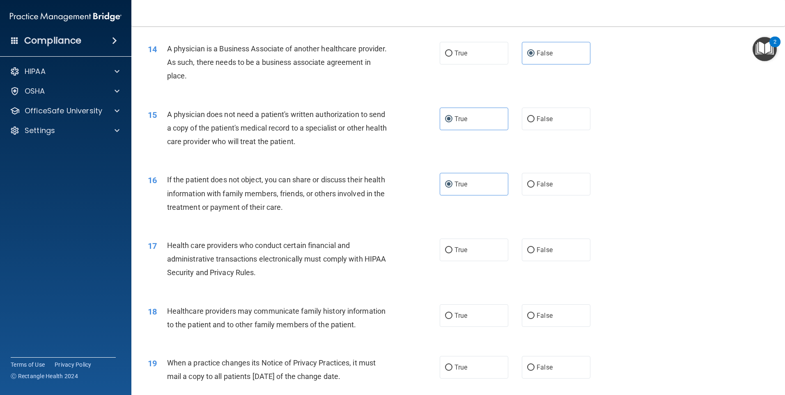
scroll to position [821, 0]
click at [466, 250] on label "True" at bounding box center [474, 249] width 69 height 23
click at [453, 250] on input "True" at bounding box center [448, 250] width 7 height 6
radio input "true"
click at [462, 313] on span "True" at bounding box center [461, 315] width 13 height 8
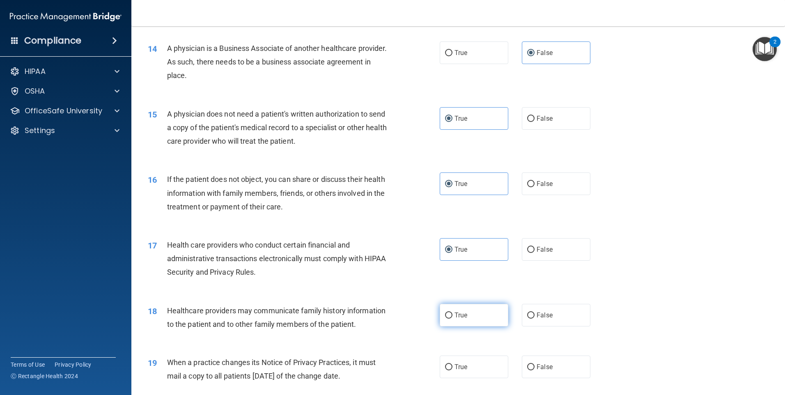
click at [453, 313] on input "True" at bounding box center [448, 316] width 7 height 6
radio input "true"
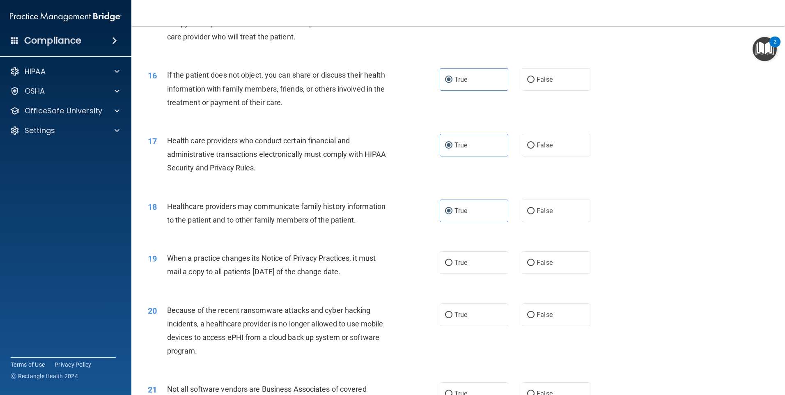
scroll to position [945, 0]
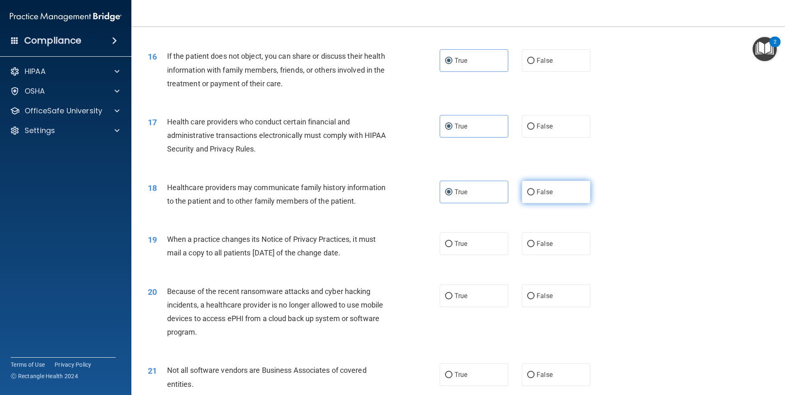
click at [537, 195] on span "False" at bounding box center [545, 192] width 16 height 8
click at [534, 195] on input "False" at bounding box center [530, 192] width 7 height 6
radio input "true"
radio input "false"
click at [479, 246] on label "True" at bounding box center [474, 243] width 69 height 23
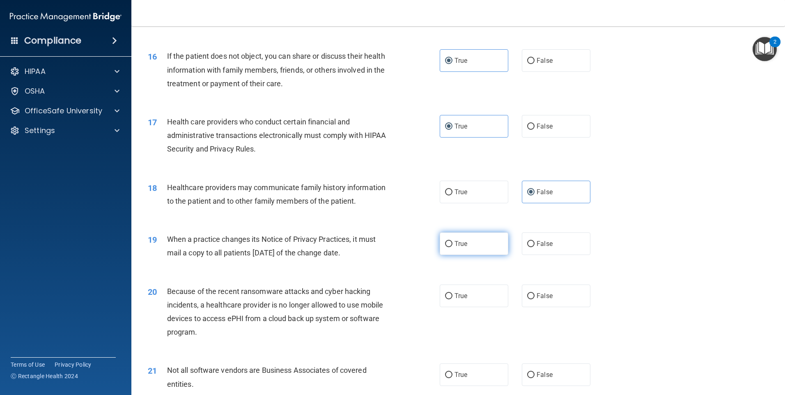
click at [453, 246] on input "True" at bounding box center [448, 244] width 7 height 6
radio input "true"
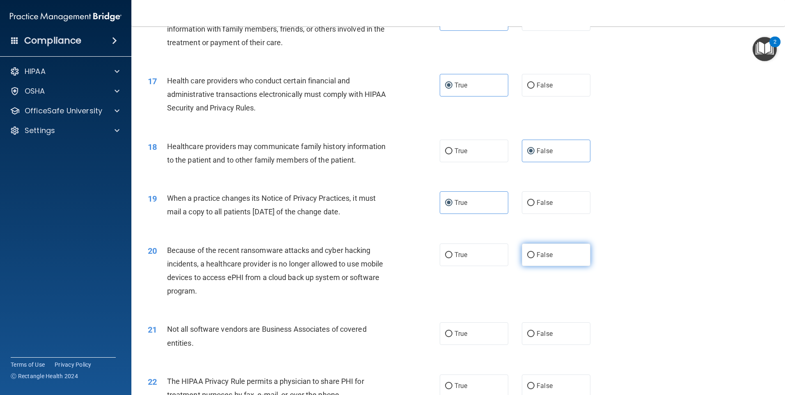
click at [541, 255] on span "False" at bounding box center [545, 255] width 16 height 8
click at [535, 255] on input "False" at bounding box center [530, 255] width 7 height 6
radio input "true"
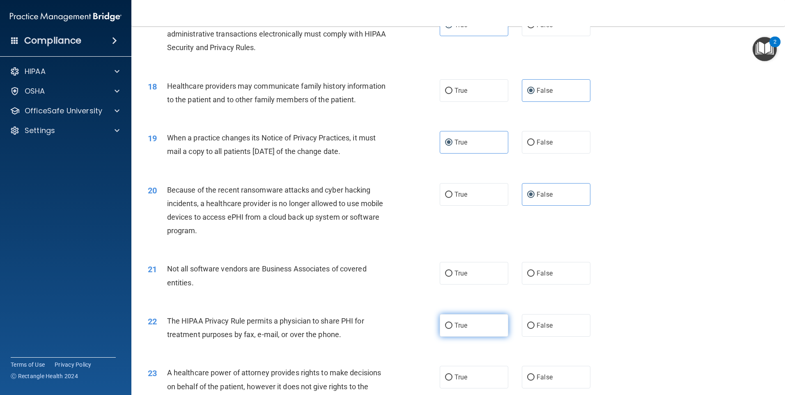
scroll to position [1068, 0]
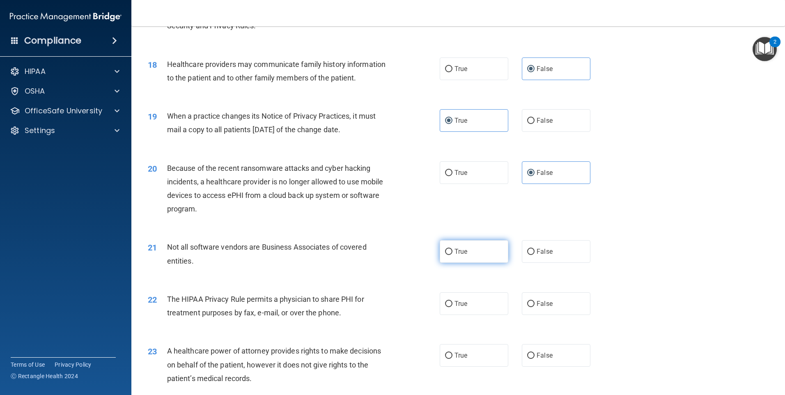
click at [471, 254] on label "True" at bounding box center [474, 251] width 69 height 23
click at [453, 254] on input "True" at bounding box center [448, 252] width 7 height 6
radio input "true"
click at [547, 251] on span "False" at bounding box center [545, 252] width 16 height 8
click at [535, 251] on input "False" at bounding box center [530, 252] width 7 height 6
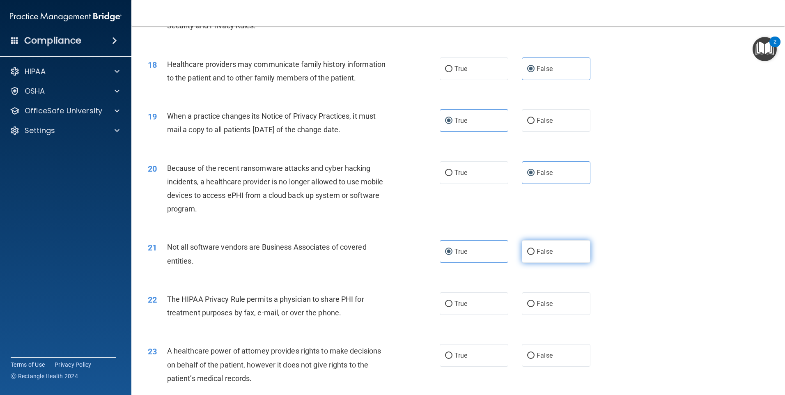
radio input "true"
radio input "false"
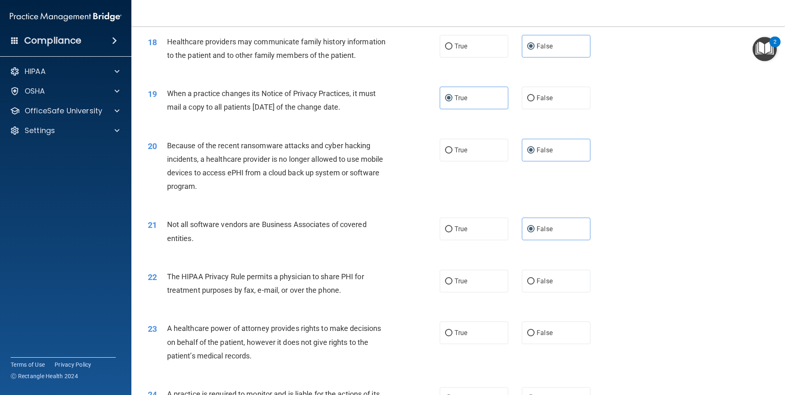
scroll to position [1109, 0]
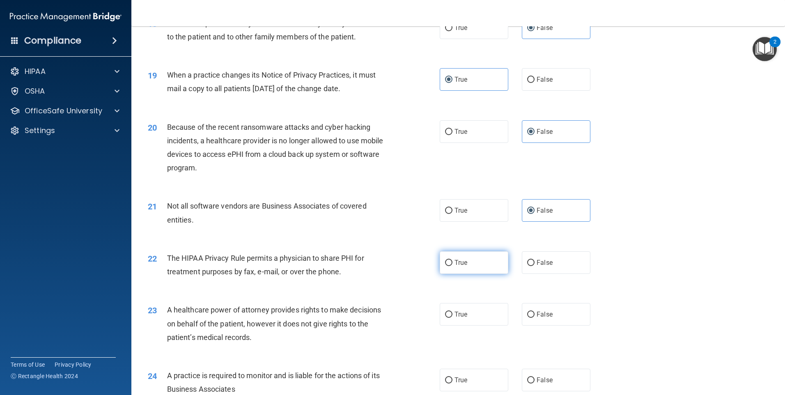
click at [472, 271] on label "True" at bounding box center [474, 262] width 69 height 23
click at [453, 266] on input "True" at bounding box center [448, 263] width 7 height 6
radio input "true"
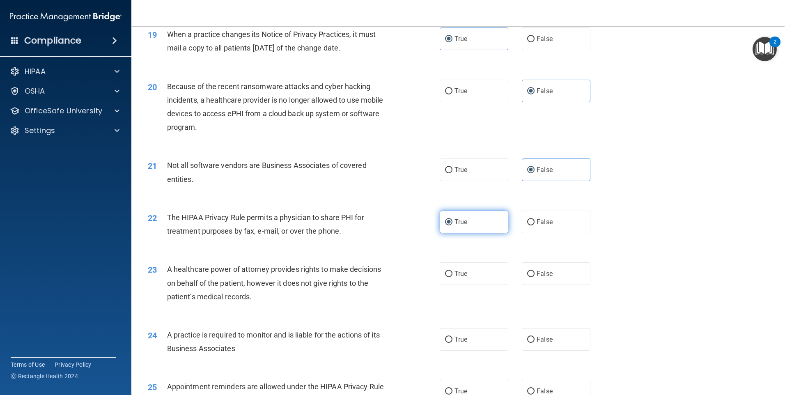
scroll to position [1150, 0]
click at [472, 271] on label "True" at bounding box center [474, 273] width 69 height 23
click at [453, 271] on input "True" at bounding box center [448, 274] width 7 height 6
radio input "true"
click at [563, 266] on label "False" at bounding box center [556, 273] width 69 height 23
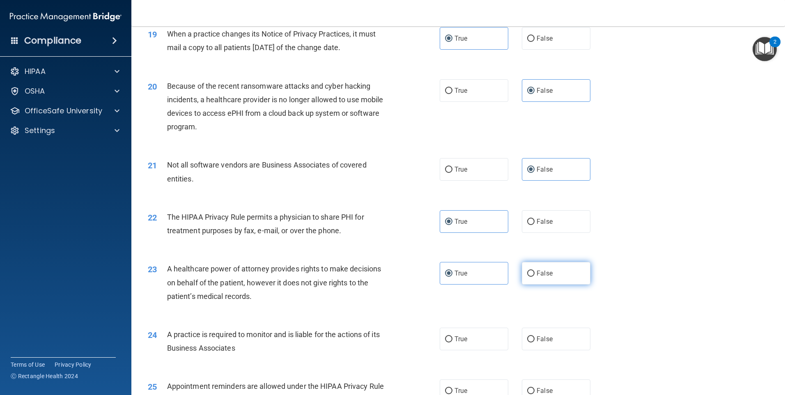
click at [535, 271] on input "False" at bounding box center [530, 274] width 7 height 6
radio input "true"
radio input "false"
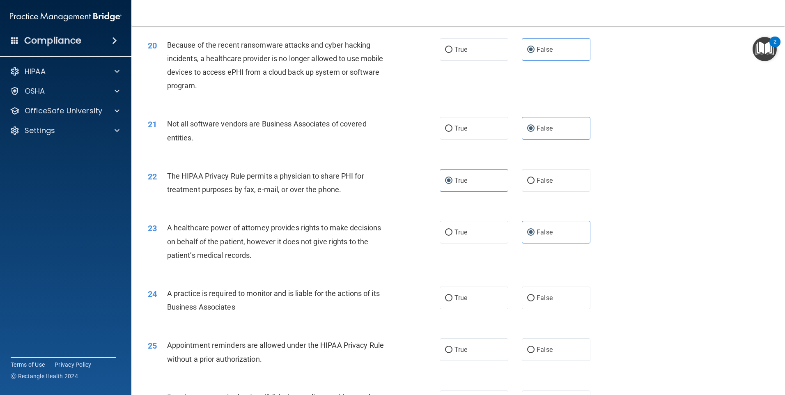
scroll to position [1232, 0]
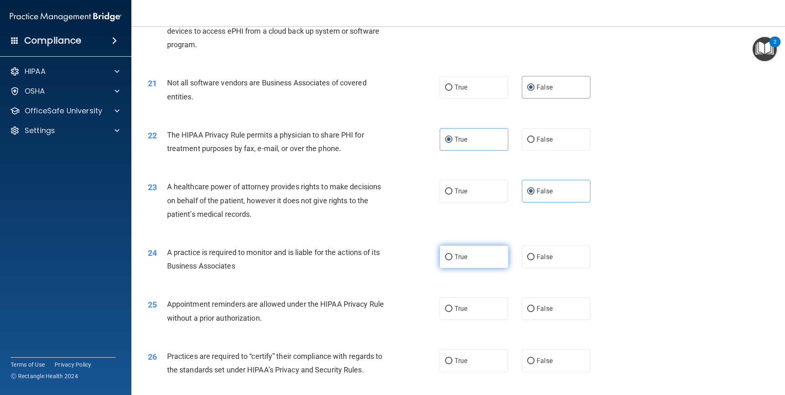
click at [473, 250] on label "True" at bounding box center [474, 257] width 69 height 23
click at [453, 254] on input "True" at bounding box center [448, 257] width 7 height 6
radio input "true"
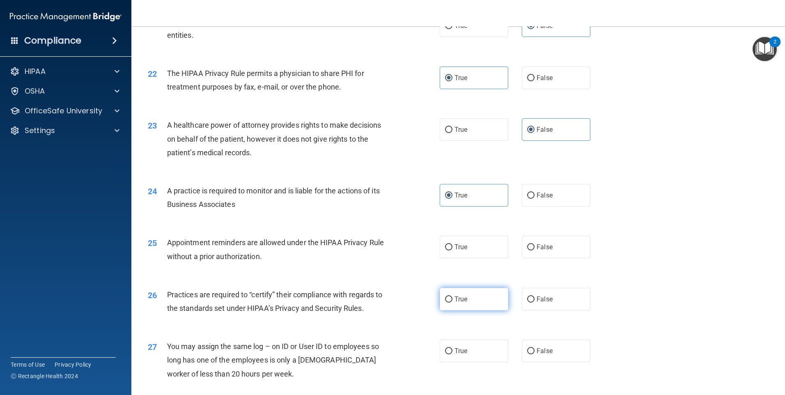
scroll to position [1314, 0]
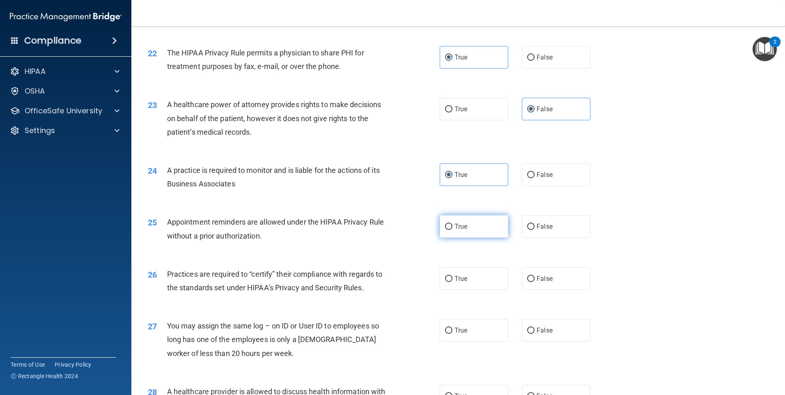
click at [468, 232] on label "True" at bounding box center [474, 226] width 69 height 23
click at [453, 230] on input "True" at bounding box center [448, 227] width 7 height 6
radio input "true"
click at [469, 280] on label "True" at bounding box center [474, 278] width 69 height 23
click at [453, 280] on input "True" at bounding box center [448, 279] width 7 height 6
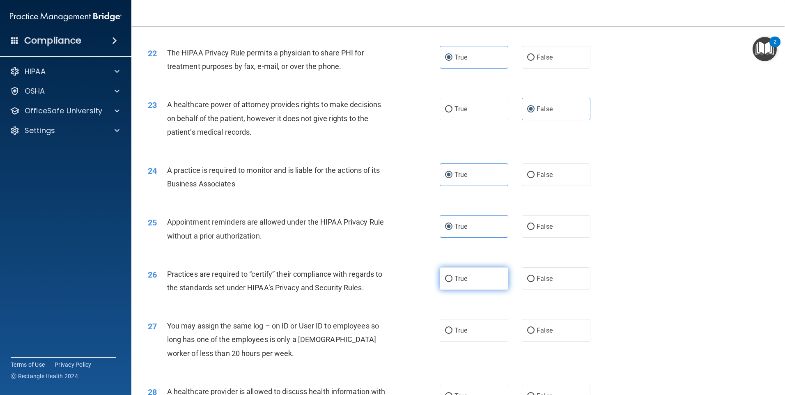
radio input "true"
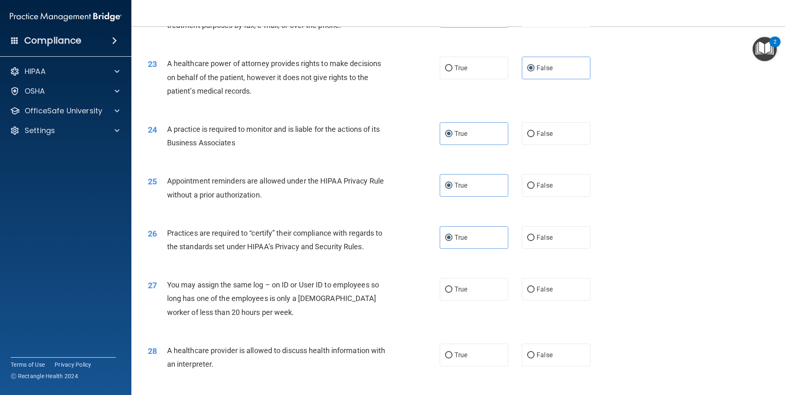
scroll to position [1396, 0]
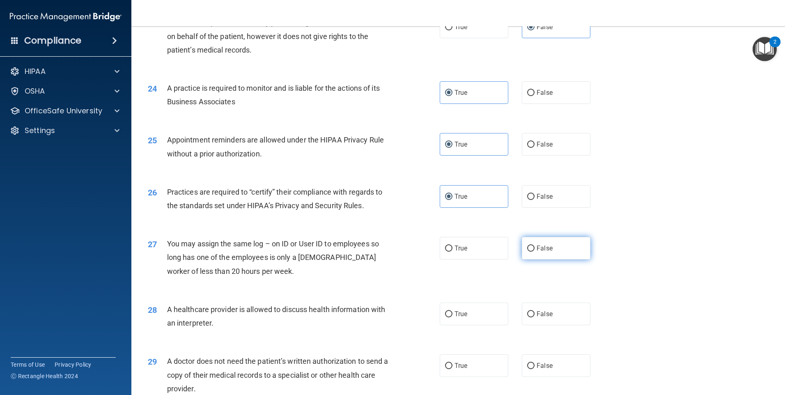
click at [546, 244] on label "False" at bounding box center [556, 248] width 69 height 23
click at [535, 246] on input "False" at bounding box center [530, 249] width 7 height 6
radio input "true"
click at [462, 315] on span "True" at bounding box center [461, 314] width 13 height 8
click at [453, 315] on input "True" at bounding box center [448, 314] width 7 height 6
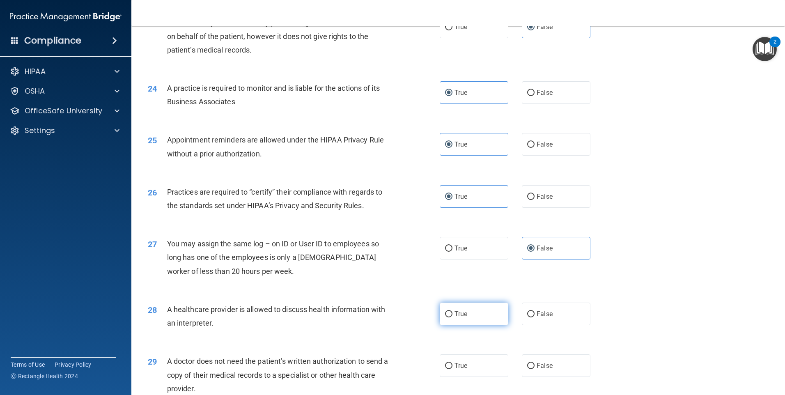
radio input "true"
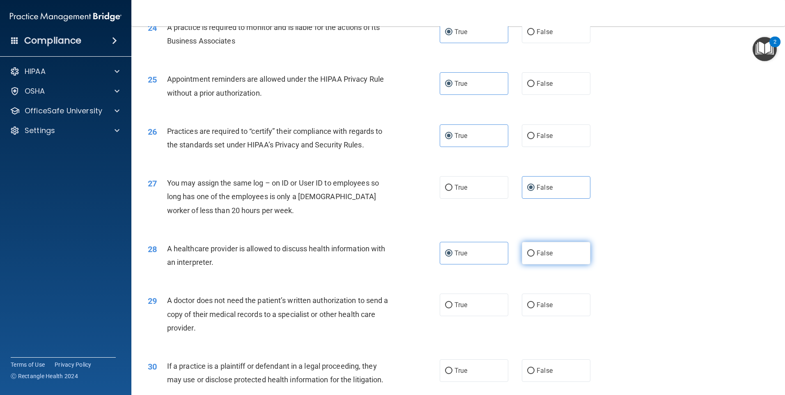
scroll to position [1478, 0]
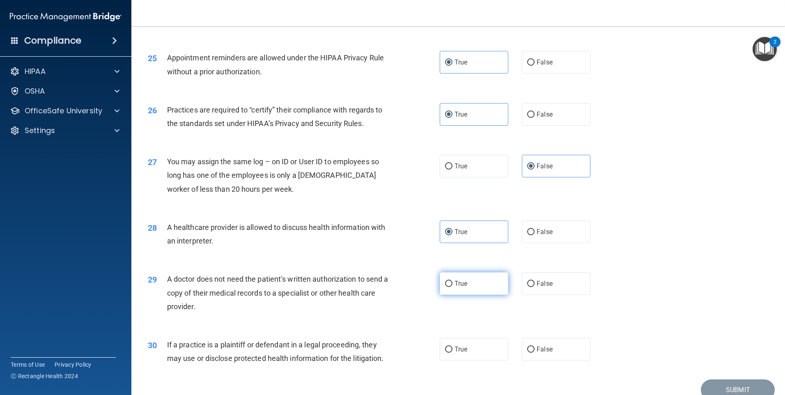
click at [485, 282] on label "True" at bounding box center [474, 283] width 69 height 23
click at [453, 282] on input "True" at bounding box center [448, 284] width 7 height 6
radio input "true"
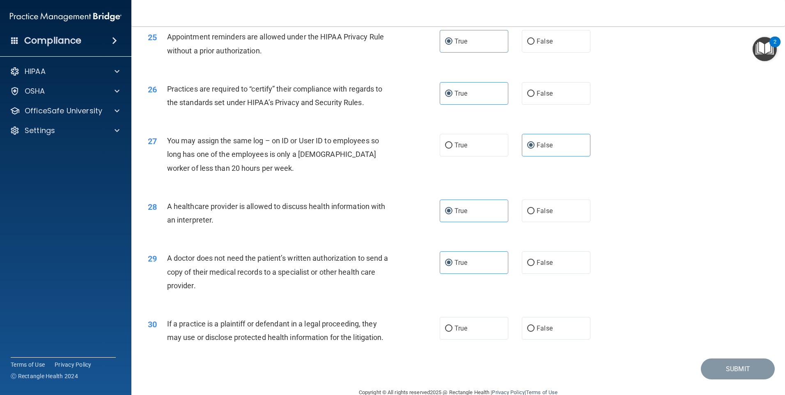
scroll to position [1517, 0]
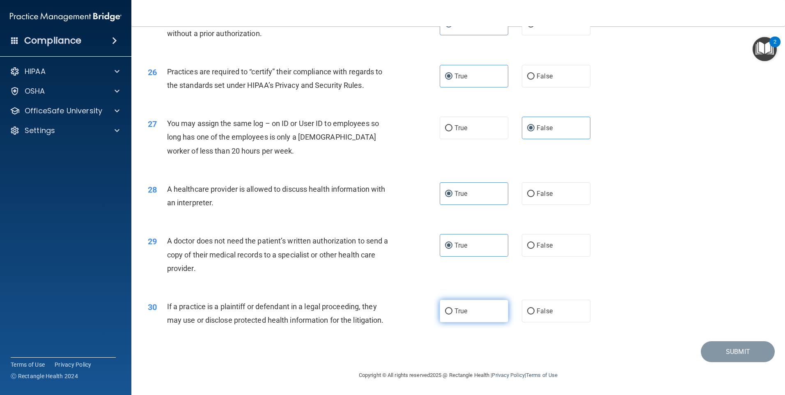
click at [478, 306] on label "True" at bounding box center [474, 311] width 69 height 23
click at [453, 308] on input "True" at bounding box center [448, 311] width 7 height 6
radio input "true"
click at [731, 355] on button "Submit" at bounding box center [738, 351] width 74 height 21
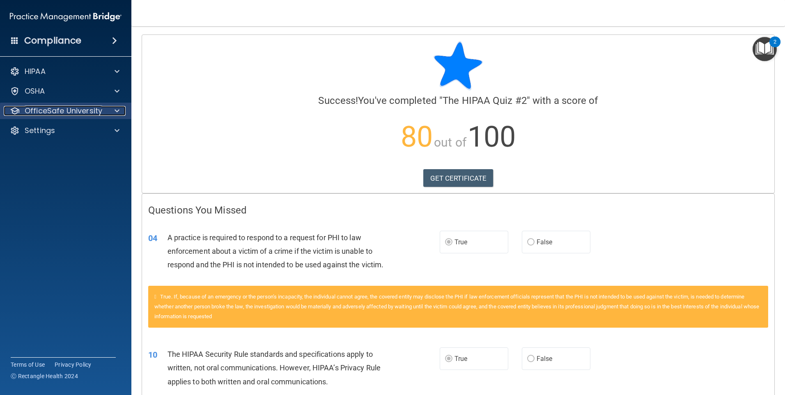
click at [56, 110] on p "OfficeSafe University" at bounding box center [64, 111] width 78 height 10
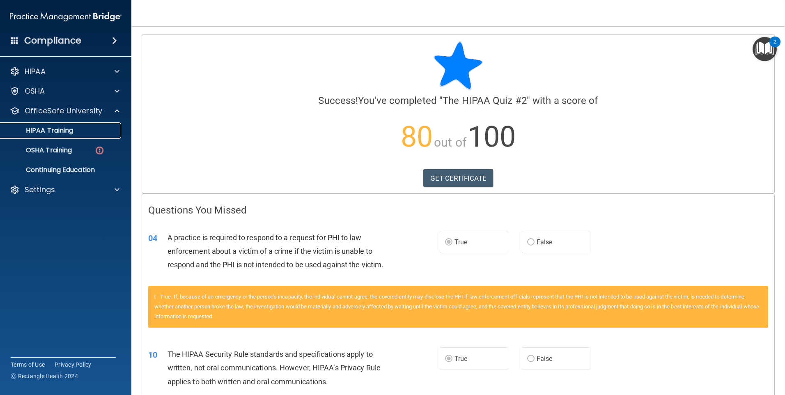
click at [52, 131] on p "HIPAA Training" at bounding box center [39, 130] width 68 height 8
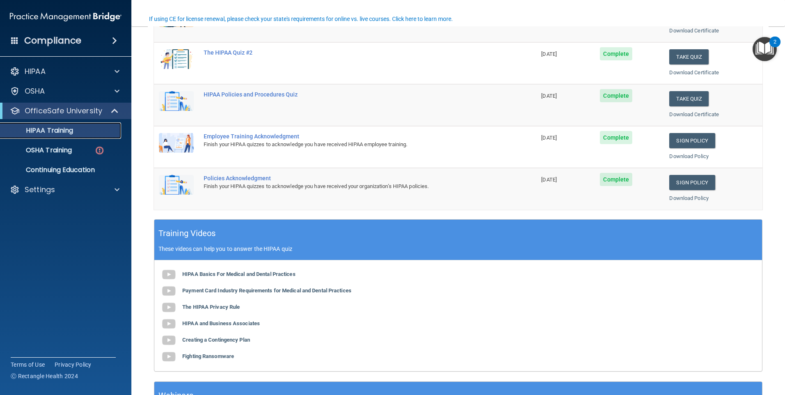
scroll to position [223, 0]
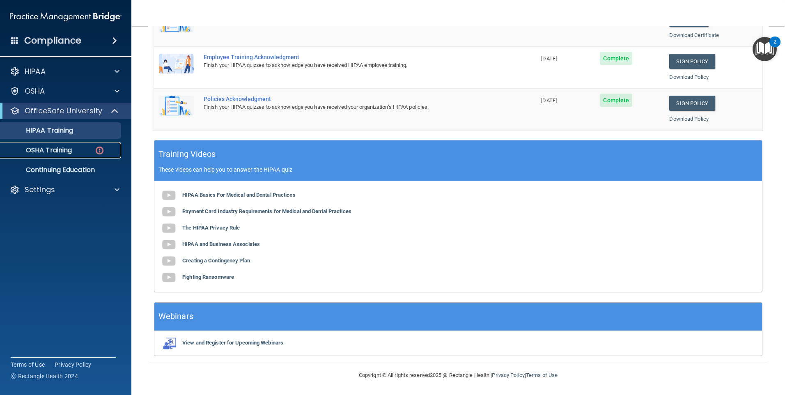
click at [65, 152] on p "OSHA Training" at bounding box center [38, 150] width 67 height 8
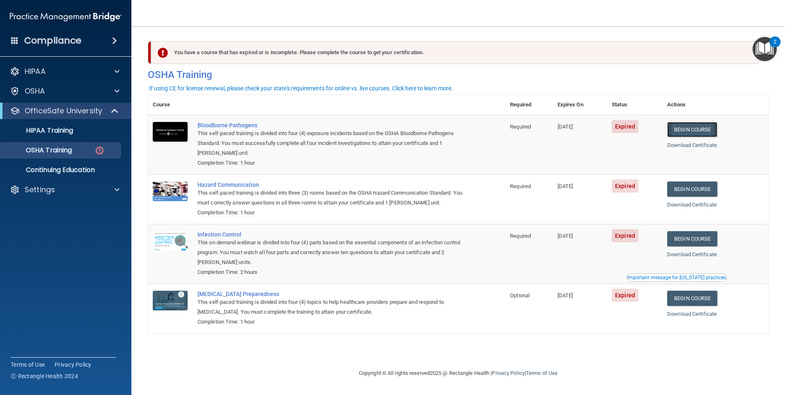
click at [693, 131] on link "Begin Course" at bounding box center [692, 129] width 50 height 15
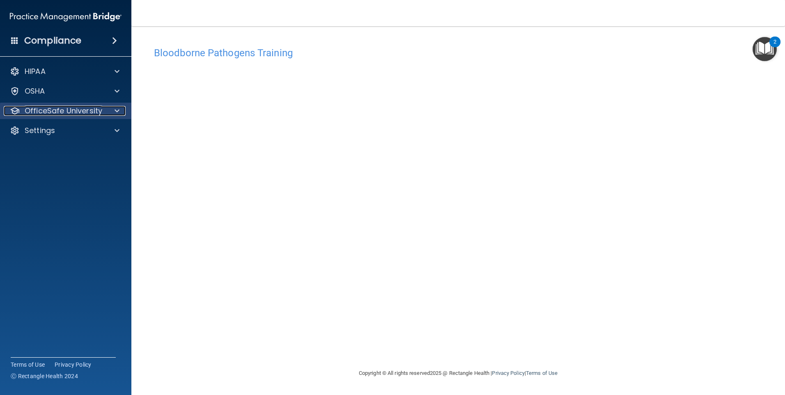
click at [57, 114] on p "OfficeSafe University" at bounding box center [64, 111] width 78 height 10
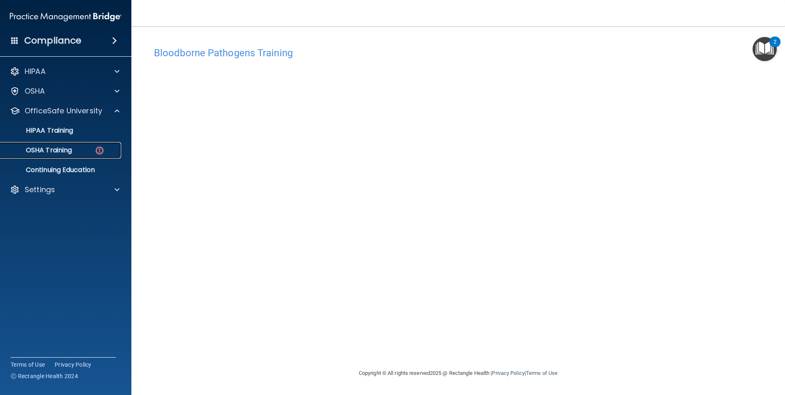
click at [55, 150] on p "OSHA Training" at bounding box center [38, 150] width 67 height 8
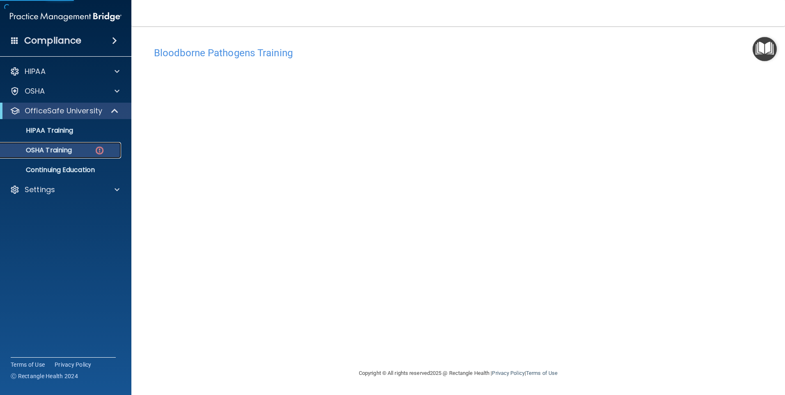
click at [54, 149] on p "OSHA Training" at bounding box center [38, 150] width 67 height 8
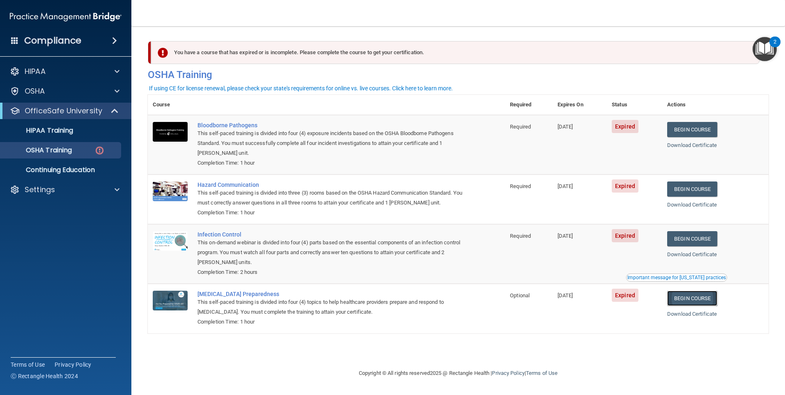
click at [690, 301] on link "Begin Course" at bounding box center [692, 298] width 50 height 15
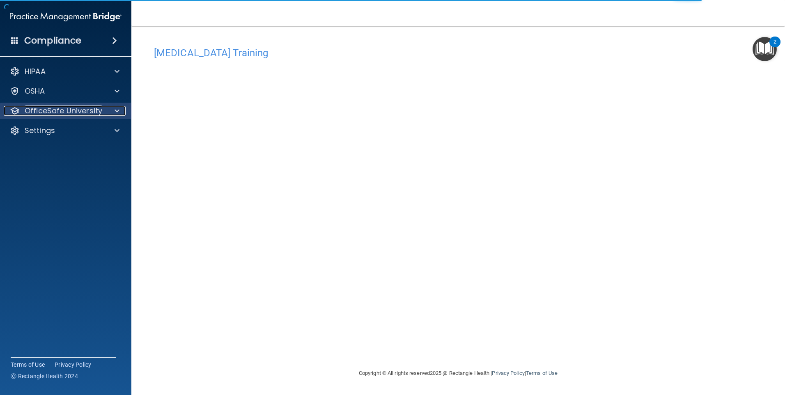
click at [71, 110] on p "OfficeSafe University" at bounding box center [64, 111] width 78 height 10
